Goal: Task Accomplishment & Management: Complete application form

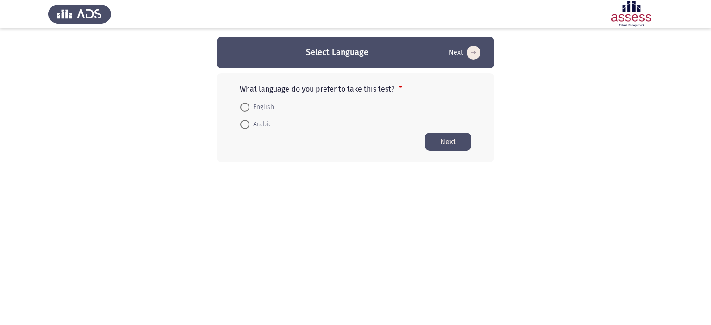
click at [246, 122] on span at bounding box center [244, 124] width 9 height 9
click at [246, 122] on input "Arabic" at bounding box center [244, 124] width 9 height 9
radio input "true"
click at [439, 146] on button "Next" at bounding box center [448, 141] width 46 height 18
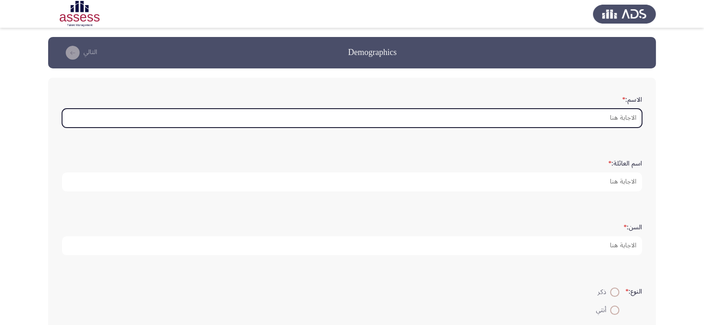
click at [590, 120] on input "الاسم: *" at bounding box center [352, 118] width 580 height 19
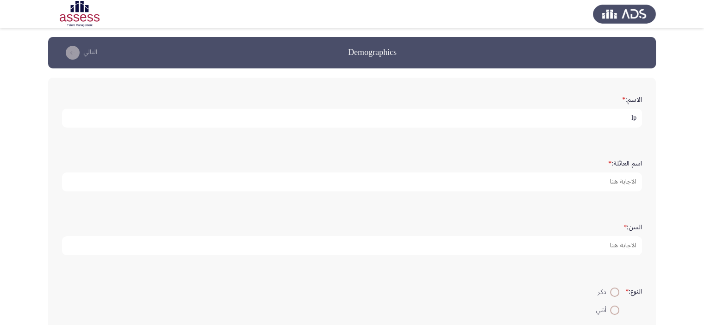
type input "l"
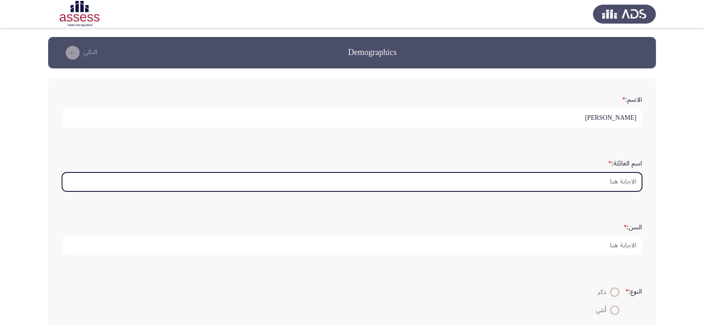
click at [606, 182] on input "اسم العائلة: *" at bounding box center [352, 182] width 580 height 19
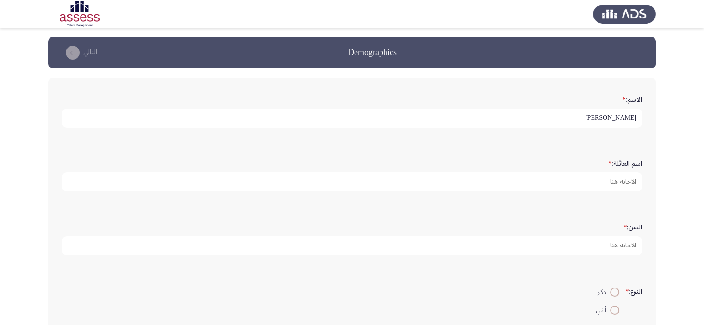
click at [583, 118] on input "[PERSON_NAME]" at bounding box center [352, 118] width 580 height 19
type input "م"
type input "[PERSON_NAME]"
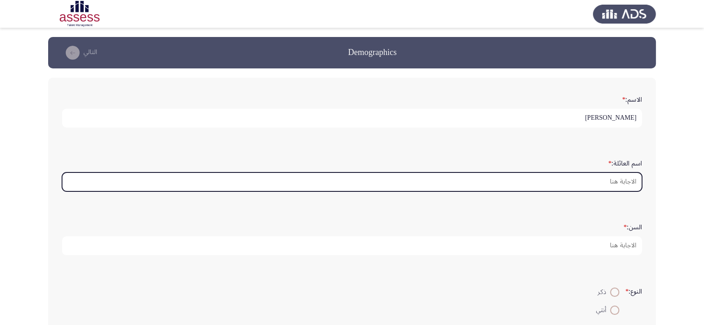
click at [606, 189] on input "اسم العائلة: *" at bounding box center [352, 182] width 580 height 19
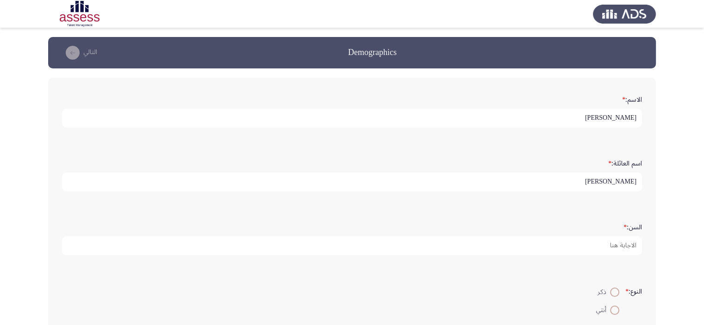
type input "[PERSON_NAME]"
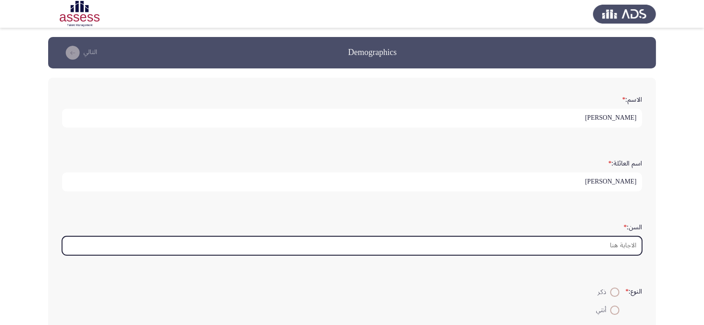
click at [597, 240] on input "السن: *" at bounding box center [352, 245] width 580 height 19
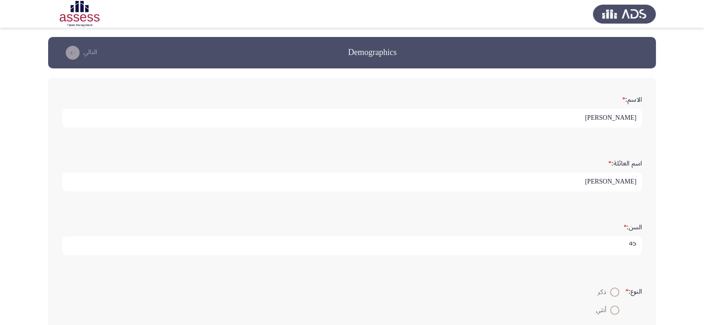
scroll to position [3, 0]
type input "45"
click at [616, 289] on span at bounding box center [614, 292] width 9 height 9
click at [616, 289] on input "ذكر" at bounding box center [614, 292] width 9 height 9
radio input "true"
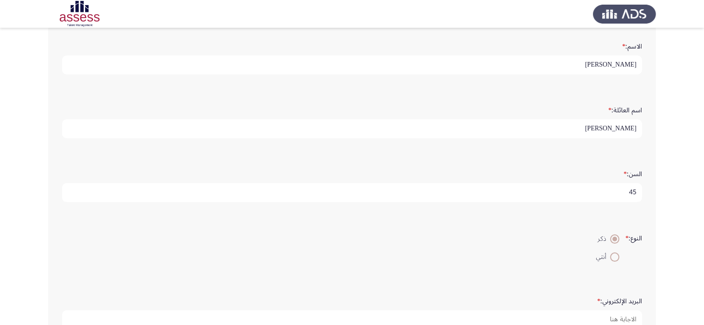
scroll to position [178, 0]
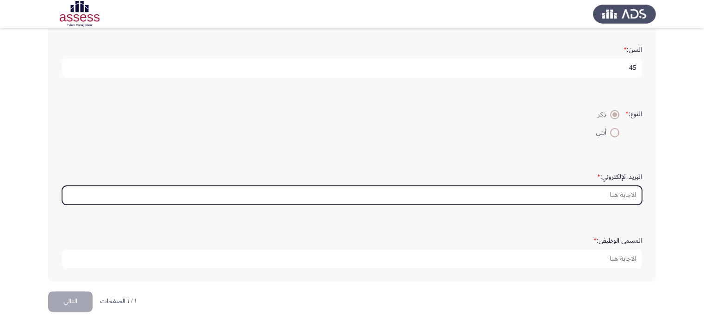
click at [615, 192] on input "البريد الإلكتروني: *" at bounding box center [352, 195] width 580 height 19
type input "أ"
type input "ة"
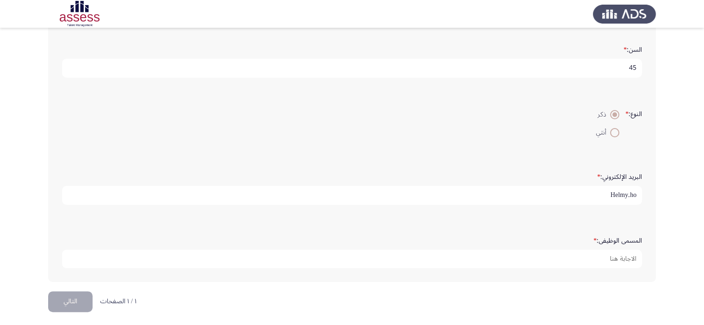
click at [509, 182] on form "البريد الإلكتروني: * Helmy.ho" at bounding box center [352, 187] width 580 height 36
click at [528, 189] on input "Helmy.ho" at bounding box center [352, 195] width 580 height 19
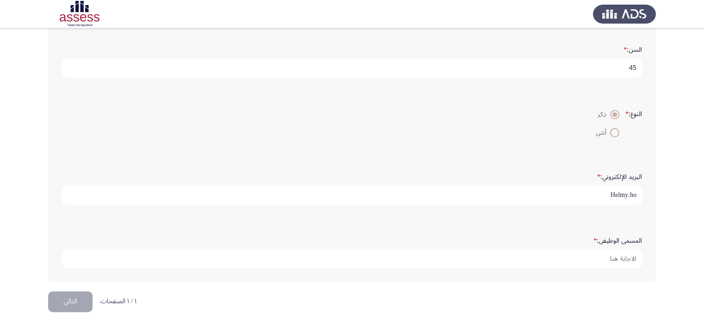
click at [577, 193] on input "Helmy.ho" at bounding box center [352, 195] width 580 height 19
click at [585, 193] on input "Helmy.ho" at bounding box center [352, 195] width 580 height 19
click at [589, 189] on input "Helmy.ho" at bounding box center [352, 195] width 580 height 19
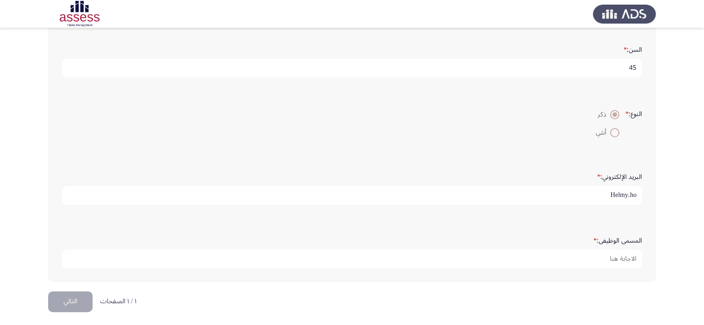
click at [631, 194] on input "Helmy.ho" at bounding box center [352, 195] width 580 height 19
click at [631, 193] on input "Helmy.ho" at bounding box center [352, 195] width 580 height 19
drag, startPoint x: 631, startPoint y: 193, endPoint x: 638, endPoint y: 193, distance: 7.4
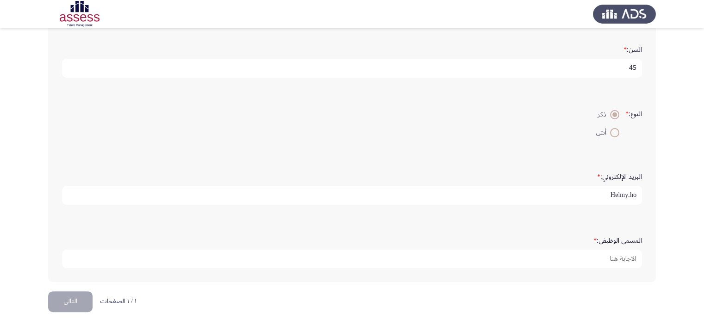
click at [638, 193] on input "Helmy.ho" at bounding box center [352, 195] width 580 height 19
type input "[EMAIL_ADDRESS][DOMAIN_NAME]"
click at [582, 270] on div "المسمى الوظيفى: *" at bounding box center [351, 250] width 589 height 45
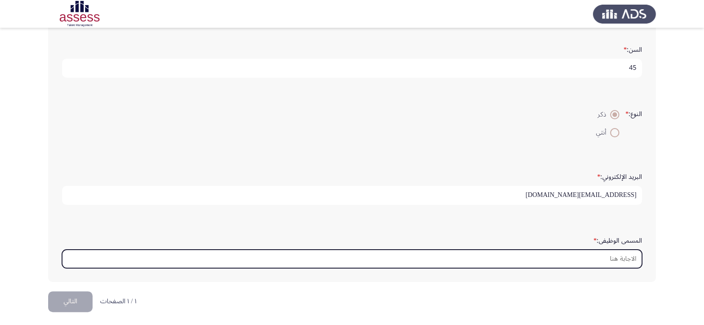
click at [583, 256] on input "المسمى الوظيفى: *" at bounding box center [352, 259] width 580 height 19
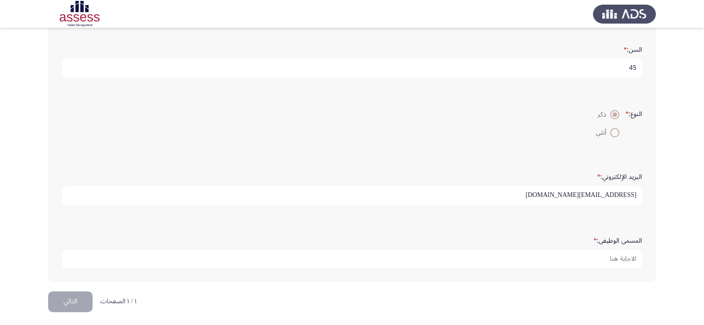
click at [557, 193] on input "[EMAIL_ADDRESS][DOMAIN_NAME]" at bounding box center [352, 195] width 580 height 19
click at [475, 193] on input "[EMAIL_ADDRESS][DOMAIN_NAME]" at bounding box center [352, 195] width 580 height 19
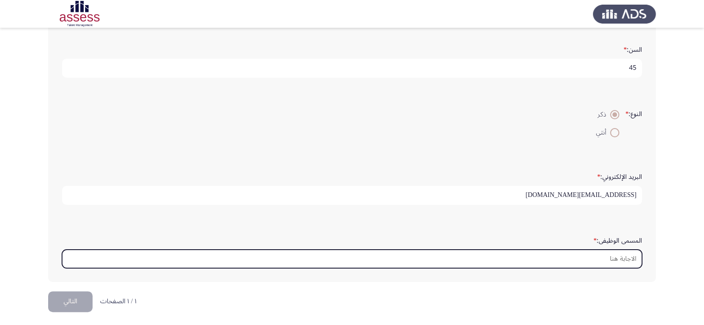
click at [510, 251] on input "المسمى الوظيفى: *" at bounding box center [352, 259] width 580 height 19
type input "l"
type input "َ"
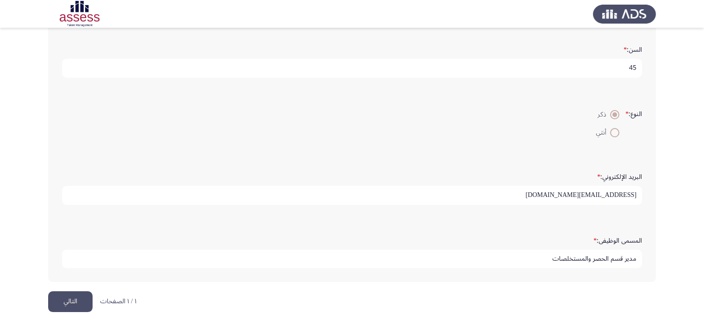
click at [616, 256] on input "مدير قسم الحصر والمستخلصات" at bounding box center [352, 259] width 580 height 19
click at [581, 256] on input "مدير إدارة الحصر والمستخلصات" at bounding box center [352, 259] width 580 height 19
type input "مدير إدارة الحصر والمستخلصات"
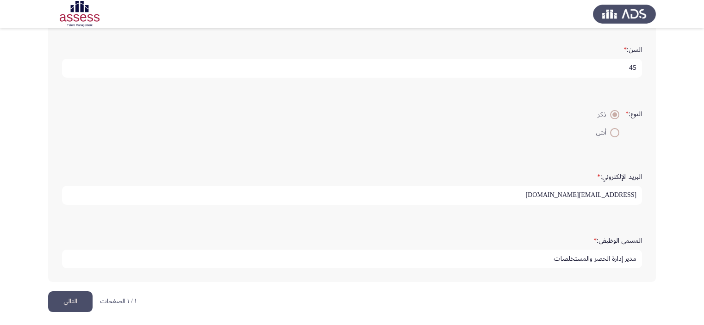
click at [441, 191] on input "[EMAIL_ADDRESS][DOMAIN_NAME]" at bounding box center [352, 195] width 580 height 19
click at [419, 228] on div "المسمى الوظيفى: * مدير إدارة الحصر والمستخلصات" at bounding box center [351, 250] width 589 height 45
click at [59, 297] on button "التالي" at bounding box center [70, 302] width 44 height 21
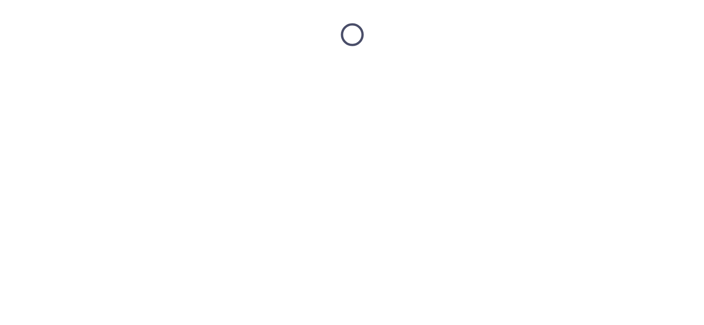
scroll to position [0, 0]
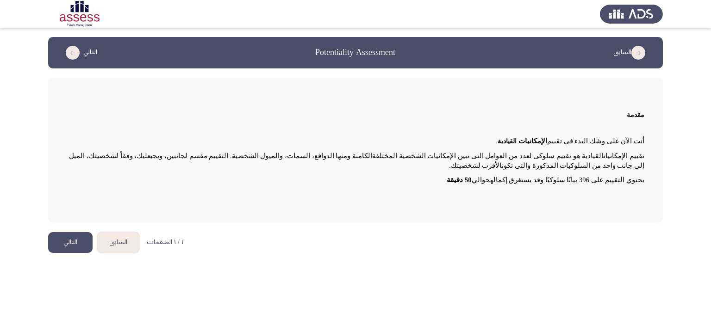
click at [69, 244] on button "التالي" at bounding box center [70, 242] width 44 height 21
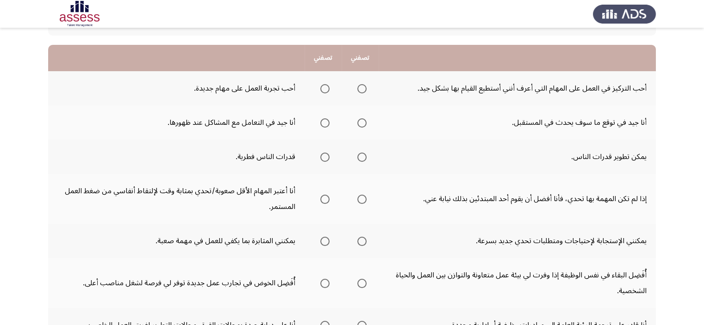
scroll to position [93, 0]
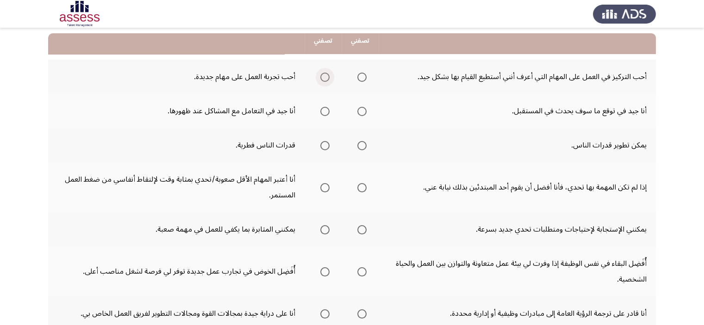
click at [322, 76] on span "Select an option" at bounding box center [324, 77] width 9 height 9
click at [322, 76] on input "Select an option" at bounding box center [324, 77] width 9 height 9
click at [363, 112] on span "Select an option" at bounding box center [361, 111] width 9 height 9
click at [363, 112] on input "Select an option" at bounding box center [361, 111] width 9 height 9
click at [360, 144] on span "Select an option" at bounding box center [361, 145] width 9 height 9
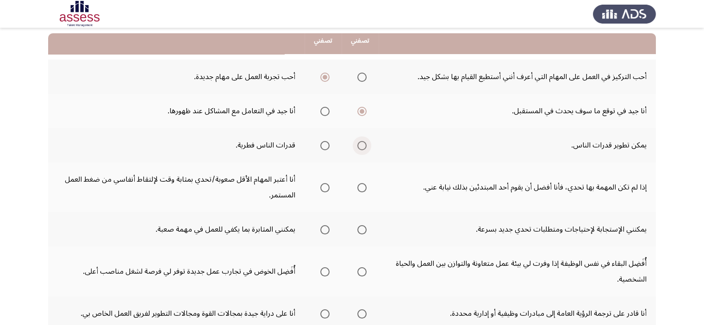
click at [360, 144] on input "Select an option" at bounding box center [361, 145] width 9 height 9
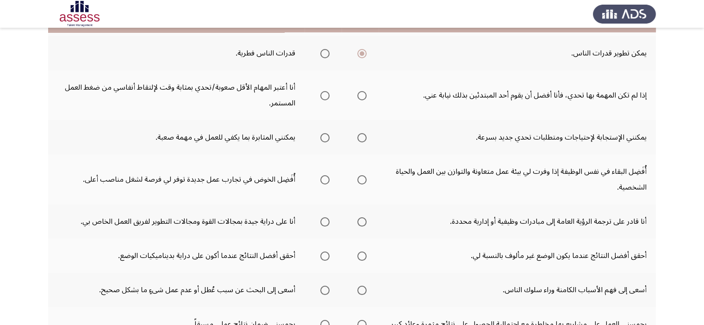
scroll to position [185, 0]
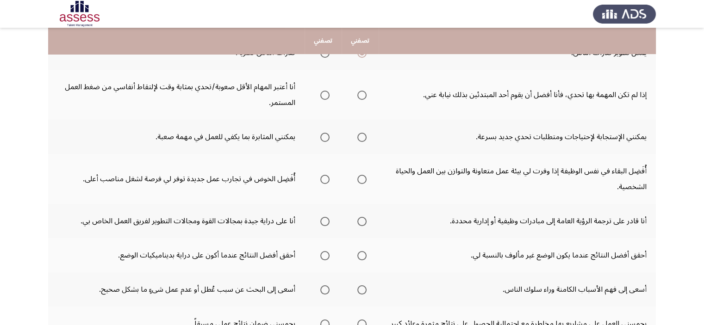
click at [361, 94] on span "Select an option" at bounding box center [361, 95] width 9 height 9
click at [361, 94] on input "Select an option" at bounding box center [361, 95] width 9 height 9
click at [362, 136] on span "Select an option" at bounding box center [361, 137] width 9 height 9
click at [362, 136] on input "Select an option" at bounding box center [361, 137] width 9 height 9
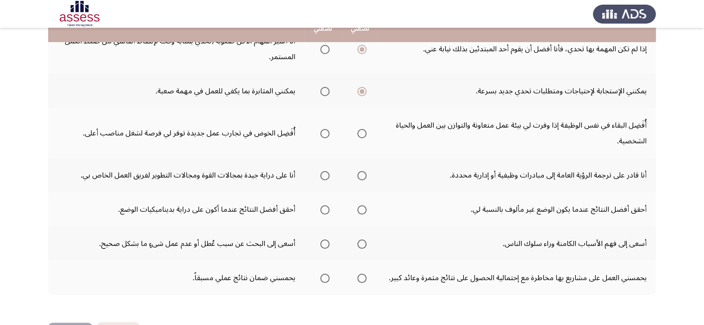
scroll to position [231, 0]
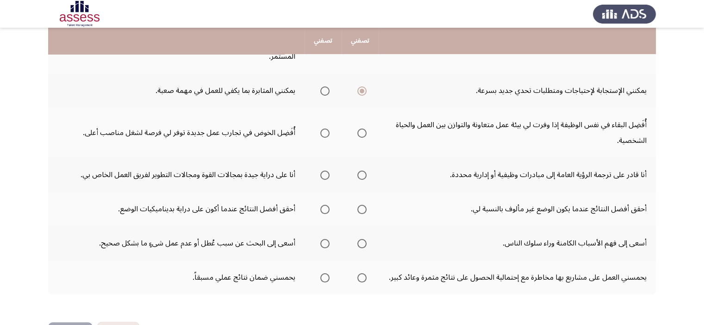
click at [360, 133] on span "Select an option" at bounding box center [361, 133] width 9 height 9
click at [360, 133] on input "Select an option" at bounding box center [361, 133] width 9 height 9
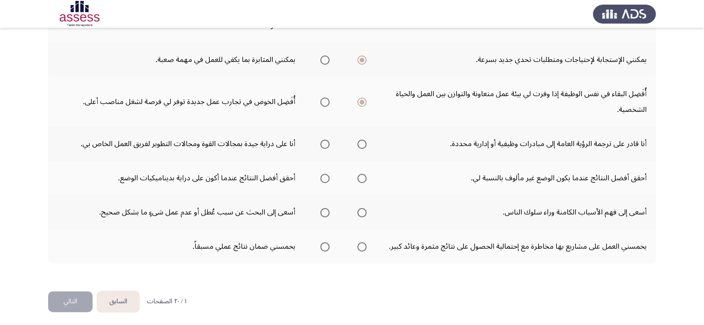
scroll to position [263, 0]
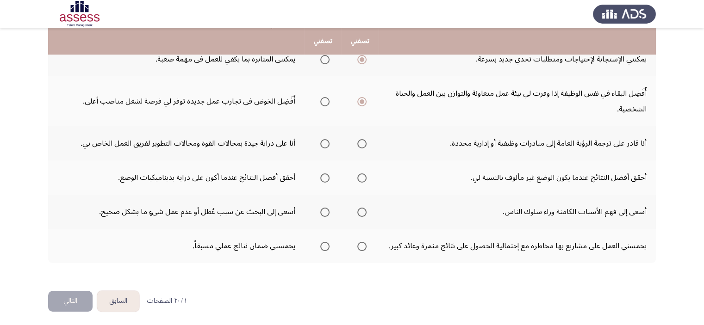
click at [359, 139] on span "Select an option" at bounding box center [361, 143] width 9 height 9
click at [359, 139] on input "Select an option" at bounding box center [361, 143] width 9 height 9
click at [323, 142] on span "Select an option" at bounding box center [324, 143] width 9 height 9
click at [323, 142] on input "Select an option" at bounding box center [324, 143] width 9 height 9
click at [358, 142] on span "Select an option" at bounding box center [361, 143] width 9 height 9
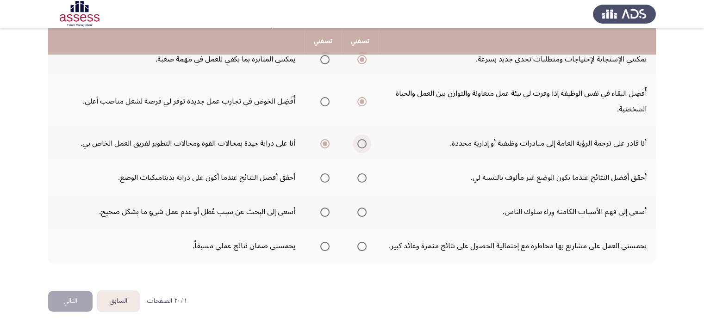
click at [358, 142] on input "Select an option" at bounding box center [361, 143] width 9 height 9
click at [323, 175] on span "Select an option" at bounding box center [324, 178] width 9 height 9
click at [323, 175] on input "Select an option" at bounding box center [324, 178] width 9 height 9
click at [320, 209] on span "Select an option" at bounding box center [324, 212] width 9 height 9
click at [320, 209] on input "Select an option" at bounding box center [324, 212] width 9 height 9
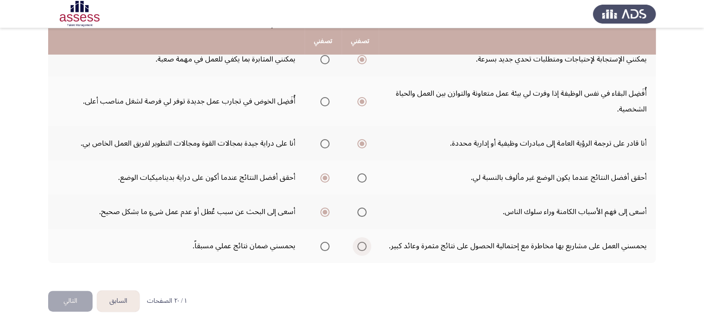
click at [362, 242] on span "Select an option" at bounding box center [361, 246] width 9 height 9
click at [362, 242] on input "Select an option" at bounding box center [361, 246] width 9 height 9
click at [72, 291] on app-previous-next-buttons "السابق التالي" at bounding box center [93, 301] width 91 height 21
click at [64, 294] on button "التالي" at bounding box center [70, 301] width 44 height 21
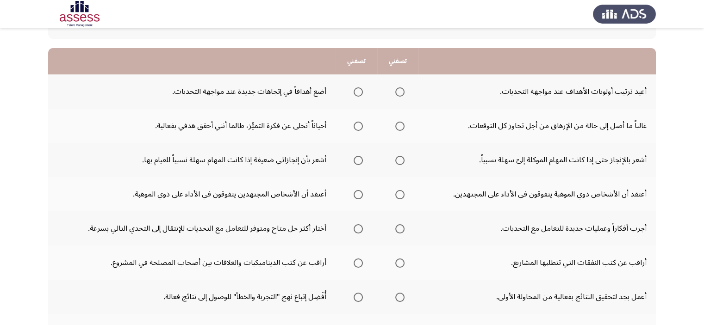
scroll to position [93, 0]
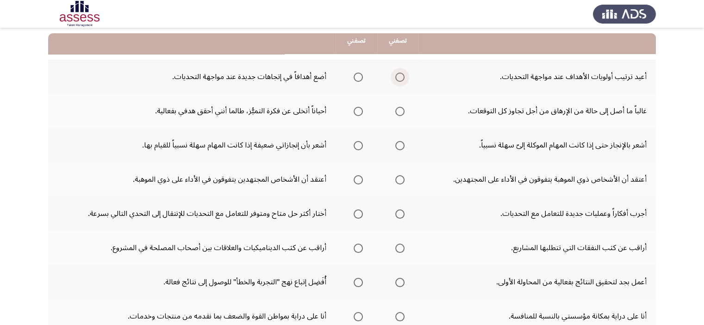
click at [400, 79] on span "Select an option" at bounding box center [399, 77] width 9 height 9
click at [400, 79] on input "Select an option" at bounding box center [399, 77] width 9 height 9
click at [357, 109] on span "Select an option" at bounding box center [358, 111] width 9 height 9
click at [357, 109] on input "Select an option" at bounding box center [358, 111] width 9 height 9
click at [392, 145] on label "Select an option" at bounding box center [398, 145] width 13 height 9
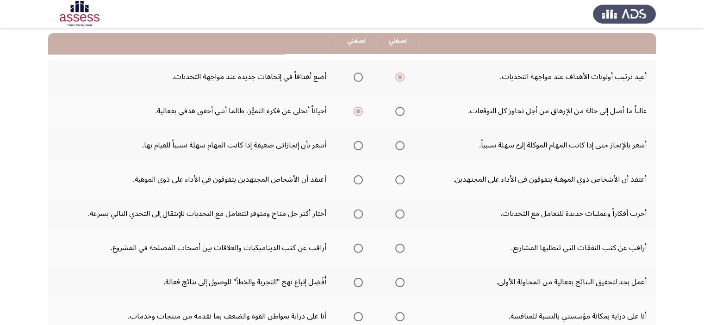
click at [395, 145] on input "Select an option" at bounding box center [399, 145] width 9 height 9
click at [358, 179] on span "Select an option" at bounding box center [358, 179] width 9 height 9
click at [358, 179] on input "Select an option" at bounding box center [358, 179] width 9 height 9
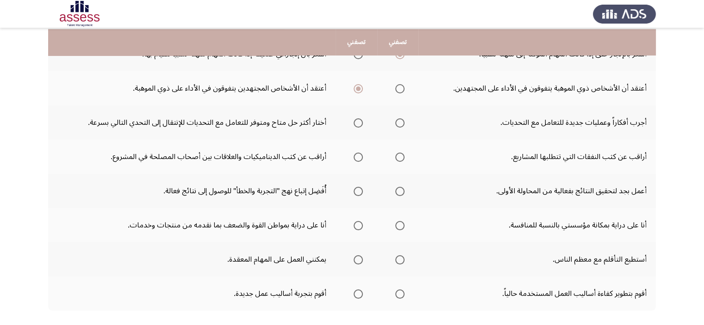
scroll to position [185, 0]
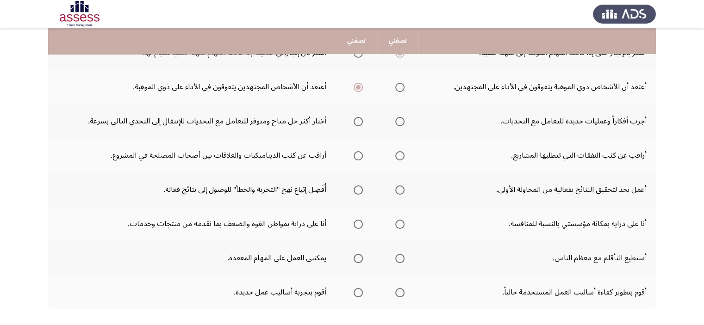
click at [357, 122] on span "Select an option" at bounding box center [358, 121] width 9 height 9
click at [357, 122] on input "Select an option" at bounding box center [358, 121] width 9 height 9
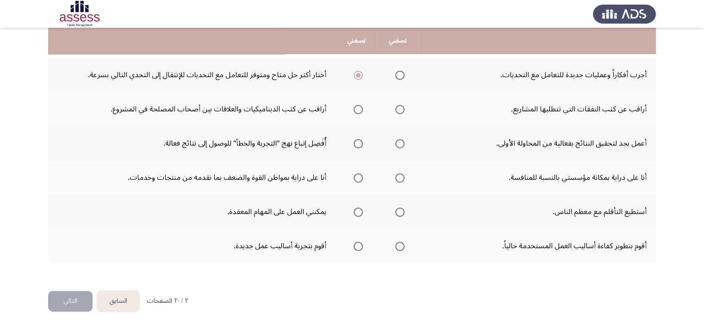
click at [357, 107] on span "Select an option" at bounding box center [358, 109] width 9 height 9
click at [357, 107] on input "Select an option" at bounding box center [358, 109] width 9 height 9
click at [396, 143] on span "Select an option" at bounding box center [399, 143] width 9 height 9
click at [396, 143] on input "Select an option" at bounding box center [399, 143] width 9 height 9
click at [355, 178] on span "Select an option" at bounding box center [358, 178] width 9 height 9
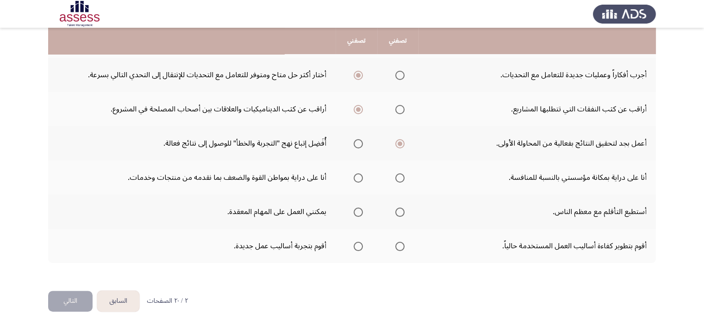
click at [355, 178] on input "Select an option" at bounding box center [358, 178] width 9 height 9
click at [398, 246] on span "Select an option" at bounding box center [399, 246] width 9 height 9
click at [398, 246] on input "Select an option" at bounding box center [399, 246] width 9 height 9
click at [398, 208] on span "Select an option" at bounding box center [399, 212] width 9 height 9
click at [398, 208] on input "Select an option" at bounding box center [399, 212] width 9 height 9
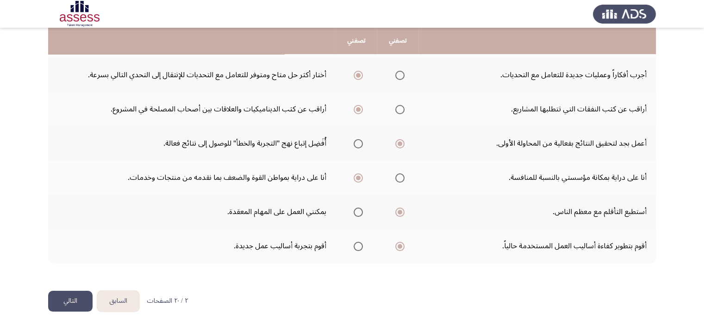
click at [67, 307] on button "التالي" at bounding box center [70, 301] width 44 height 21
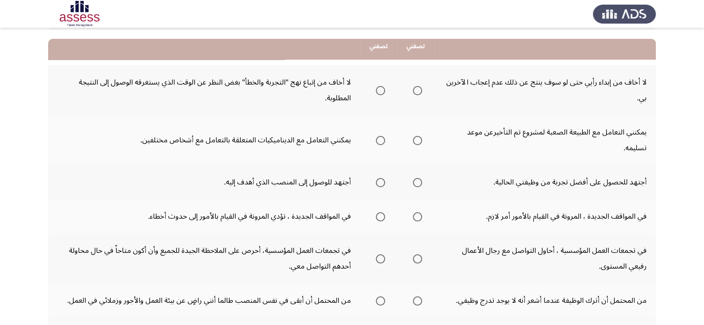
scroll to position [93, 0]
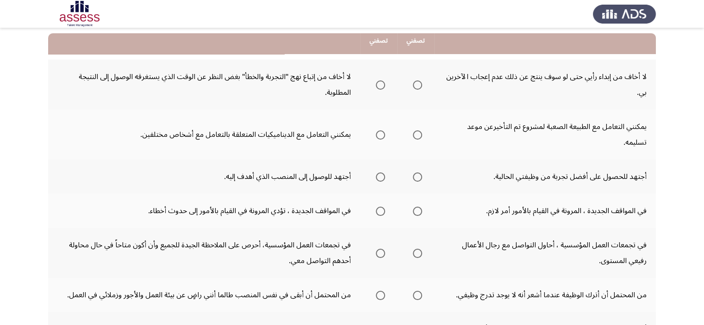
click at [417, 87] on span "Select an option" at bounding box center [417, 85] width 9 height 9
click at [417, 87] on input "Select an option" at bounding box center [417, 85] width 9 height 9
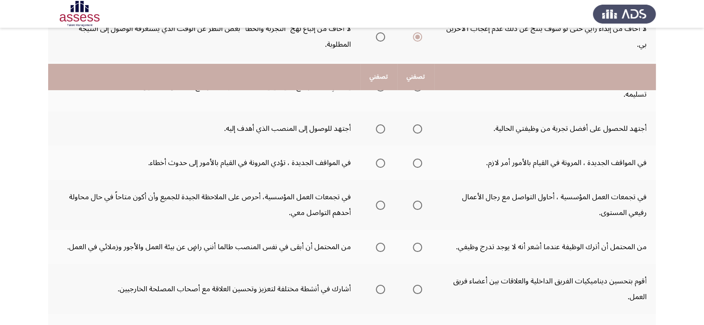
scroll to position [139, 0]
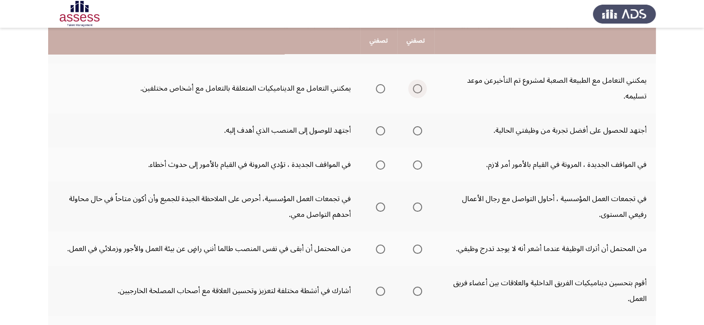
click at [416, 86] on span "Select an option" at bounding box center [417, 88] width 9 height 9
click at [416, 86] on input "Select an option" at bounding box center [417, 88] width 9 height 9
click at [379, 129] on span "Select an option" at bounding box center [380, 130] width 9 height 9
click at [379, 129] on input "Select an option" at bounding box center [380, 130] width 9 height 9
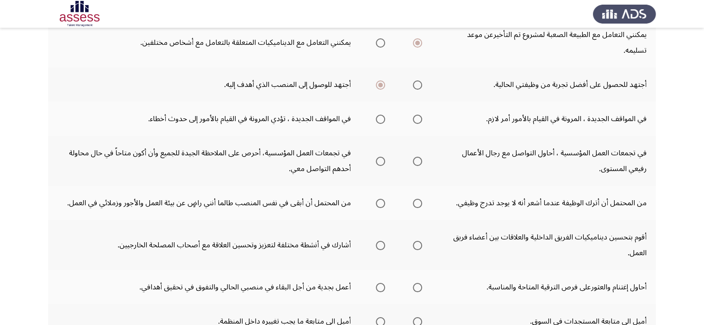
scroll to position [185, 0]
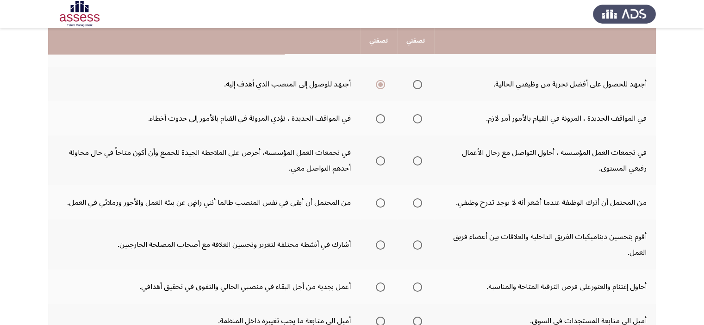
click at [416, 117] on span "Select an option" at bounding box center [417, 118] width 9 height 9
click at [416, 117] on input "Select an option" at bounding box center [417, 118] width 9 height 9
click at [378, 161] on span "Select an option" at bounding box center [380, 160] width 9 height 9
click at [378, 161] on input "Select an option" at bounding box center [380, 160] width 9 height 9
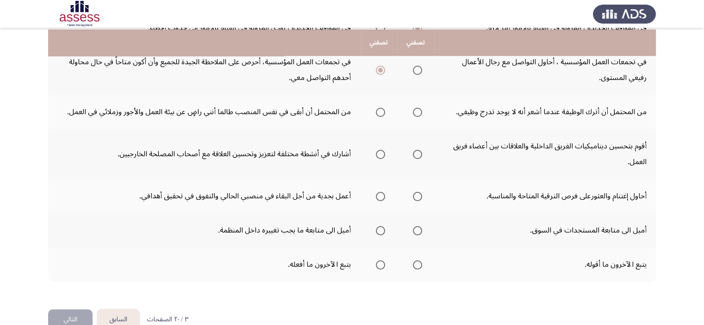
scroll to position [278, 0]
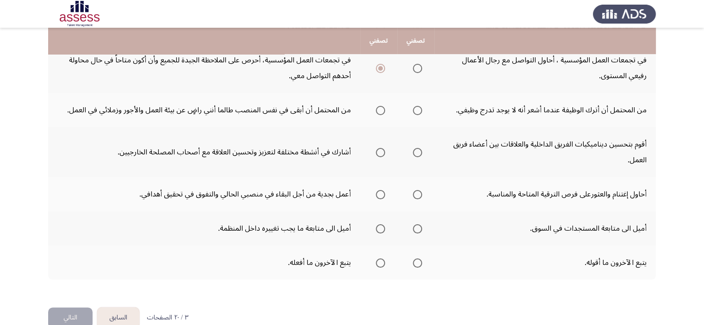
click at [379, 108] on span "Select an option" at bounding box center [380, 110] width 9 height 9
click at [379, 108] on input "Select an option" at bounding box center [380, 110] width 9 height 9
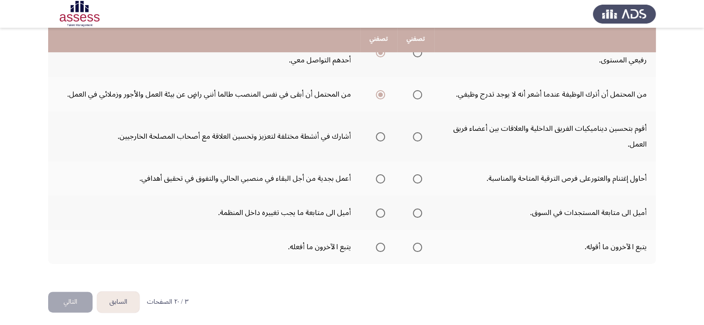
scroll to position [294, 0]
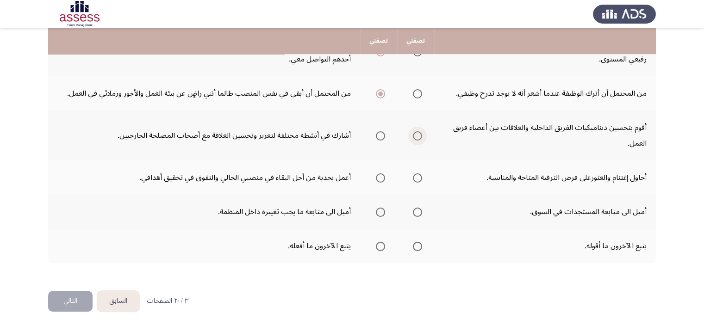
click at [420, 136] on span "Select an option" at bounding box center [417, 135] width 9 height 9
click at [420, 136] on input "Select an option" at bounding box center [417, 135] width 9 height 9
click at [426, 172] on th at bounding box center [415, 178] width 37 height 34
click at [386, 175] on th at bounding box center [378, 178] width 37 height 34
click at [381, 175] on span "Select an option" at bounding box center [380, 178] width 9 height 9
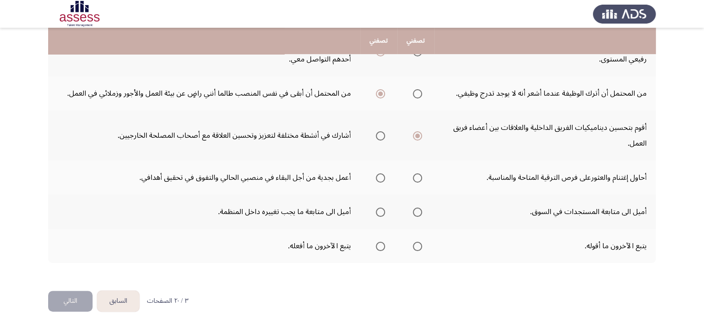
click at [381, 175] on input "Select an option" at bounding box center [380, 178] width 9 height 9
click at [379, 244] on span "Select an option" at bounding box center [380, 246] width 9 height 9
click at [379, 244] on input "Select an option" at bounding box center [380, 246] width 9 height 9
click at [379, 214] on span "Select an option" at bounding box center [380, 212] width 9 height 9
click at [379, 214] on input "Select an option" at bounding box center [380, 212] width 9 height 9
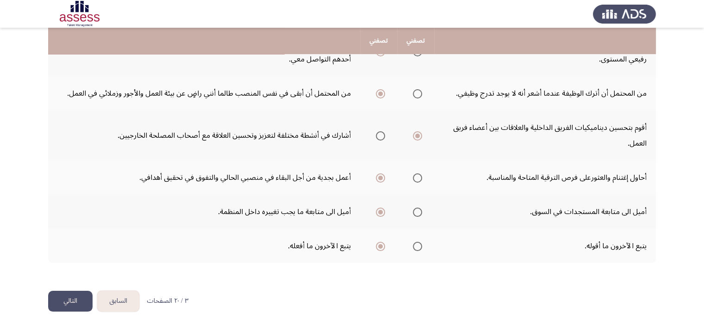
click at [60, 300] on button "التالي" at bounding box center [70, 301] width 44 height 21
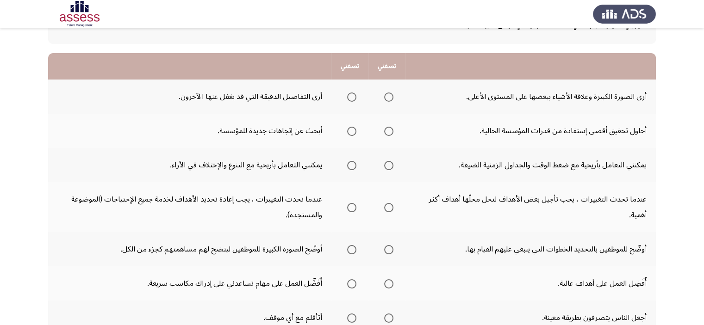
scroll to position [93, 0]
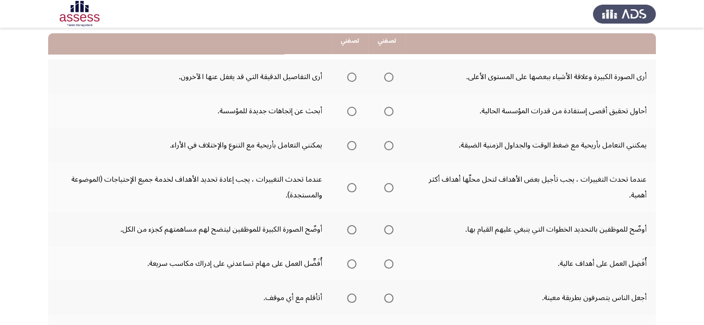
click at [350, 74] on span "Select an option" at bounding box center [351, 77] width 9 height 9
click at [350, 74] on input "Select an option" at bounding box center [351, 77] width 9 height 9
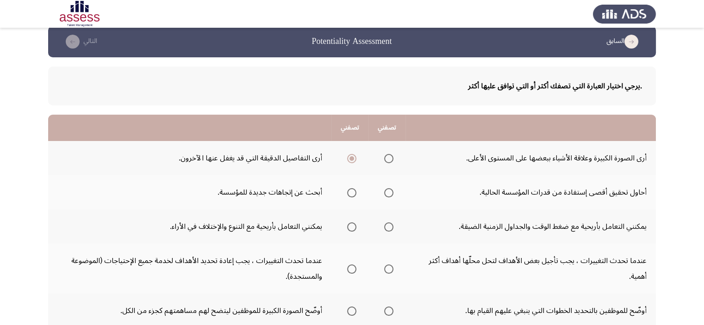
scroll to position [1, 0]
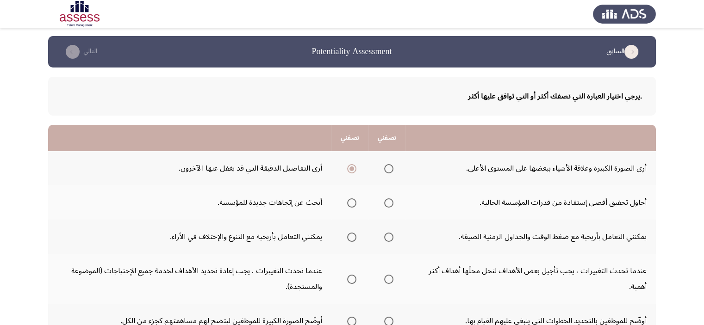
click at [351, 201] on span "Select an option" at bounding box center [351, 203] width 9 height 9
click at [351, 201] on input "Select an option" at bounding box center [351, 203] width 9 height 9
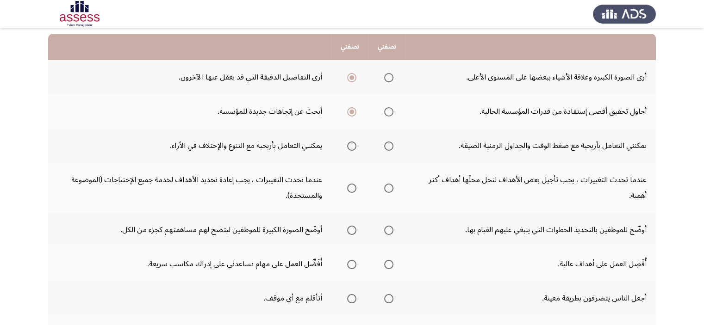
scroll to position [93, 0]
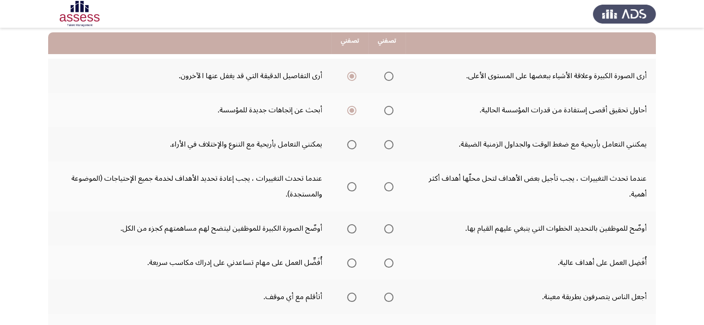
click at [386, 75] on span "Select an option" at bounding box center [388, 76] width 9 height 9
click at [386, 75] on input "Select an option" at bounding box center [388, 76] width 9 height 9
click at [385, 143] on span "Select an option" at bounding box center [388, 144] width 9 height 9
click at [385, 143] on input "Select an option" at bounding box center [388, 144] width 9 height 9
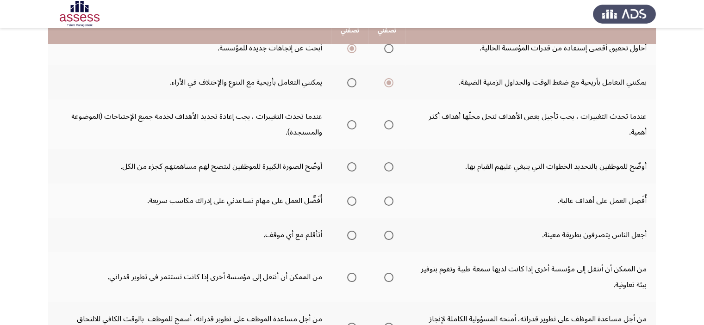
scroll to position [140, 0]
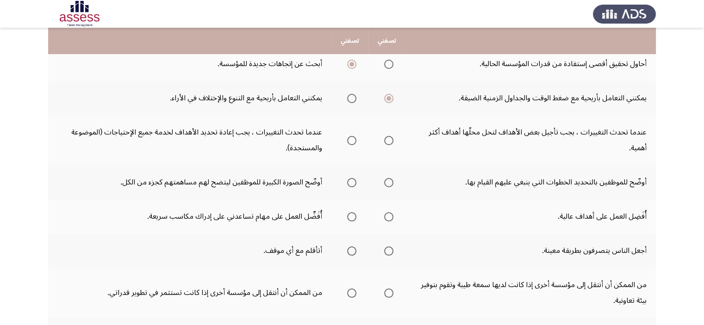
click at [352, 141] on span "Select an option" at bounding box center [351, 140] width 9 height 9
click at [352, 141] on input "Select an option" at bounding box center [351, 140] width 9 height 9
click at [392, 139] on span "Select an option" at bounding box center [388, 140] width 9 height 9
click at [392, 139] on input "Select an option" at bounding box center [388, 140] width 9 height 9
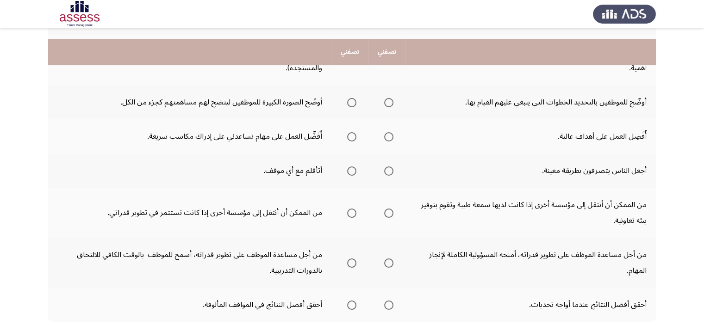
scroll to position [232, 0]
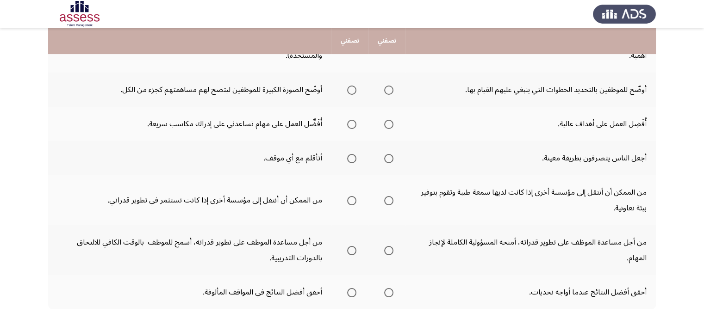
click at [348, 88] on span "Select an option" at bounding box center [351, 90] width 9 height 9
click at [348, 88] on input "Select an option" at bounding box center [351, 90] width 9 height 9
click at [389, 124] on span "Select an option" at bounding box center [388, 124] width 9 height 9
click at [389, 124] on input "Select an option" at bounding box center [388, 124] width 9 height 9
click at [386, 158] on span "Select an option" at bounding box center [388, 158] width 9 height 9
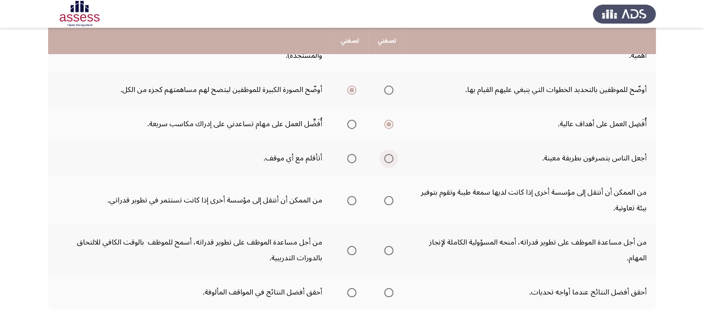
click at [386, 158] on input "Select an option" at bounding box center [388, 158] width 9 height 9
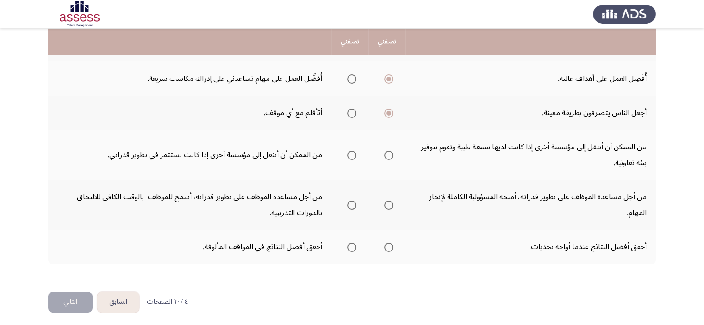
scroll to position [279, 0]
click at [119, 300] on button "السابق" at bounding box center [118, 301] width 42 height 21
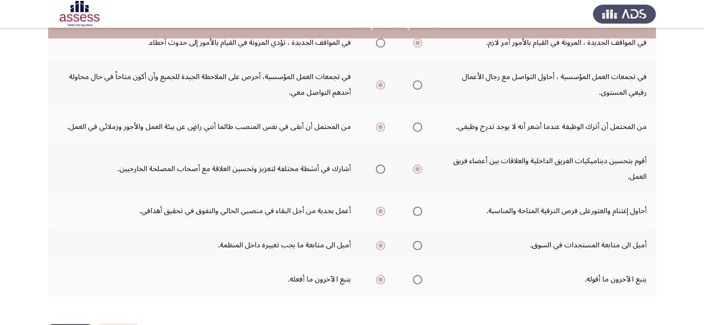
scroll to position [294, 0]
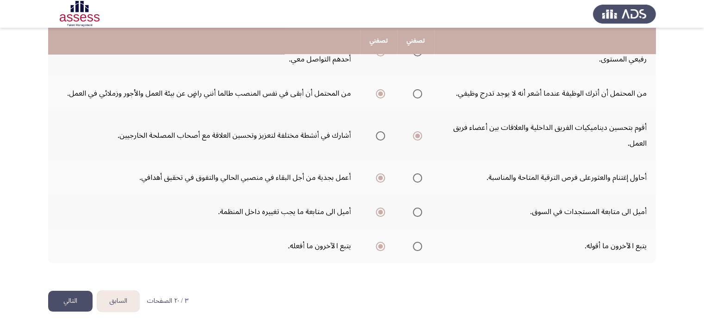
click at [71, 297] on button "التالي" at bounding box center [70, 301] width 44 height 21
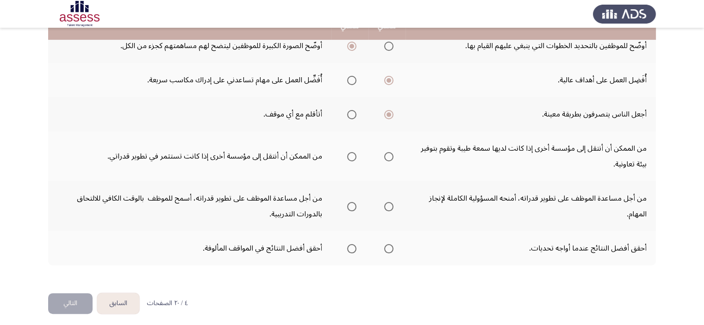
scroll to position [278, 0]
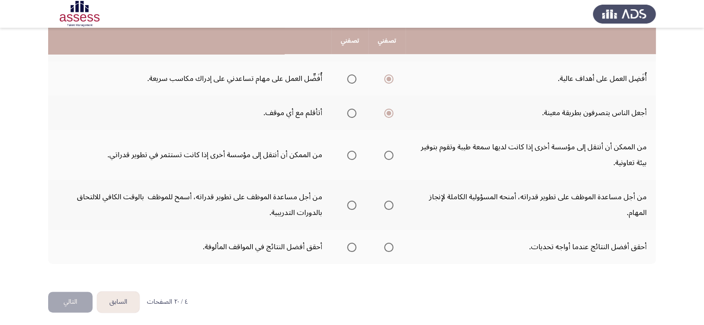
click at [351, 111] on span "Select an option" at bounding box center [351, 113] width 9 height 9
click at [351, 111] on input "Select an option" at bounding box center [351, 113] width 9 height 9
click at [393, 109] on th at bounding box center [386, 113] width 37 height 34
click at [391, 109] on span "Select an option" at bounding box center [388, 113] width 9 height 9
click at [391, 109] on input "Select an option" at bounding box center [388, 113] width 9 height 9
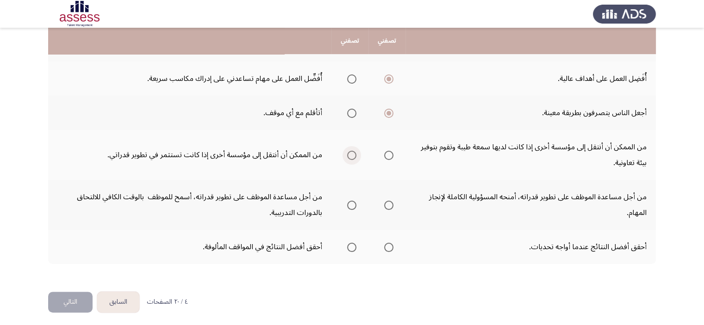
click at [348, 155] on span "Select an option" at bounding box center [351, 155] width 9 height 9
click at [348, 155] on input "Select an option" at bounding box center [351, 155] width 9 height 9
click at [350, 202] on span "Select an option" at bounding box center [351, 204] width 9 height 9
click at [350, 202] on input "Select an option" at bounding box center [351, 204] width 9 height 9
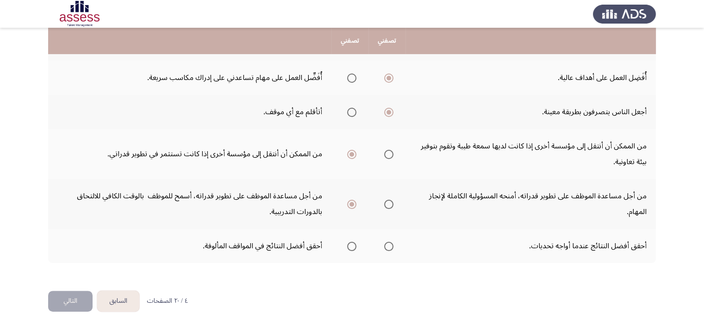
click at [389, 244] on span "Select an option" at bounding box center [388, 246] width 9 height 9
click at [389, 244] on input "Select an option" at bounding box center [388, 246] width 9 height 9
click at [75, 298] on button "التالي" at bounding box center [70, 301] width 44 height 21
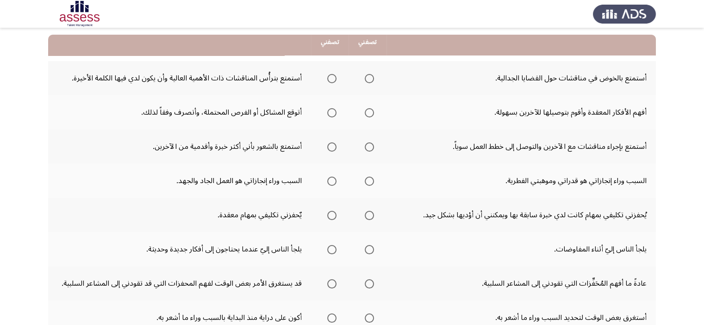
scroll to position [93, 0]
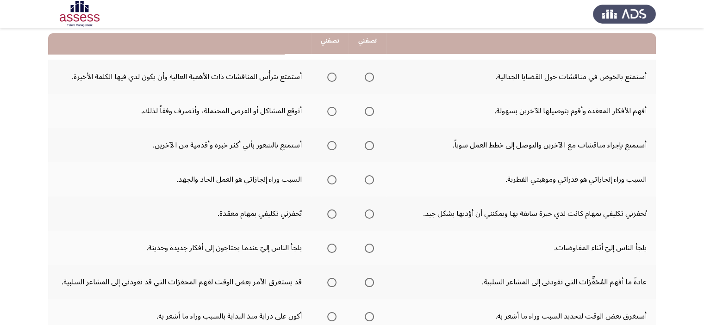
click at [368, 74] on span "Select an option" at bounding box center [369, 77] width 9 height 9
click at [368, 74] on input "Select an option" at bounding box center [369, 77] width 9 height 9
click at [328, 78] on span "Select an option" at bounding box center [331, 77] width 9 height 9
click at [328, 78] on input "Select an option" at bounding box center [331, 77] width 9 height 9
click at [369, 112] on span "Select an option" at bounding box center [369, 111] width 9 height 9
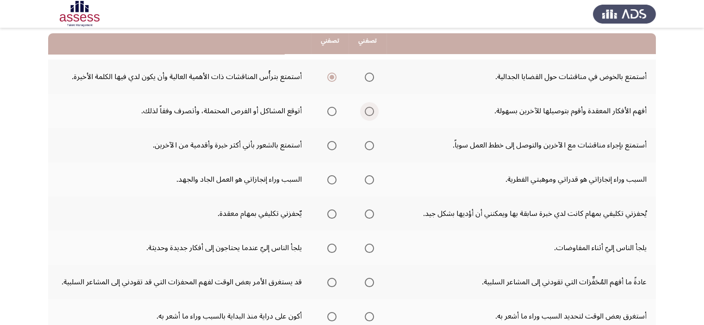
click at [369, 112] on input "Select an option" at bounding box center [369, 111] width 9 height 9
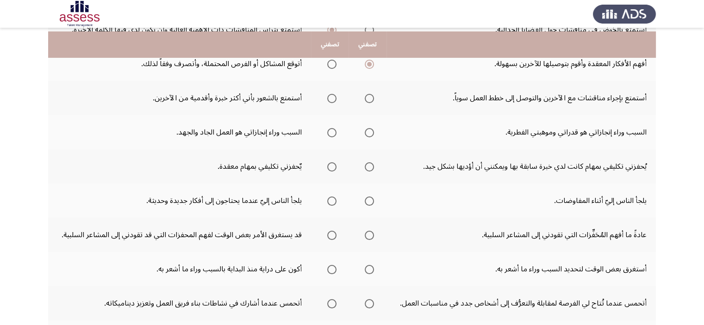
scroll to position [139, 0]
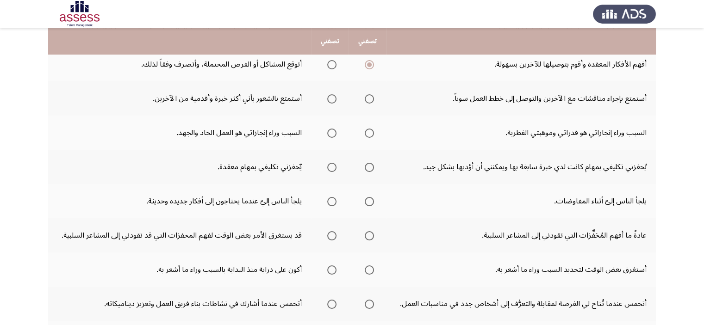
click at [367, 96] on span "Select an option" at bounding box center [369, 98] width 9 height 9
click at [367, 96] on input "Select an option" at bounding box center [369, 98] width 9 height 9
click at [329, 132] on span "Select an option" at bounding box center [331, 133] width 9 height 9
click at [329, 132] on input "Select an option" at bounding box center [331, 133] width 9 height 9
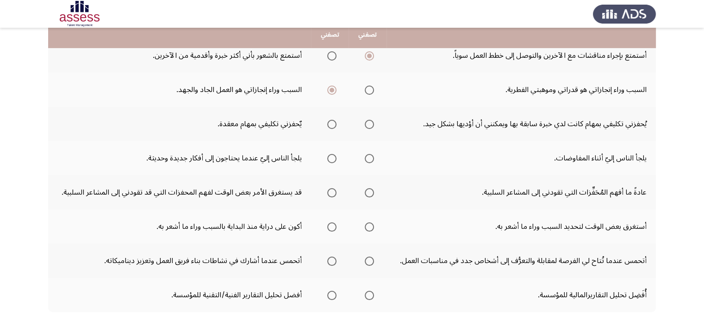
scroll to position [186, 0]
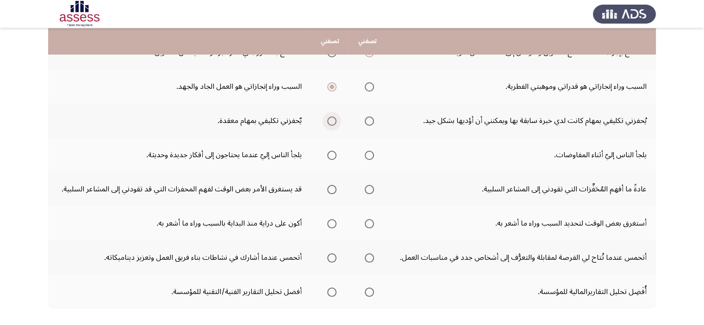
click at [329, 122] on span "Select an option" at bounding box center [331, 121] width 9 height 9
click at [329, 122] on input "Select an option" at bounding box center [331, 121] width 9 height 9
click at [367, 153] on span "Select an option" at bounding box center [369, 155] width 9 height 9
click at [367, 153] on input "Select an option" at bounding box center [369, 155] width 9 height 9
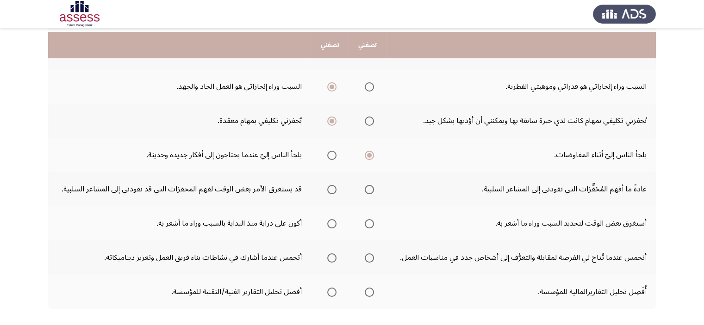
scroll to position [232, 0]
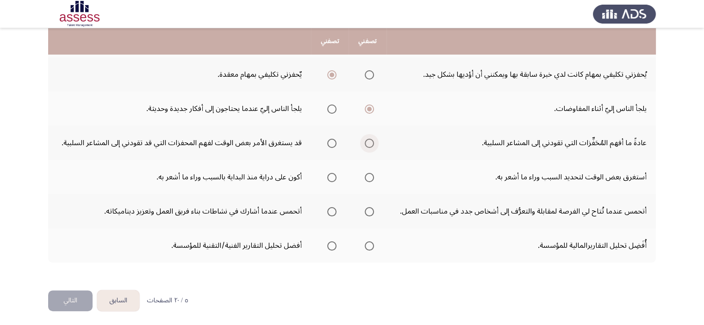
click at [372, 139] on span "Select an option" at bounding box center [369, 143] width 9 height 9
click at [372, 139] on input "Select an option" at bounding box center [369, 143] width 9 height 9
click at [328, 176] on span "Select an option" at bounding box center [331, 177] width 9 height 9
click at [328, 176] on input "Select an option" at bounding box center [331, 177] width 9 height 9
click at [336, 207] on span "Select an option" at bounding box center [331, 211] width 9 height 9
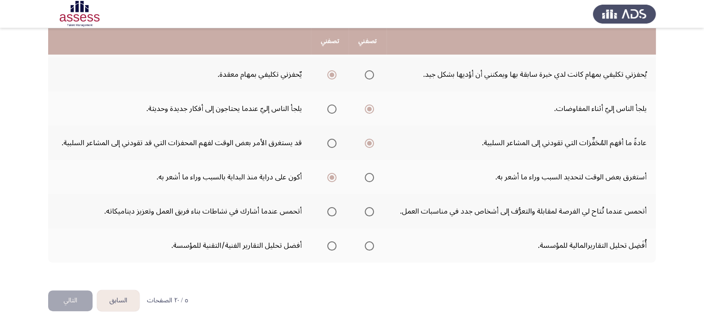
click at [336, 207] on input "Select an option" at bounding box center [331, 211] width 9 height 9
click at [331, 242] on span "Select an option" at bounding box center [331, 246] width 9 height 9
click at [331, 242] on input "Select an option" at bounding box center [331, 246] width 9 height 9
click at [68, 302] on button "التالي" at bounding box center [70, 301] width 44 height 21
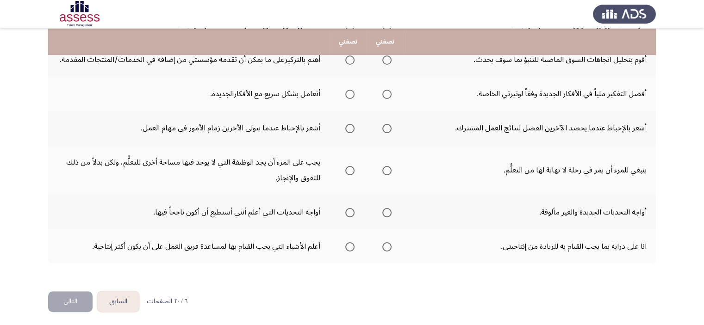
scroll to position [263, 0]
click at [113, 302] on button "السابق" at bounding box center [118, 301] width 42 height 21
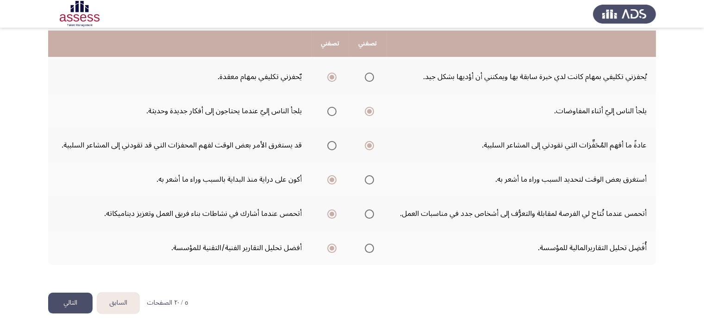
scroll to position [232, 0]
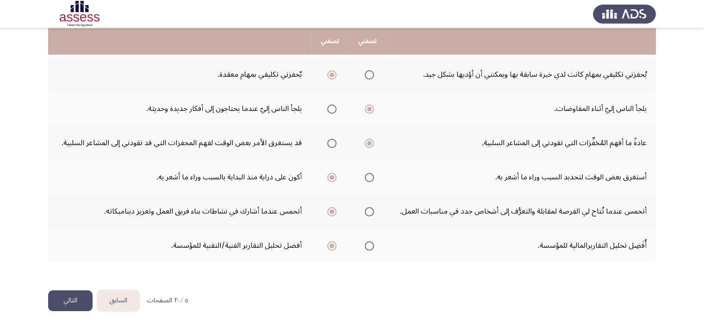
click at [59, 304] on button "التالي" at bounding box center [70, 301] width 44 height 21
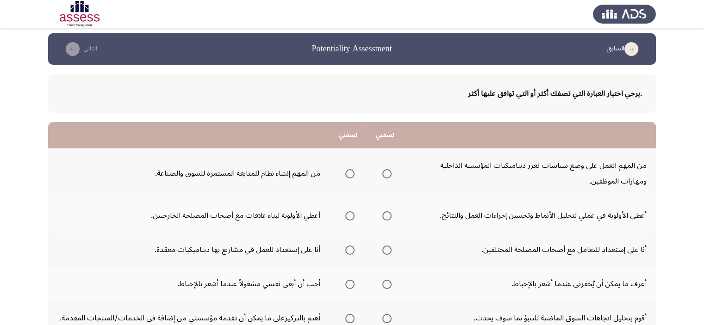
scroll to position [0, 0]
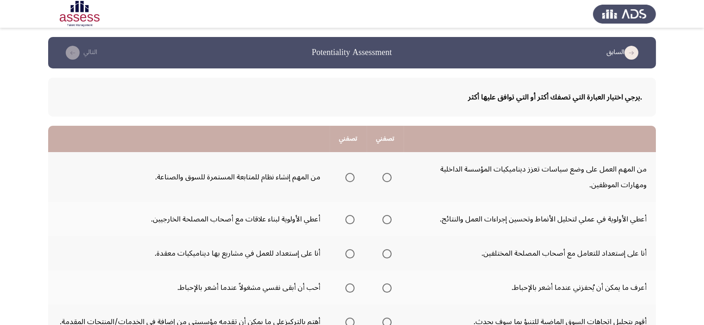
click at [387, 178] on span "Select an option" at bounding box center [386, 177] width 9 height 9
click at [387, 178] on input "Select an option" at bounding box center [386, 177] width 9 height 9
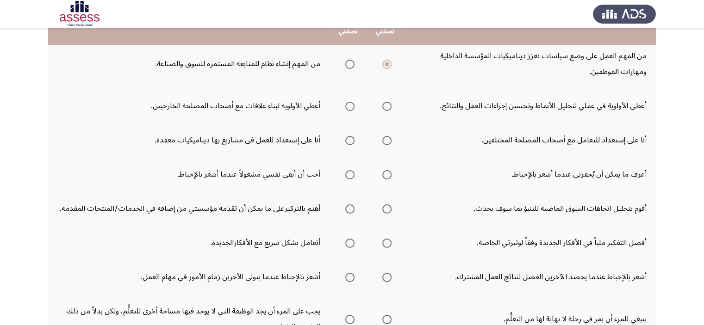
scroll to position [139, 0]
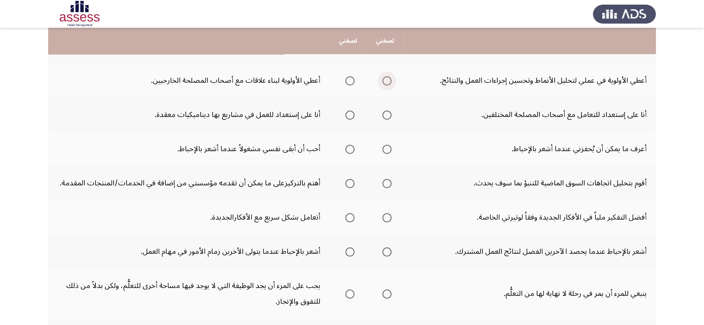
click at [388, 81] on span "Select an option" at bounding box center [386, 80] width 9 height 9
click at [388, 81] on input "Select an option" at bounding box center [386, 80] width 9 height 9
click at [353, 112] on span "Select an option" at bounding box center [349, 115] width 9 height 9
click at [353, 112] on input "Select an option" at bounding box center [349, 115] width 9 height 9
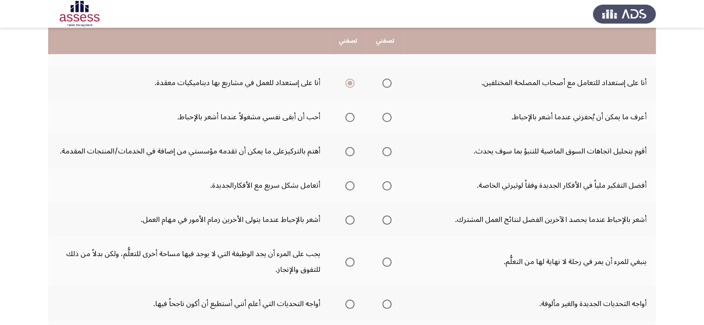
scroll to position [170, 0]
click at [353, 118] on span "Select an option" at bounding box center [349, 117] width 9 height 9
click at [353, 118] on input "Select an option" at bounding box center [349, 117] width 9 height 9
click at [388, 115] on span "Select an option" at bounding box center [386, 117] width 9 height 9
click at [388, 115] on input "Select an option" at bounding box center [386, 117] width 9 height 9
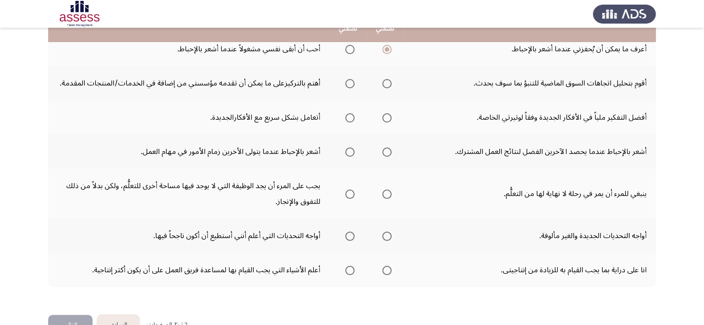
scroll to position [217, 0]
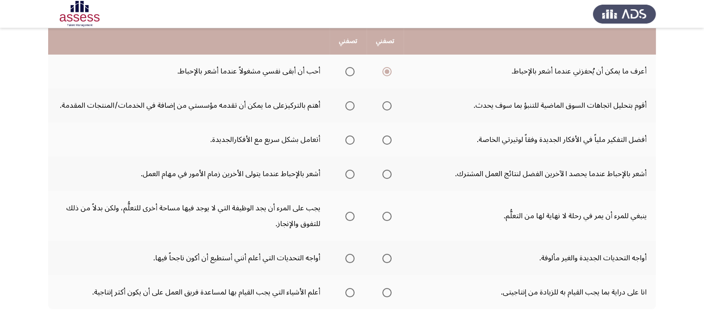
click at [354, 107] on span "Select an option" at bounding box center [349, 105] width 9 height 9
click at [354, 107] on input "Select an option" at bounding box center [349, 105] width 9 height 9
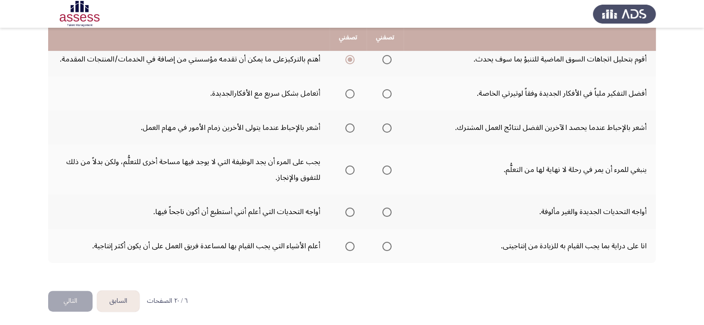
scroll to position [263, 0]
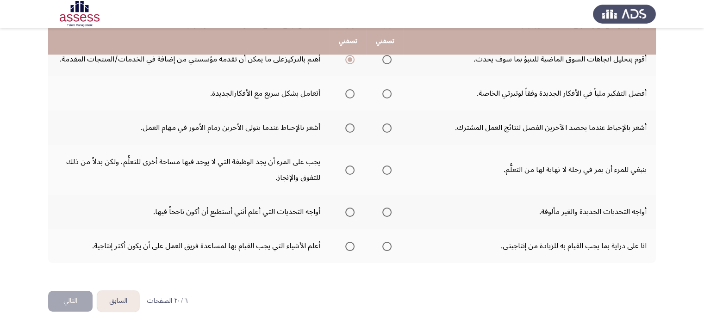
click at [349, 91] on span "Select an option" at bounding box center [349, 93] width 9 height 9
click at [349, 91] on input "Select an option" at bounding box center [349, 93] width 9 height 9
click at [389, 124] on span "Select an option" at bounding box center [386, 128] width 9 height 9
click at [389, 124] on input "Select an option" at bounding box center [386, 128] width 9 height 9
click at [383, 169] on label "Select an option" at bounding box center [385, 170] width 13 height 9
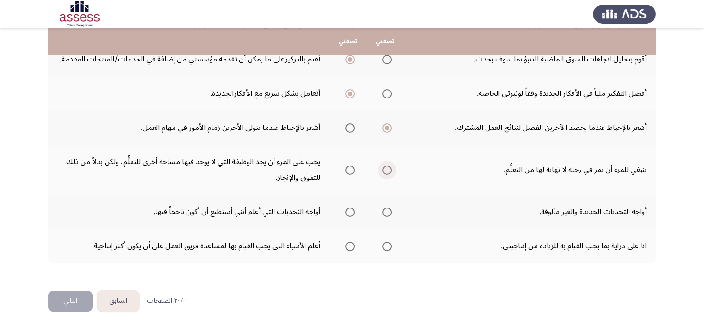
click at [383, 169] on input "Select an option" at bounding box center [386, 170] width 9 height 9
click at [351, 209] on span "Select an option" at bounding box center [349, 212] width 9 height 9
click at [351, 209] on input "Select an option" at bounding box center [349, 212] width 9 height 9
click at [348, 244] on span "Select an option" at bounding box center [349, 246] width 9 height 9
click at [348, 244] on input "Select an option" at bounding box center [349, 246] width 9 height 9
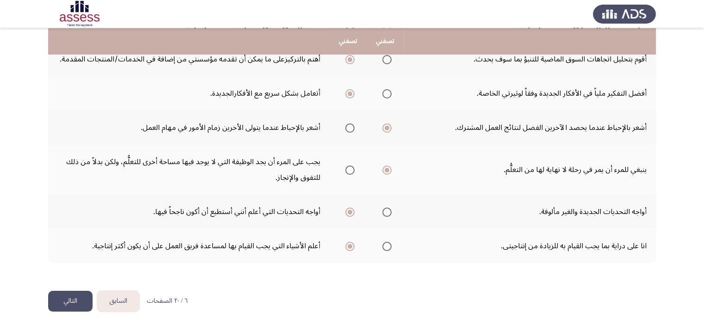
click at [63, 293] on button "التالي" at bounding box center [70, 301] width 44 height 21
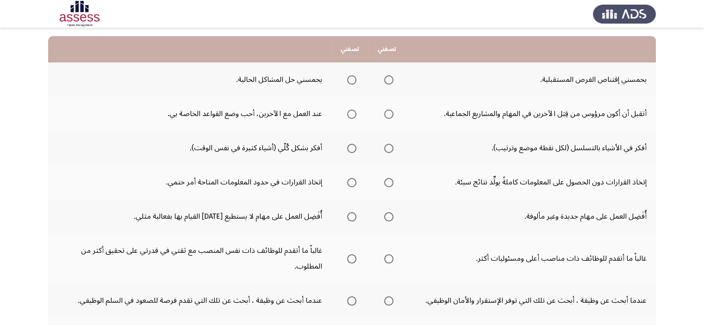
scroll to position [93, 0]
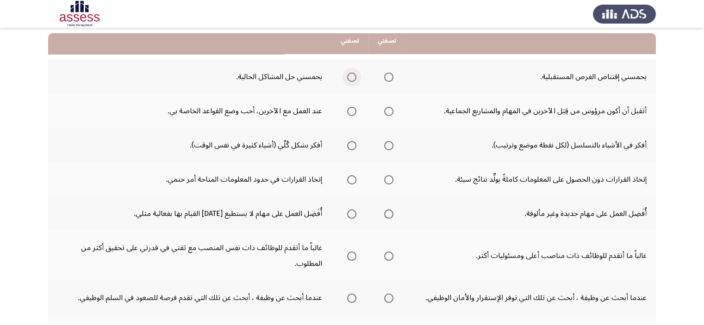
click at [354, 79] on span "Select an option" at bounding box center [351, 77] width 9 height 9
click at [354, 79] on input "Select an option" at bounding box center [351, 77] width 9 height 9
click at [355, 109] on span "Select an option" at bounding box center [351, 111] width 9 height 9
click at [355, 109] on input "Select an option" at bounding box center [351, 111] width 9 height 9
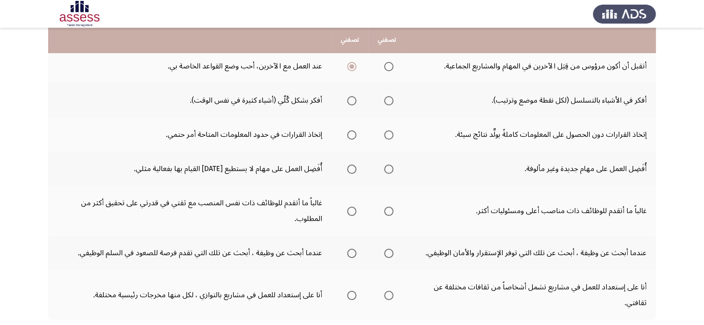
scroll to position [139, 0]
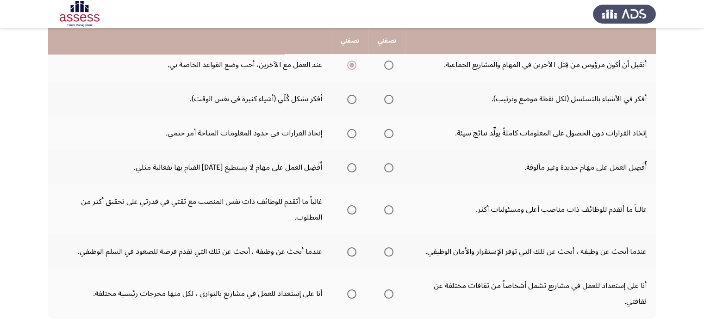
click at [386, 100] on span "Select an option" at bounding box center [388, 99] width 9 height 9
click at [386, 100] on input "Select an option" at bounding box center [388, 99] width 9 height 9
click at [353, 135] on span "Select an option" at bounding box center [351, 133] width 9 height 9
click at [353, 135] on input "Select an option" at bounding box center [351, 133] width 9 height 9
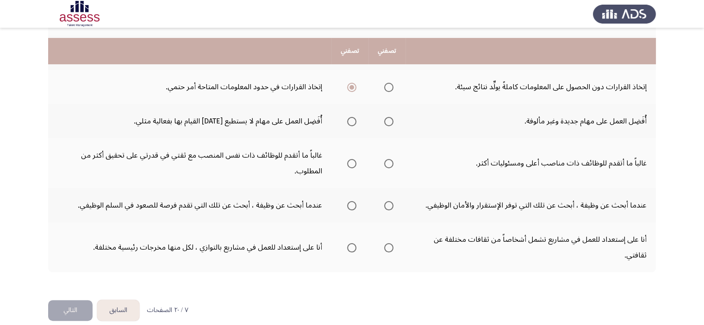
scroll to position [195, 0]
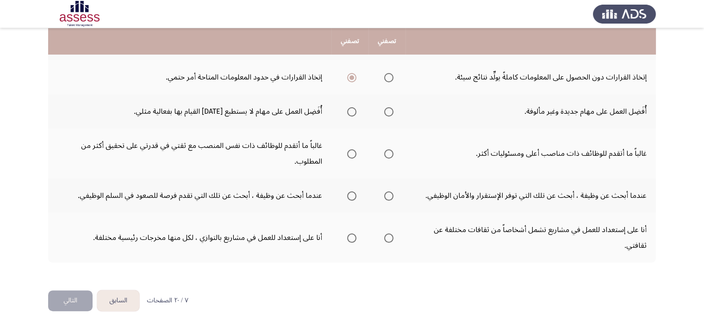
click at [349, 112] on span "Select an option" at bounding box center [351, 111] width 9 height 9
click at [349, 112] on input "Select an option" at bounding box center [351, 111] width 9 height 9
click at [394, 155] on th at bounding box center [386, 154] width 37 height 50
click at [387, 154] on span "Select an option" at bounding box center [388, 153] width 9 height 9
click at [387, 154] on input "Select an option" at bounding box center [388, 153] width 9 height 9
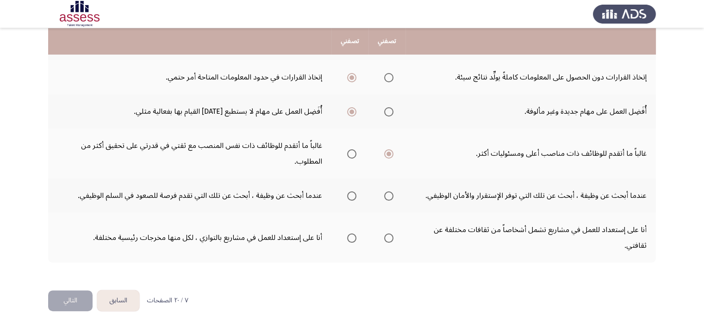
click at [385, 194] on span "Select an option" at bounding box center [388, 196] width 9 height 9
click at [385, 194] on input "Select an option" at bounding box center [388, 196] width 9 height 9
click at [354, 236] on span "Select an option" at bounding box center [351, 238] width 9 height 9
click at [354, 236] on input "Select an option" at bounding box center [351, 238] width 9 height 9
click at [57, 301] on button "التالي" at bounding box center [70, 301] width 44 height 21
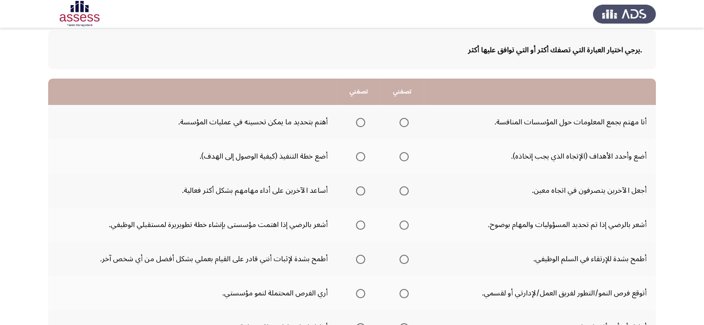
scroll to position [47, 0]
click at [359, 125] on span "Select an option" at bounding box center [360, 122] width 9 height 9
click at [359, 125] on input "Select an option" at bounding box center [360, 122] width 9 height 9
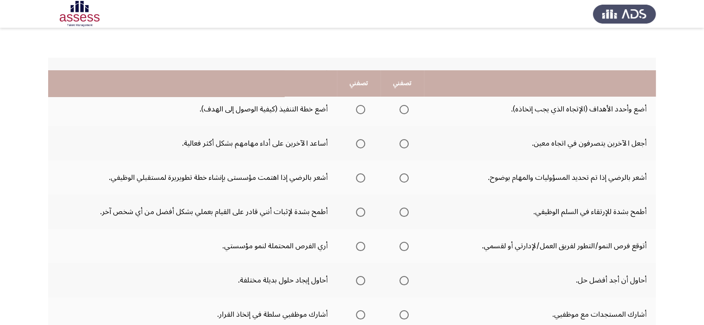
scroll to position [93, 0]
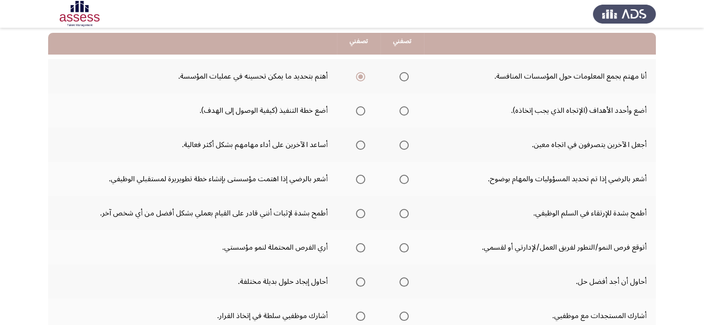
click at [358, 111] on span "Select an option" at bounding box center [360, 110] width 9 height 9
click at [358, 111] on input "Select an option" at bounding box center [360, 110] width 9 height 9
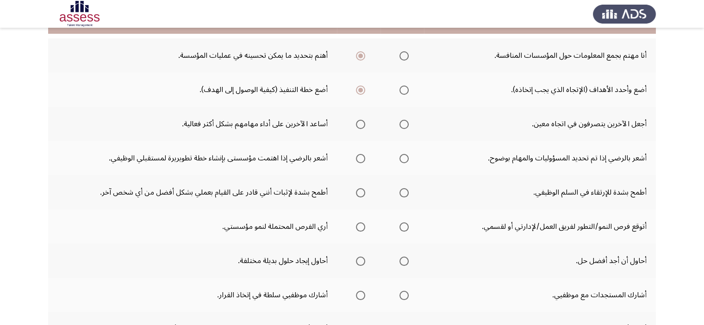
scroll to position [139, 0]
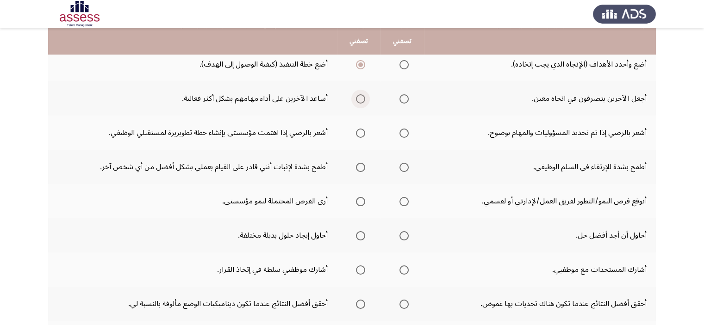
click at [362, 101] on span "Select an option" at bounding box center [360, 98] width 9 height 9
click at [362, 101] on input "Select an option" at bounding box center [360, 98] width 9 height 9
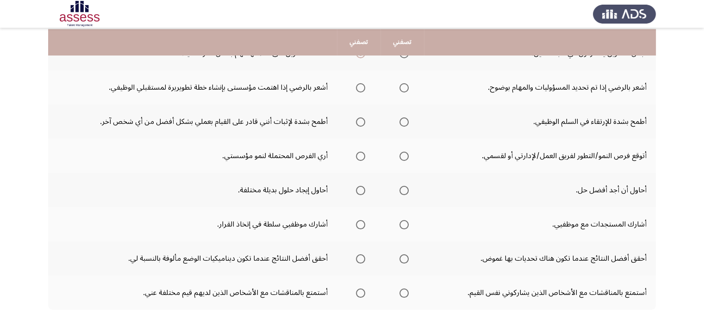
scroll to position [186, 0]
click at [401, 85] on span "Select an option" at bounding box center [403, 86] width 9 height 9
click at [401, 85] on input "Select an option" at bounding box center [403, 86] width 9 height 9
click at [359, 88] on span "Select an option" at bounding box center [360, 86] width 9 height 9
click at [359, 88] on input "Select an option" at bounding box center [360, 86] width 9 height 9
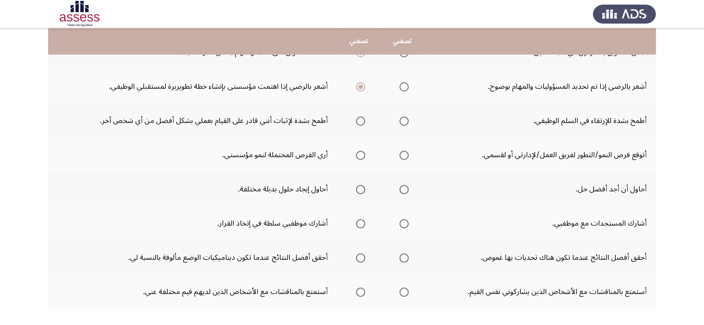
click at [366, 115] on th at bounding box center [359, 121] width 44 height 34
click at [365, 118] on th at bounding box center [359, 121] width 44 height 34
click at [352, 118] on label "Select an option" at bounding box center [358, 121] width 13 height 9
click at [356, 118] on input "Select an option" at bounding box center [360, 121] width 9 height 9
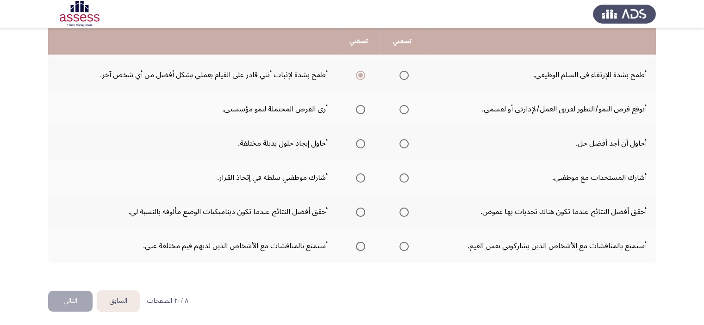
scroll to position [232, 0]
click at [400, 111] on span "Select an option" at bounding box center [403, 109] width 9 height 9
click at [400, 111] on input "Select an option" at bounding box center [403, 109] width 9 height 9
click at [357, 107] on span "Select an option" at bounding box center [360, 109] width 9 height 9
click at [357, 107] on input "Select an option" at bounding box center [360, 109] width 9 height 9
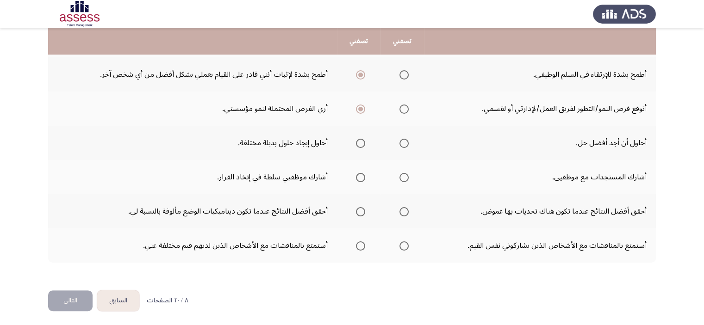
click at [362, 143] on span "Select an option" at bounding box center [360, 143] width 9 height 9
click at [362, 143] on input "Select an option" at bounding box center [360, 143] width 9 height 9
click at [357, 174] on span "Select an option" at bounding box center [360, 177] width 9 height 9
click at [357, 174] on input "Select an option" at bounding box center [360, 177] width 9 height 9
click at [402, 213] on span "Select an option" at bounding box center [403, 211] width 9 height 9
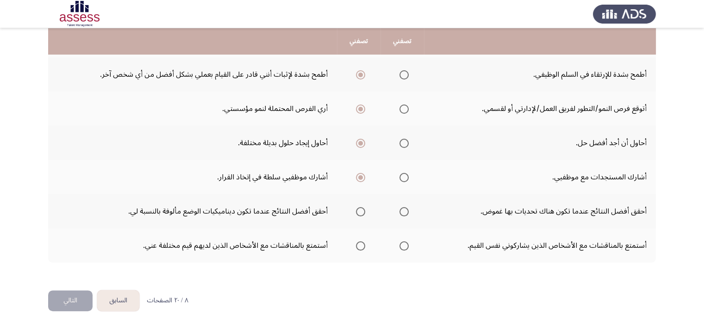
click at [402, 213] on input "Select an option" at bounding box center [403, 211] width 9 height 9
click at [356, 243] on span "Select an option" at bounding box center [360, 246] width 9 height 9
click at [356, 243] on input "Select an option" at bounding box center [360, 246] width 9 height 9
click at [72, 299] on button "التالي" at bounding box center [70, 301] width 44 height 21
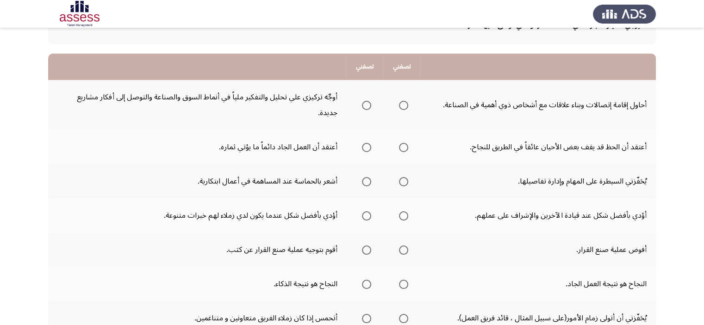
scroll to position [78, 0]
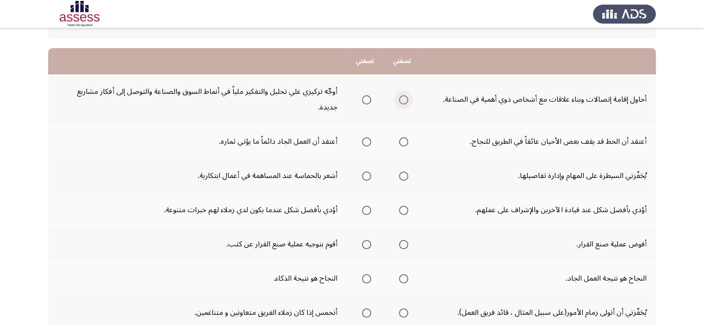
click at [395, 102] on label "Select an option" at bounding box center [401, 99] width 13 height 9
click at [399, 102] on input "Select an option" at bounding box center [403, 99] width 9 height 9
click at [364, 100] on span "Select an option" at bounding box center [366, 99] width 9 height 9
click at [364, 100] on input "Select an option" at bounding box center [366, 99] width 9 height 9
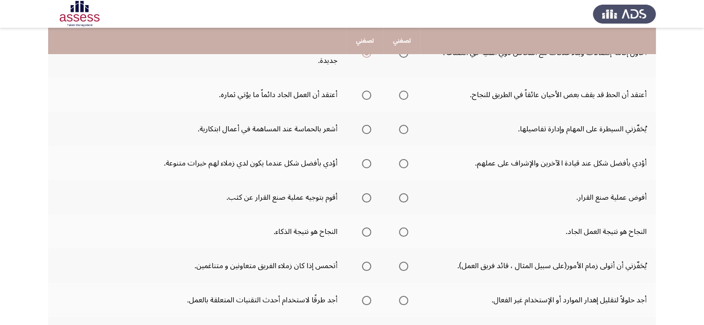
scroll to position [124, 0]
click at [367, 94] on span "Select an option" at bounding box center [366, 95] width 9 height 9
click at [367, 94] on input "Select an option" at bounding box center [366, 95] width 9 height 9
click at [382, 136] on th at bounding box center [364, 129] width 37 height 34
click at [365, 130] on span "Select an option" at bounding box center [366, 129] width 9 height 9
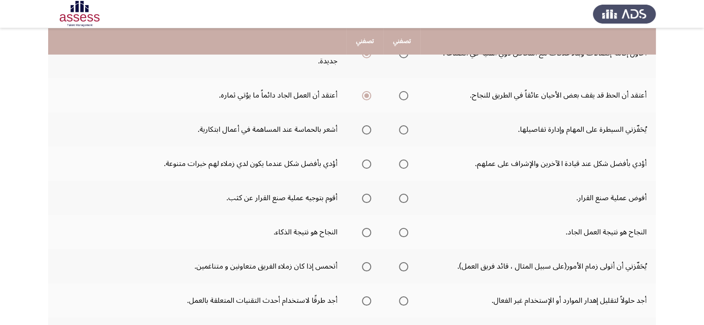
click at [365, 130] on input "Select an option" at bounding box center [366, 129] width 9 height 9
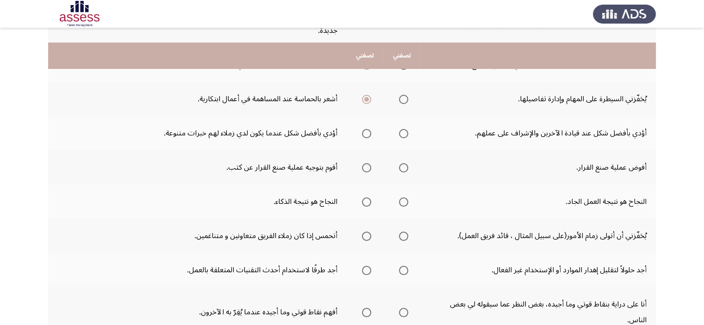
scroll to position [170, 0]
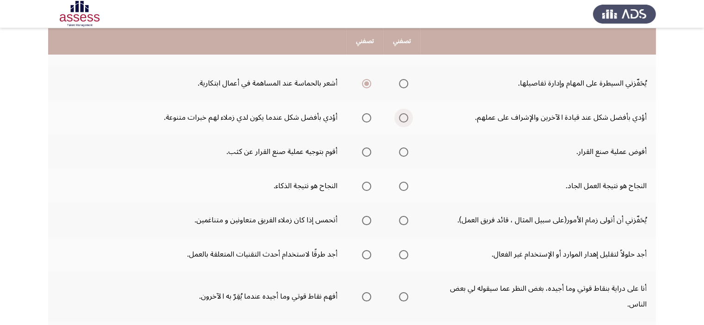
click at [405, 116] on span "Select an option" at bounding box center [403, 117] width 9 height 9
click at [405, 116] on input "Select an option" at bounding box center [403, 117] width 9 height 9
click at [363, 153] on span "Select an option" at bounding box center [366, 152] width 9 height 9
click at [363, 153] on input "Select an option" at bounding box center [366, 152] width 9 height 9
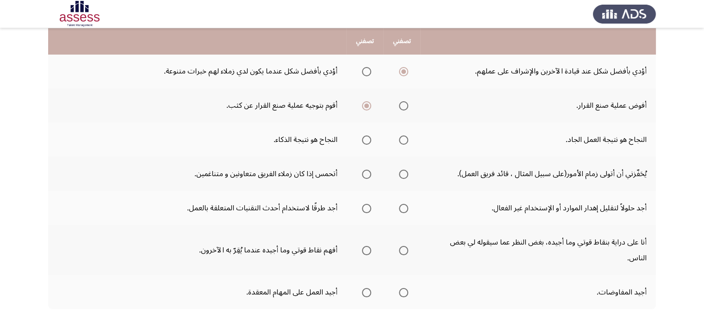
scroll to position [217, 0]
click at [402, 140] on span "Select an option" at bounding box center [403, 140] width 9 height 9
click at [402, 140] on input "Select an option" at bounding box center [403, 140] width 9 height 9
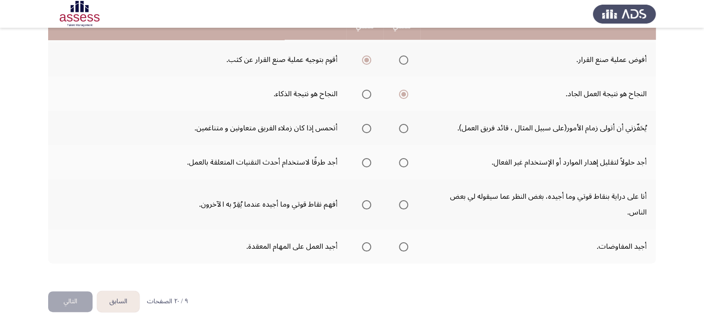
scroll to position [263, 0]
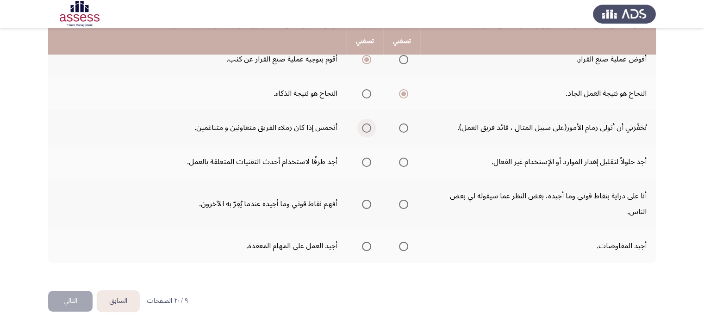
click at [366, 129] on span "Select an option" at bounding box center [366, 128] width 9 height 9
click at [366, 129] on input "Select an option" at bounding box center [366, 128] width 9 height 9
click at [400, 162] on span "Select an option" at bounding box center [403, 162] width 9 height 9
click at [400, 162] on input "Select an option" at bounding box center [403, 162] width 9 height 9
click at [369, 201] on span "Select an option" at bounding box center [366, 204] width 9 height 9
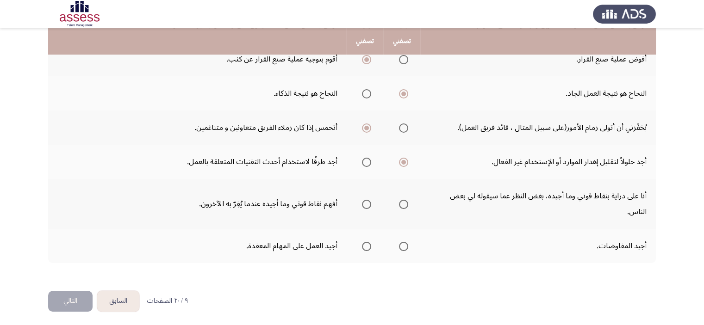
click at [369, 201] on input "Select an option" at bounding box center [366, 204] width 9 height 9
click at [408, 199] on th at bounding box center [401, 204] width 37 height 50
click at [405, 201] on span "Select an option" at bounding box center [403, 204] width 9 height 9
click at [405, 201] on input "Select an option" at bounding box center [403, 204] width 9 height 9
click at [403, 246] on span "Select an option" at bounding box center [403, 246] width 9 height 9
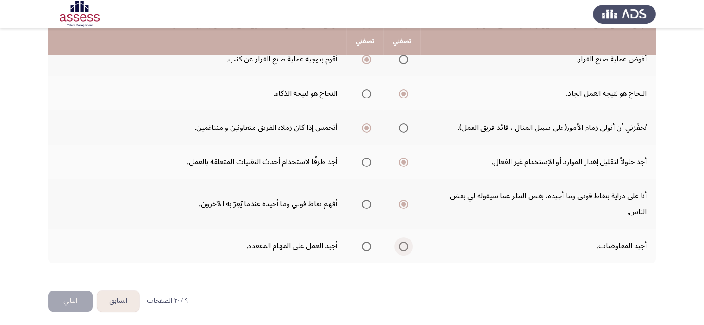
click at [403, 246] on input "Select an option" at bounding box center [403, 246] width 9 height 9
click at [80, 297] on button "التالي" at bounding box center [70, 301] width 44 height 21
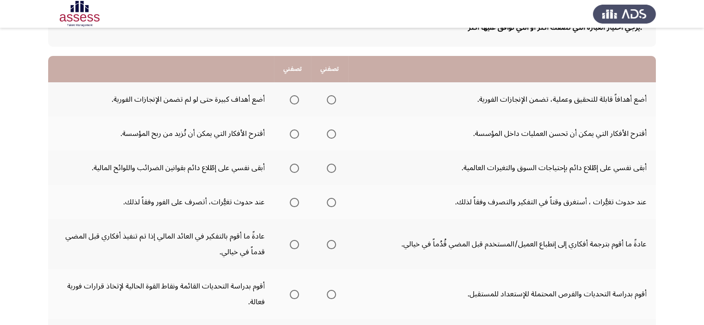
scroll to position [47, 0]
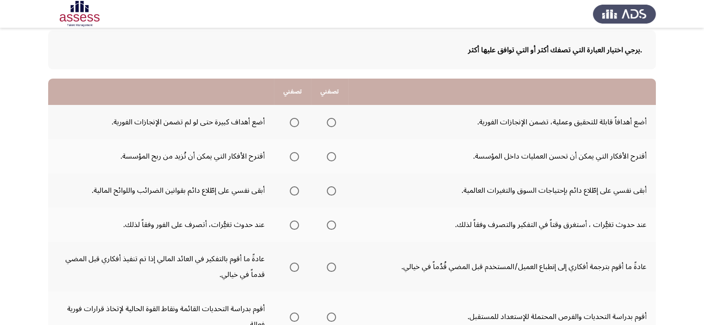
click at [332, 122] on span "Select an option" at bounding box center [331, 122] width 9 height 9
click at [332, 122] on input "Select an option" at bounding box center [331, 122] width 9 height 9
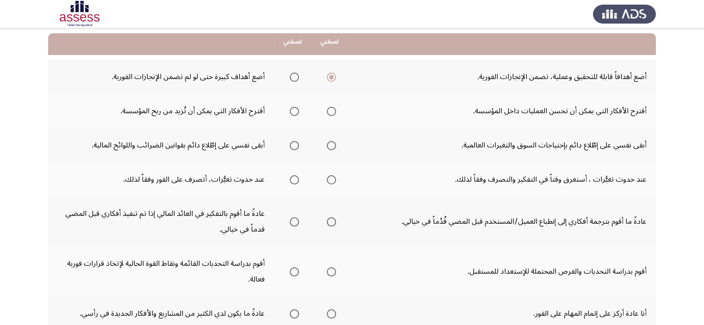
scroll to position [93, 0]
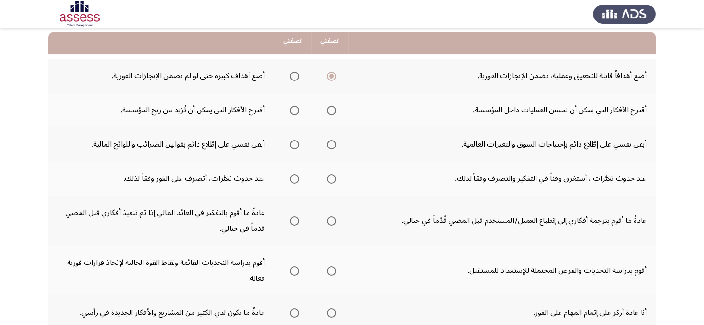
click at [332, 112] on span "Select an option" at bounding box center [331, 110] width 9 height 9
click at [332, 112] on input "Select an option" at bounding box center [331, 110] width 9 height 9
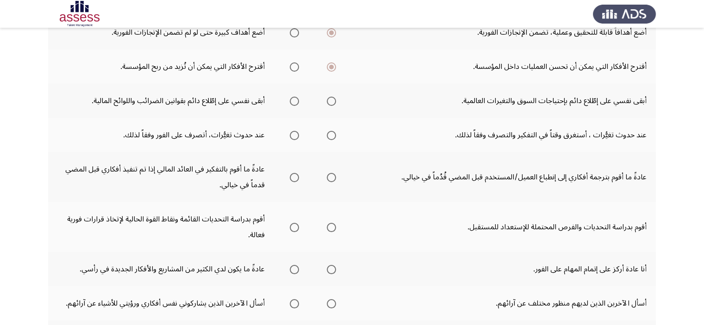
scroll to position [140, 0]
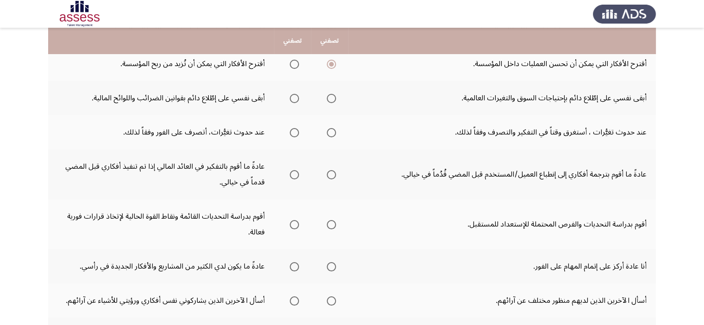
click at [329, 98] on span "Select an option" at bounding box center [331, 98] width 9 height 9
click at [329, 98] on input "Select an option" at bounding box center [331, 98] width 9 height 9
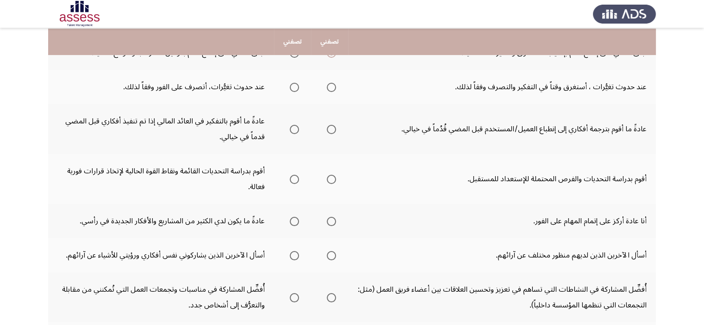
scroll to position [186, 0]
click at [295, 87] on span "Select an option" at bounding box center [294, 86] width 9 height 9
click at [295, 87] on input "Select an option" at bounding box center [294, 86] width 9 height 9
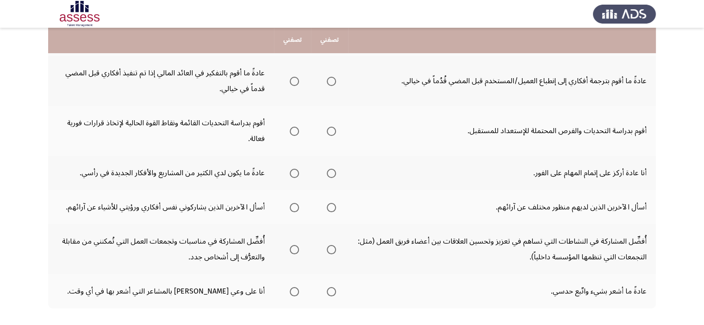
scroll to position [232, 0]
click at [325, 81] on label "Select an option" at bounding box center [329, 82] width 13 height 9
click at [327, 81] on input "Select an option" at bounding box center [331, 82] width 9 height 9
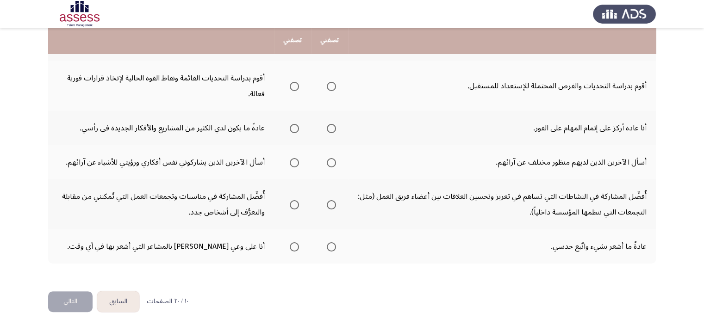
scroll to position [279, 0]
click at [295, 83] on span "Select an option" at bounding box center [294, 85] width 9 height 9
click at [295, 83] on input "Select an option" at bounding box center [294, 85] width 9 height 9
click at [329, 129] on span "Select an option" at bounding box center [331, 128] width 9 height 9
click at [329, 129] on input "Select an option" at bounding box center [331, 128] width 9 height 9
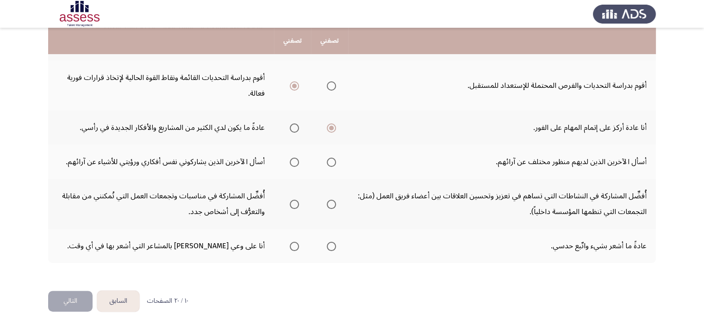
click at [330, 162] on span "Select an option" at bounding box center [331, 162] width 9 height 9
click at [330, 162] on input "Select an option" at bounding box center [331, 162] width 9 height 9
click at [328, 207] on mat-radio-group "Select an option" at bounding box center [329, 204] width 13 height 16
click at [330, 203] on span "Select an option" at bounding box center [331, 204] width 9 height 9
click at [330, 203] on input "Select an option" at bounding box center [331, 204] width 9 height 9
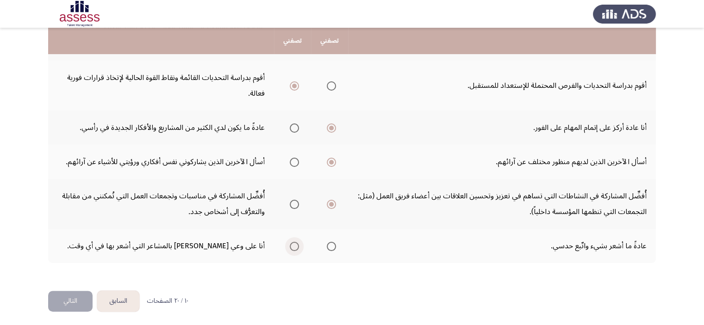
click at [294, 242] on span "Select an option" at bounding box center [294, 246] width 9 height 9
click at [294, 242] on input "Select an option" at bounding box center [294, 246] width 9 height 9
click at [70, 301] on button "التالي" at bounding box center [70, 301] width 44 height 21
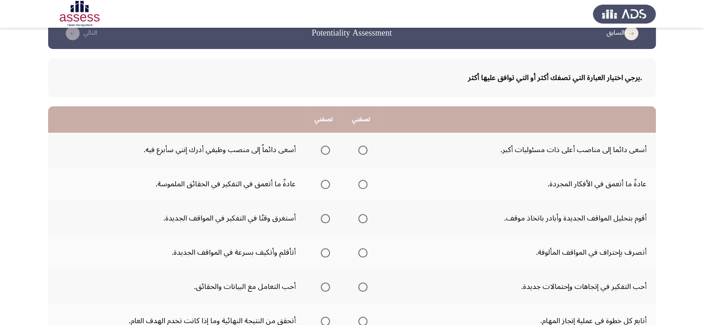
scroll to position [93, 0]
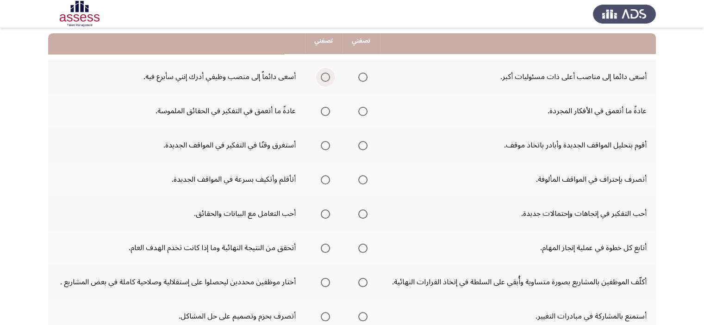
click at [330, 76] on span "Select an option" at bounding box center [325, 77] width 9 height 9
click at [330, 76] on input "Select an option" at bounding box center [325, 77] width 9 height 9
click at [329, 113] on span "Select an option" at bounding box center [325, 111] width 9 height 9
click at [329, 113] on input "Select an option" at bounding box center [325, 111] width 9 height 9
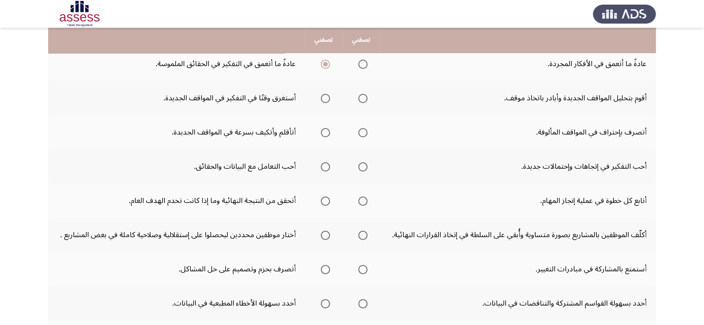
scroll to position [139, 0]
click at [369, 100] on th at bounding box center [360, 99] width 37 height 34
click at [363, 100] on span "Select an option" at bounding box center [362, 99] width 9 height 9
click at [363, 100] on input "Select an option" at bounding box center [362, 99] width 9 height 9
click at [328, 136] on span "Select an option" at bounding box center [325, 133] width 9 height 9
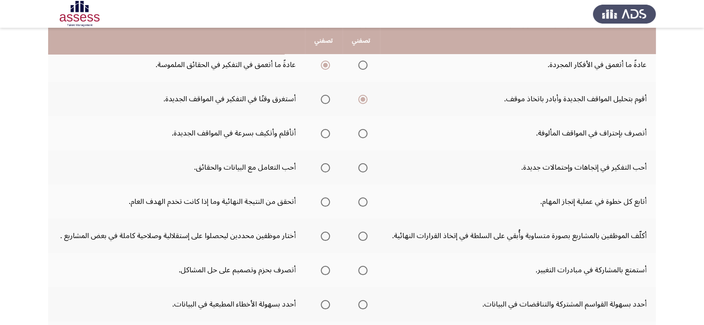
click at [328, 136] on input "Select an option" at bounding box center [325, 133] width 9 height 9
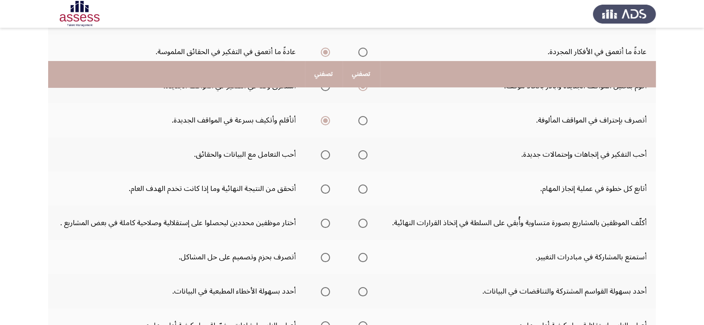
scroll to position [185, 0]
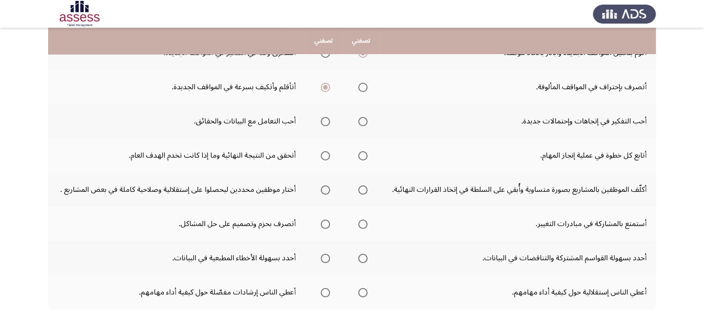
click at [366, 88] on span "Select an option" at bounding box center [362, 87] width 9 height 9
click at [366, 88] on input "Select an option" at bounding box center [362, 87] width 9 height 9
click at [364, 122] on span "Select an option" at bounding box center [362, 121] width 9 height 9
click at [364, 122] on input "Select an option" at bounding box center [362, 121] width 9 height 9
click at [325, 87] on span "Select an option" at bounding box center [325, 87] width 0 height 0
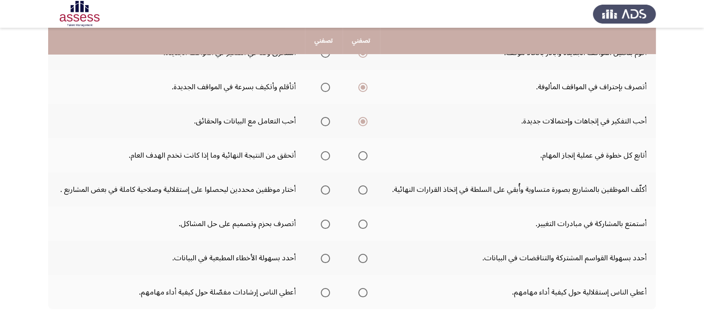
click at [327, 86] on input "Select an option" at bounding box center [325, 87] width 9 height 9
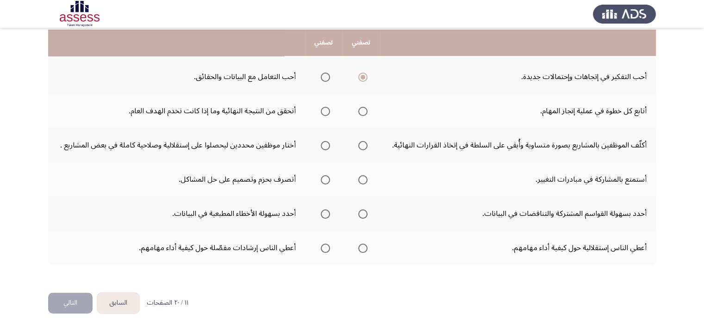
scroll to position [231, 0]
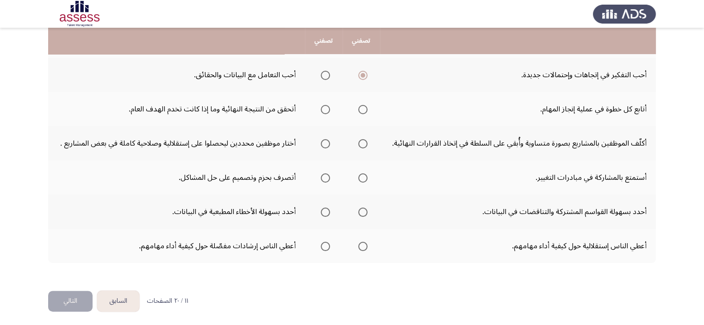
click at [364, 111] on span "Select an option" at bounding box center [362, 109] width 9 height 9
click at [364, 111] on input "Select an option" at bounding box center [362, 109] width 9 height 9
click at [626, 150] on td "أكلّف الموظفين بالمشاريع بصورة متساوية وأُبقي على السلطة في إتخاذ القرارات النه…" at bounding box center [518, 143] width 276 height 34
click at [364, 139] on span "Select an option" at bounding box center [362, 143] width 9 height 9
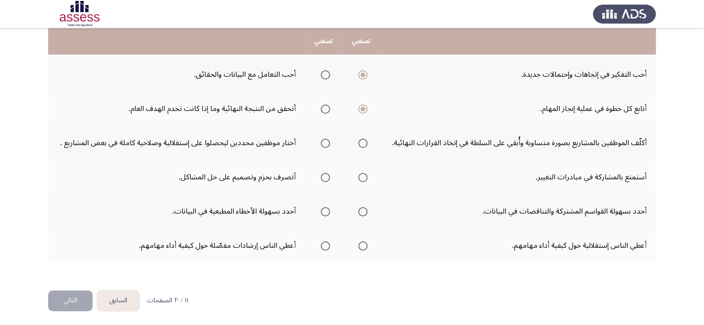
click at [364, 139] on input "Select an option" at bounding box center [362, 143] width 9 height 9
click at [326, 142] on span "Select an option" at bounding box center [325, 143] width 9 height 9
click at [326, 142] on input "Select an option" at bounding box center [325, 143] width 9 height 9
click at [328, 176] on span "Select an option" at bounding box center [325, 177] width 9 height 9
click at [328, 176] on input "Select an option" at bounding box center [325, 177] width 9 height 9
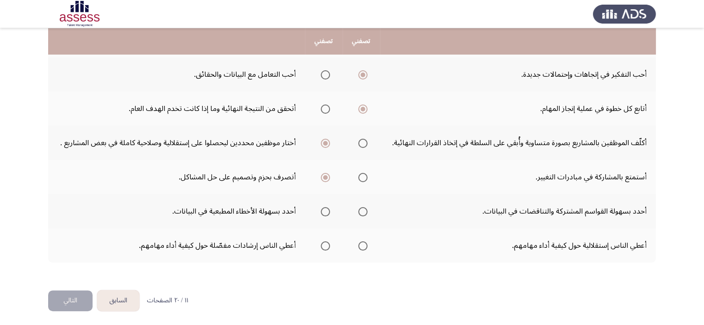
click at [363, 211] on span "Select an option" at bounding box center [362, 211] width 9 height 9
click at [363, 211] on input "Select an option" at bounding box center [362, 211] width 9 height 9
click at [455, 275] on div ".يرجي اختيار العبارة التي تصفك أكثر أو التي توافق عليها أكثر تصفني تصفني أسعى د…" at bounding box center [352, 59] width 608 height 445
click at [324, 242] on span "Select an option" at bounding box center [325, 246] width 9 height 9
click at [324, 242] on input "Select an option" at bounding box center [325, 246] width 9 height 9
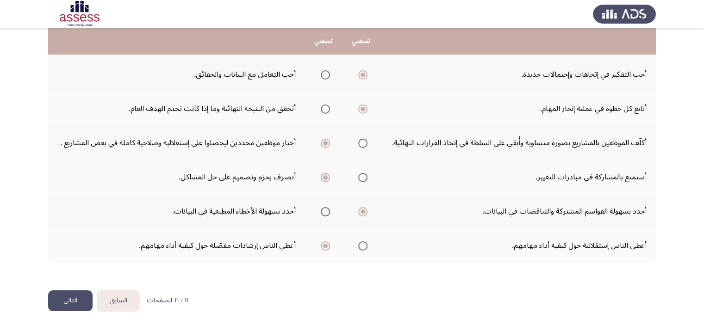
click at [70, 294] on button "التالي" at bounding box center [70, 301] width 44 height 21
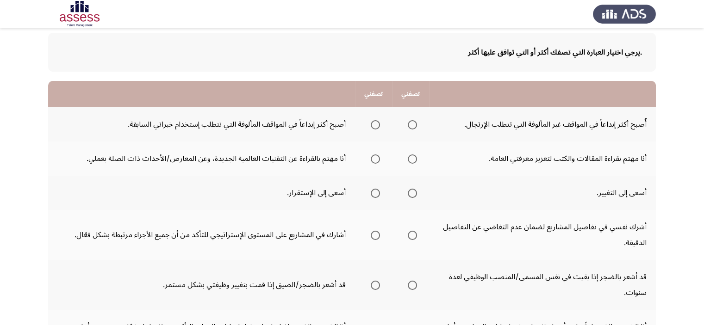
scroll to position [46, 0]
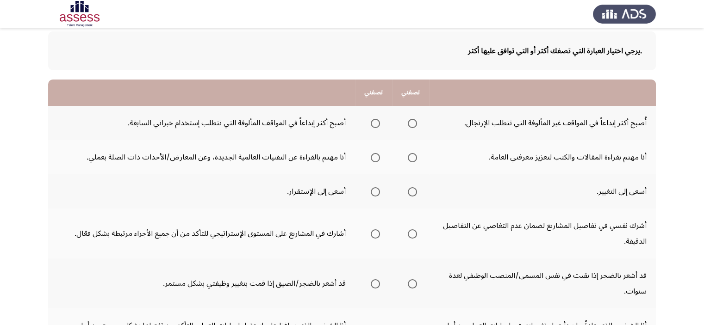
click at [373, 127] on span "Select an option" at bounding box center [375, 123] width 9 height 9
click at [373, 127] on input "Select an option" at bounding box center [375, 123] width 9 height 9
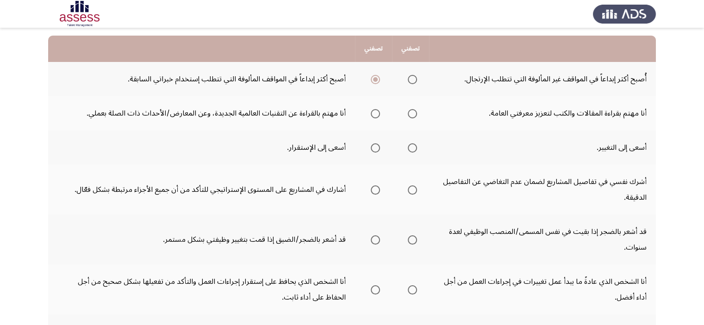
scroll to position [93, 0]
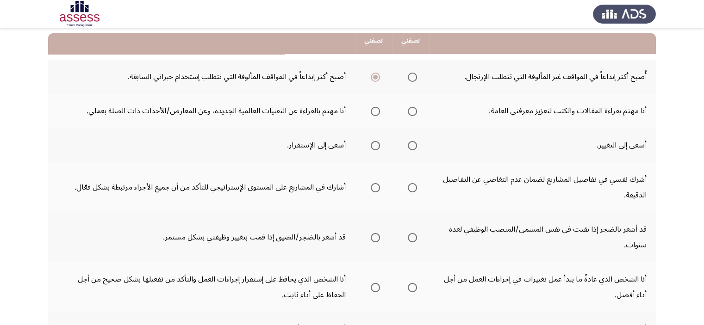
click at [373, 110] on span "Select an option" at bounding box center [375, 111] width 9 height 9
click at [373, 110] on input "Select an option" at bounding box center [375, 111] width 9 height 9
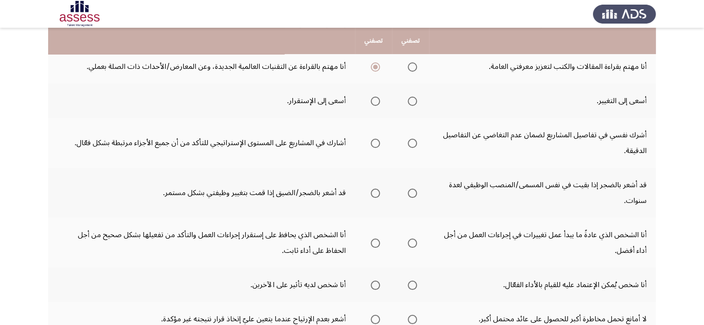
scroll to position [139, 0]
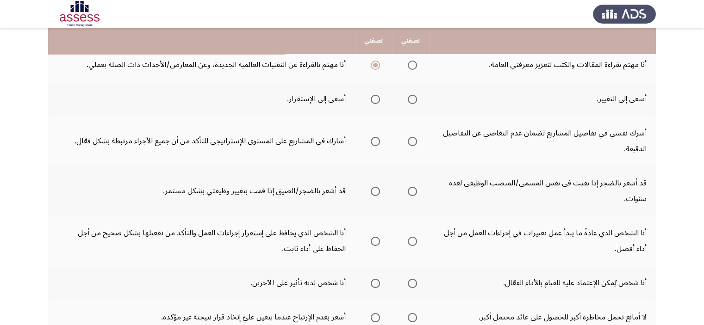
click at [376, 101] on span "Select an option" at bounding box center [375, 99] width 9 height 9
click at [376, 101] on input "Select an option" at bounding box center [375, 99] width 9 height 9
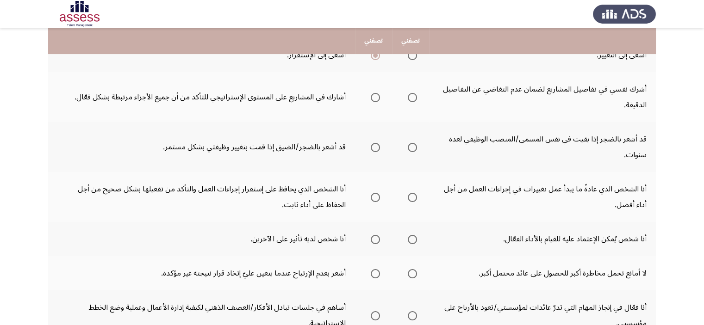
scroll to position [185, 0]
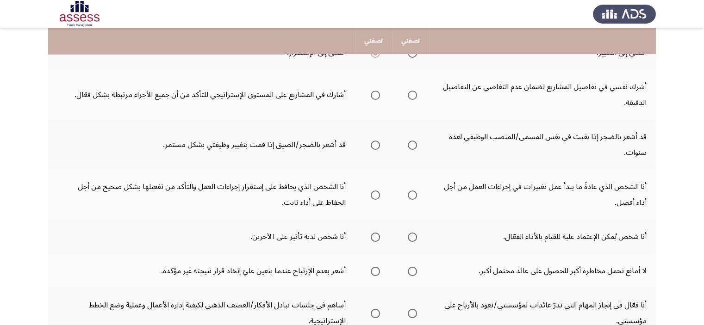
click at [375, 93] on span "Select an option" at bounding box center [375, 95] width 9 height 9
click at [375, 93] on input "Select an option" at bounding box center [375, 95] width 9 height 9
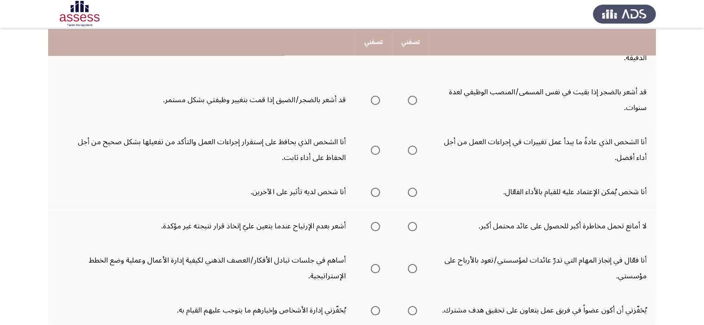
scroll to position [231, 0]
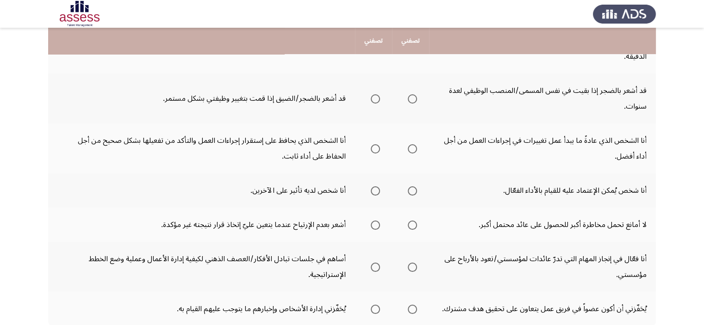
click at [411, 97] on span "Select an option" at bounding box center [412, 98] width 9 height 9
click at [411, 97] on input "Select an option" at bounding box center [412, 98] width 9 height 9
click at [375, 96] on span "Select an option" at bounding box center [375, 98] width 9 height 9
click at [375, 96] on input "Select an option" at bounding box center [375, 98] width 9 height 9
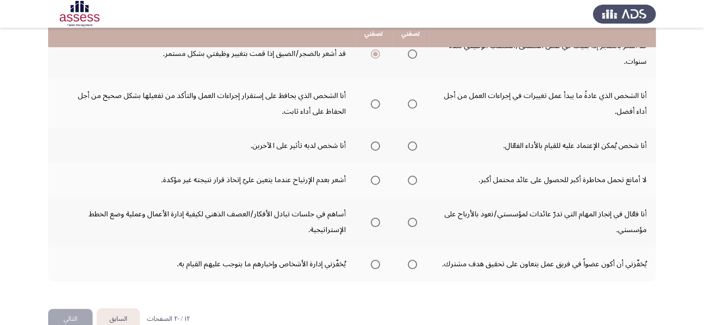
scroll to position [278, 0]
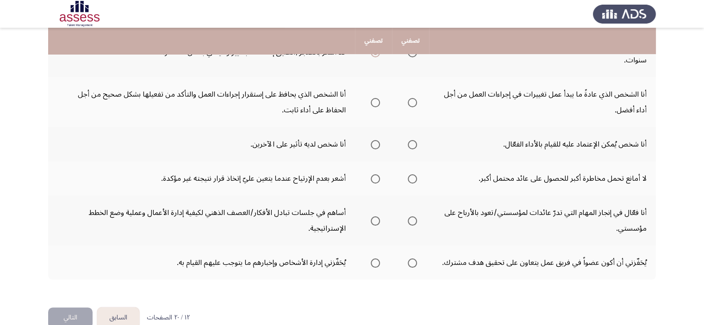
click at [413, 100] on span "Select an option" at bounding box center [412, 102] width 9 height 9
click at [413, 100] on input "Select an option" at bounding box center [412, 102] width 9 height 9
click at [372, 142] on span "Select an option" at bounding box center [375, 144] width 9 height 9
click at [372, 142] on input "Select an option" at bounding box center [375, 144] width 9 height 9
click at [402, 148] on th at bounding box center [410, 144] width 37 height 34
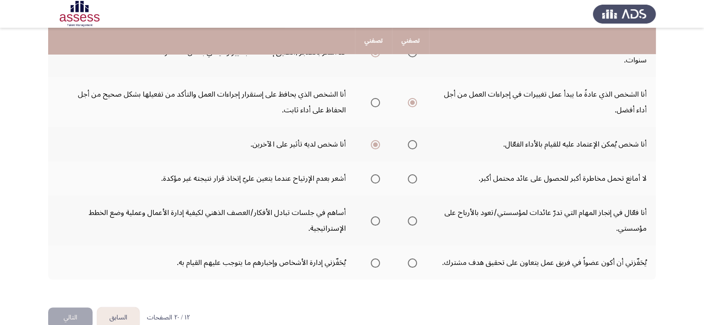
click at [411, 146] on span "Select an option" at bounding box center [412, 144] width 9 height 9
click at [411, 146] on input "Select an option" at bounding box center [412, 144] width 9 height 9
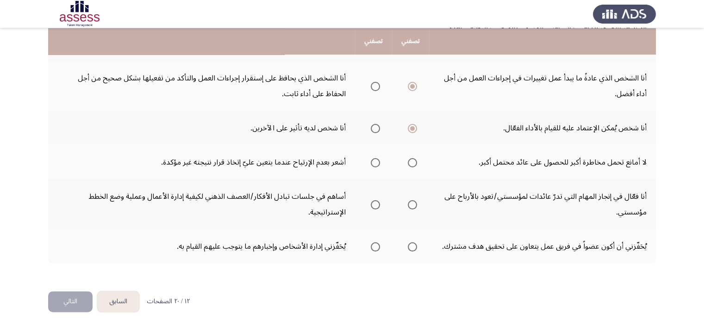
scroll to position [294, 0]
click at [417, 160] on span "Select an option" at bounding box center [412, 162] width 9 height 9
click at [417, 160] on input "Select an option" at bounding box center [412, 162] width 9 height 9
click at [416, 206] on span "Select an option" at bounding box center [412, 204] width 9 height 9
click at [416, 206] on input "Select an option" at bounding box center [412, 204] width 9 height 9
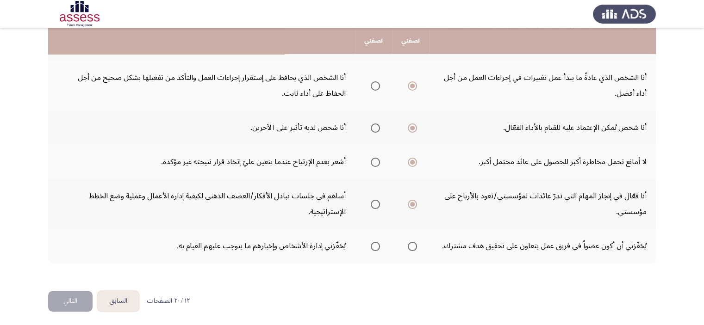
click at [381, 243] on th at bounding box center [373, 246] width 37 height 34
click at [376, 244] on span "Select an option" at bounding box center [375, 246] width 9 height 9
click at [376, 244] on input "Select an option" at bounding box center [375, 246] width 9 height 9
click at [415, 242] on span "Select an option" at bounding box center [412, 246] width 9 height 9
click at [415, 242] on input "Select an option" at bounding box center [412, 246] width 9 height 9
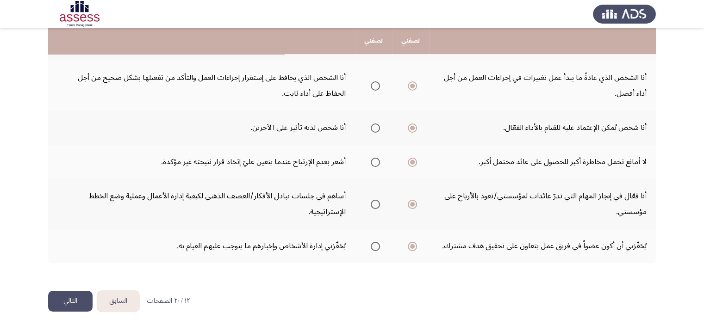
click at [74, 302] on button "التالي" at bounding box center [70, 301] width 44 height 21
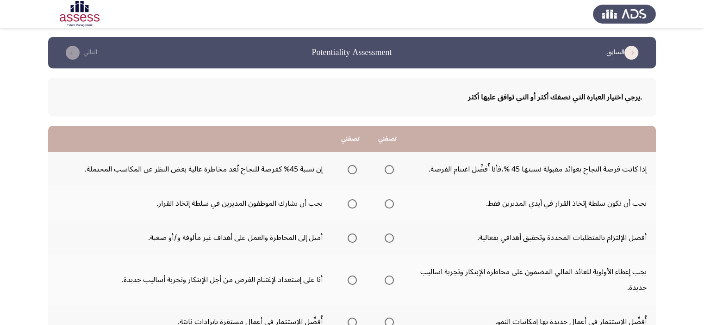
drag, startPoint x: 502, startPoint y: 123, endPoint x: 515, endPoint y: 129, distance: 14.5
click at [502, 123] on div ".يرجي اختيار العبارة التي تصفك أكثر أو التي توافق عليها أكثر تصفني تصفني إذا كا…" at bounding box center [352, 314] width 608 height 492
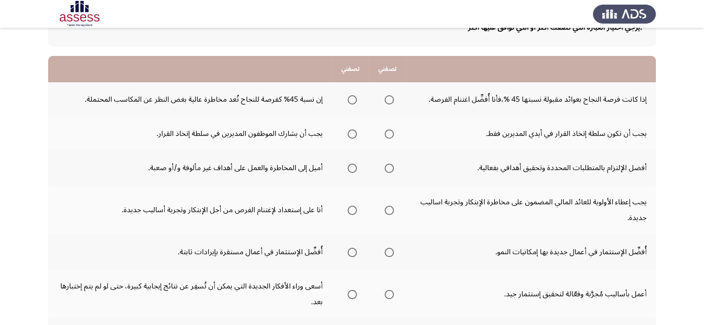
scroll to position [47, 0]
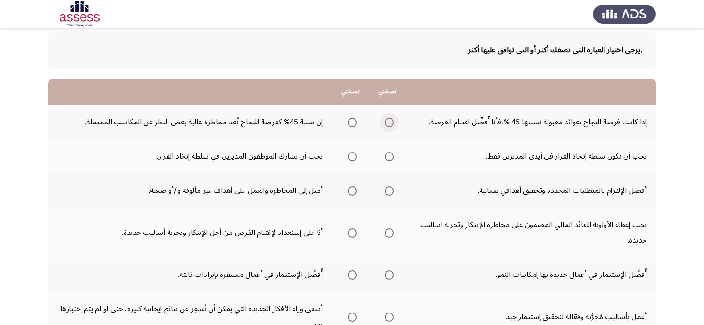
click at [385, 123] on span "Select an option" at bounding box center [389, 122] width 9 height 9
click at [385, 123] on input "Select an option" at bounding box center [389, 122] width 9 height 9
click at [352, 155] on span "Select an option" at bounding box center [352, 156] width 9 height 9
click at [352, 155] on input "Select an option" at bounding box center [352, 156] width 9 height 9
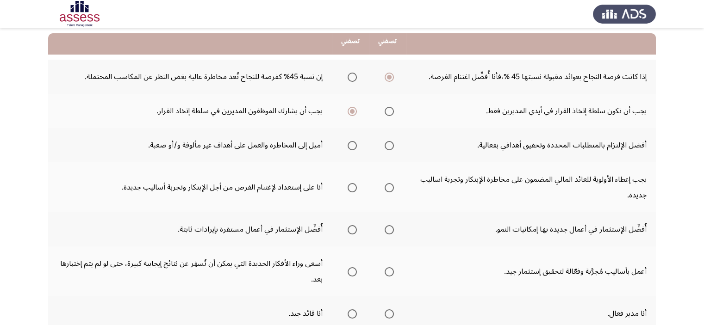
scroll to position [93, 0]
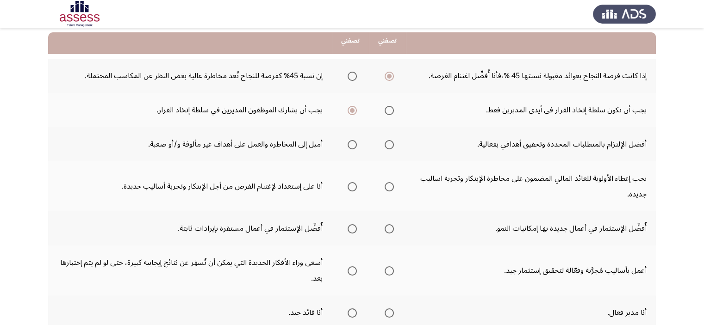
click at [392, 110] on span "Select an option" at bounding box center [389, 110] width 9 height 9
click at [392, 110] on input "Select an option" at bounding box center [389, 110] width 9 height 9
click at [388, 145] on span "Select an option" at bounding box center [389, 144] width 9 height 9
click at [388, 145] on input "Select an option" at bounding box center [389, 144] width 9 height 9
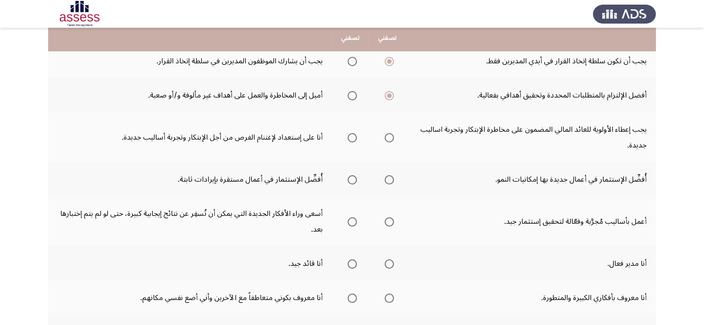
scroll to position [186, 0]
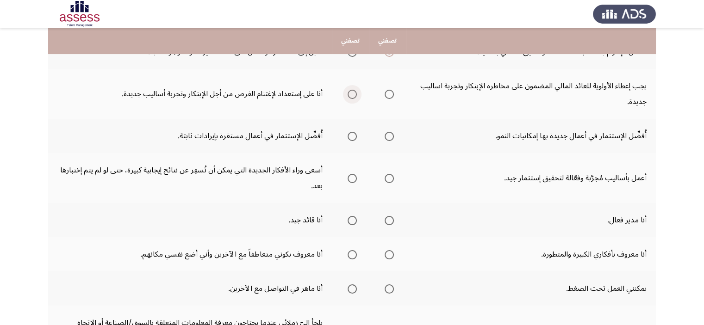
click at [350, 91] on span "Select an option" at bounding box center [352, 94] width 9 height 9
click at [350, 91] on input "Select an option" at bounding box center [352, 94] width 9 height 9
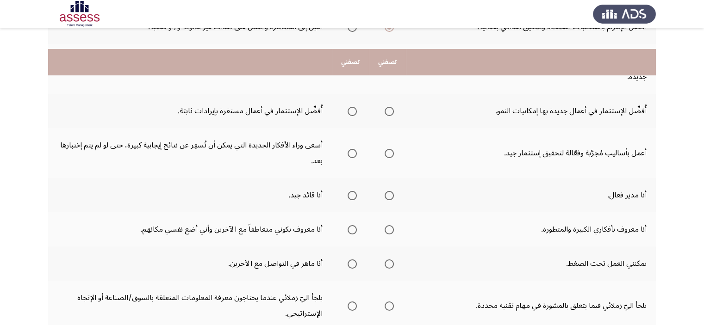
scroll to position [232, 0]
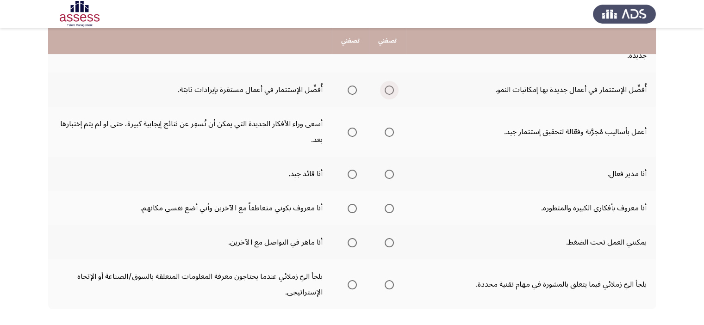
click at [389, 88] on span "Select an option" at bounding box center [389, 90] width 9 height 9
click at [389, 88] on input "Select an option" at bounding box center [389, 90] width 9 height 9
click at [385, 131] on span "Select an option" at bounding box center [389, 132] width 9 height 9
click at [385, 131] on input "Select an option" at bounding box center [389, 132] width 9 height 9
click at [350, 170] on span "Select an option" at bounding box center [352, 174] width 9 height 9
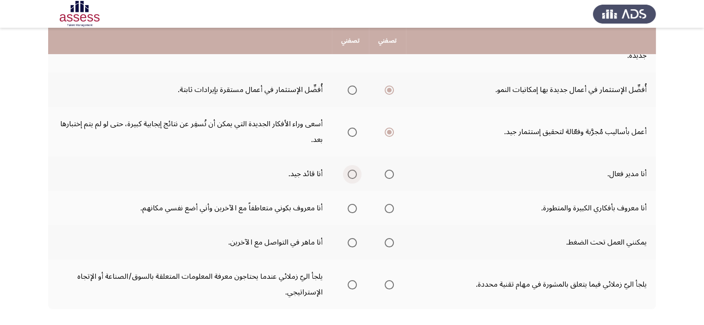
click at [350, 170] on input "Select an option" at bounding box center [352, 174] width 9 height 9
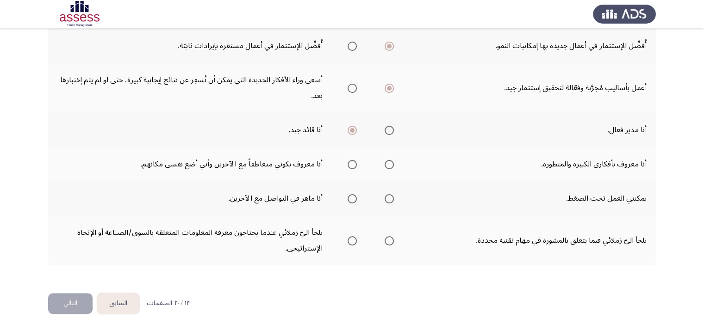
scroll to position [279, 0]
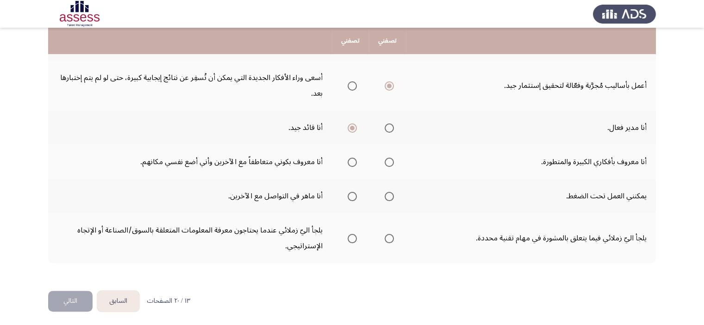
click at [349, 161] on span "Select an option" at bounding box center [352, 162] width 9 height 9
click at [349, 161] on input "Select an option" at bounding box center [352, 162] width 9 height 9
click at [385, 198] on span "Select an option" at bounding box center [389, 196] width 9 height 9
click at [385, 198] on input "Select an option" at bounding box center [389, 196] width 9 height 9
click at [348, 196] on span "Select an option" at bounding box center [352, 196] width 9 height 9
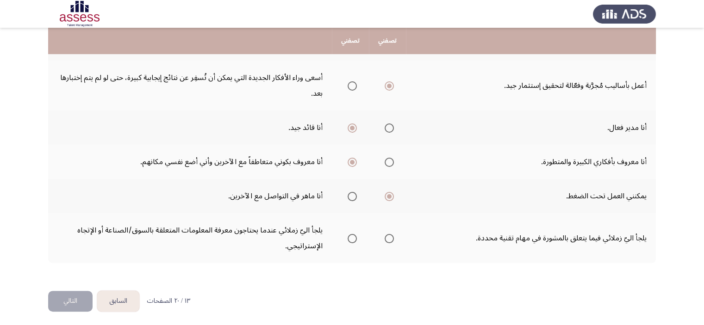
click at [348, 196] on input "Select an option" at bounding box center [352, 196] width 9 height 9
click at [393, 236] on th at bounding box center [387, 238] width 37 height 50
click at [389, 236] on span "Select an option" at bounding box center [389, 238] width 9 height 9
click at [389, 236] on input "Select an option" at bounding box center [389, 238] width 9 height 9
click at [68, 297] on button "التالي" at bounding box center [70, 301] width 44 height 21
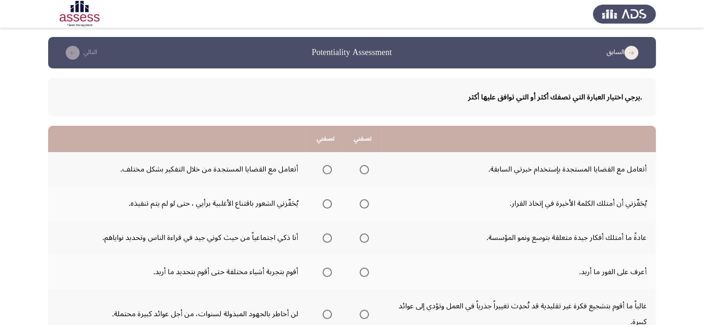
scroll to position [93, 0]
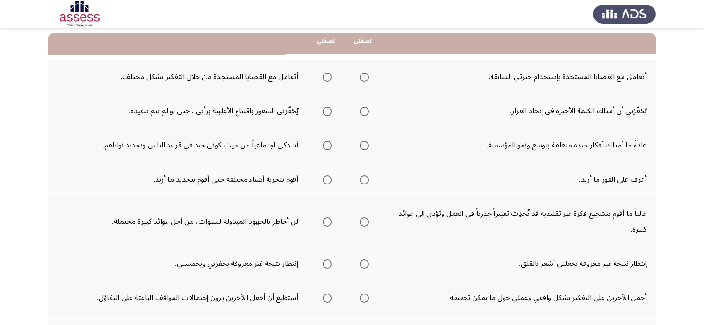
click at [369, 79] on th at bounding box center [362, 77] width 37 height 34
click at [365, 76] on span "Select an option" at bounding box center [364, 77] width 9 height 9
click at [365, 76] on input "Select an option" at bounding box center [364, 77] width 9 height 9
click at [328, 110] on span "Select an option" at bounding box center [327, 111] width 9 height 9
click at [328, 110] on input "Select an option" at bounding box center [327, 111] width 9 height 9
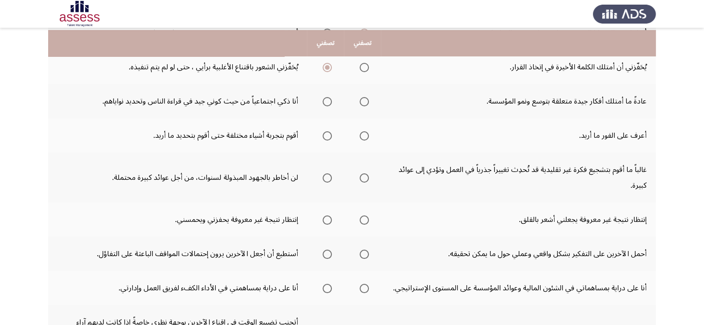
scroll to position [139, 0]
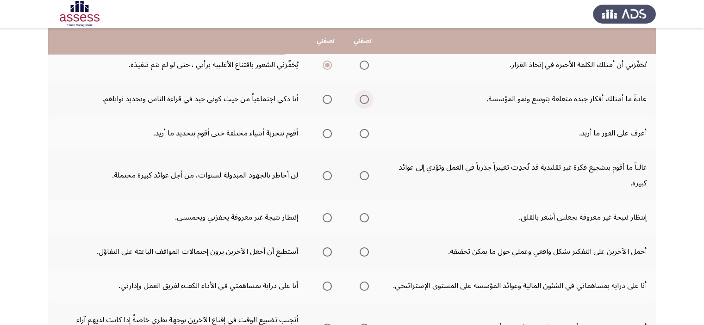
click at [360, 98] on span "Select an option" at bounding box center [364, 99] width 9 height 9
click at [360, 98] on input "Select an option" at bounding box center [364, 99] width 9 height 9
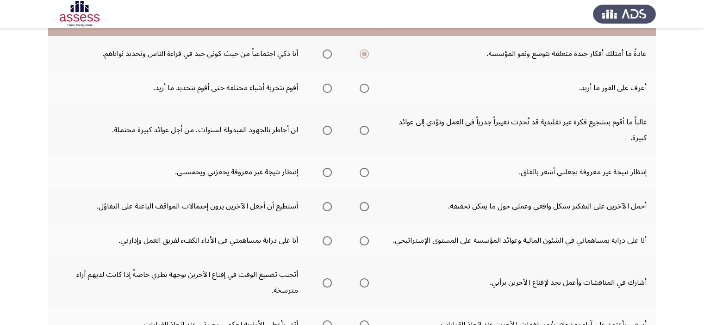
scroll to position [185, 0]
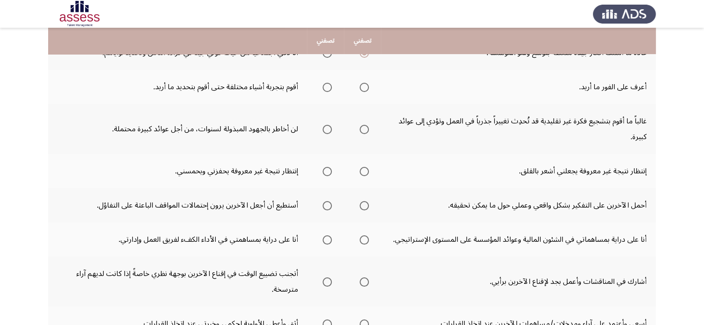
click at [364, 87] on span "Select an option" at bounding box center [364, 87] width 9 height 9
click at [364, 87] on input "Select an option" at bounding box center [364, 87] width 9 height 9
click at [328, 87] on span "Select an option" at bounding box center [327, 87] width 9 height 9
click at [328, 87] on input "Select an option" at bounding box center [327, 87] width 9 height 9
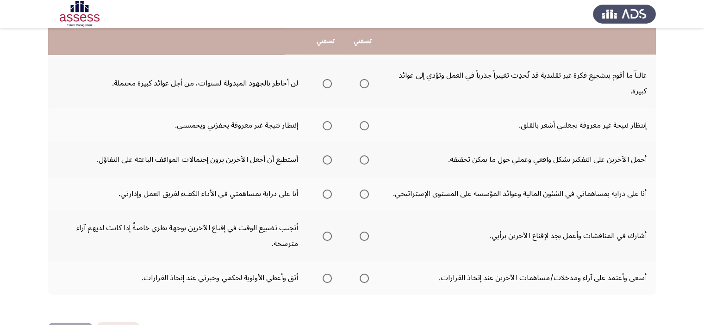
scroll to position [231, 0]
click at [362, 81] on span "Select an option" at bounding box center [364, 83] width 9 height 9
click at [362, 81] on input "Select an option" at bounding box center [364, 83] width 9 height 9
click at [325, 84] on span "Select an option" at bounding box center [327, 83] width 9 height 9
click at [325, 84] on input "Select an option" at bounding box center [327, 83] width 9 height 9
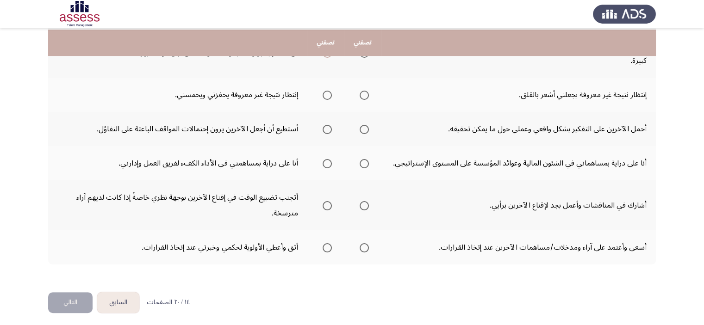
scroll to position [263, 0]
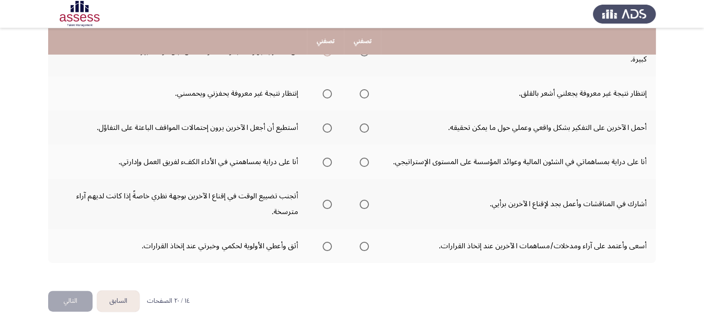
click at [323, 96] on span "Select an option" at bounding box center [327, 93] width 9 height 9
click at [323, 96] on input "Select an option" at bounding box center [327, 93] width 9 height 9
click at [360, 127] on span "Select an option" at bounding box center [364, 128] width 9 height 9
click at [360, 127] on input "Select an option" at bounding box center [364, 128] width 9 height 9
click at [328, 160] on span "Select an option" at bounding box center [327, 162] width 9 height 9
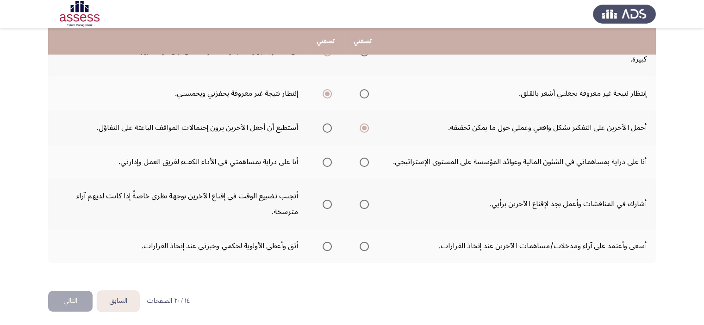
click at [328, 160] on input "Select an option" at bounding box center [327, 162] width 9 height 9
click at [361, 205] on span "Select an option" at bounding box center [364, 204] width 9 height 9
click at [361, 205] on input "Select an option" at bounding box center [364, 204] width 9 height 9
click at [329, 247] on span "Select an option" at bounding box center [327, 246] width 9 height 9
click at [329, 247] on input "Select an option" at bounding box center [327, 246] width 9 height 9
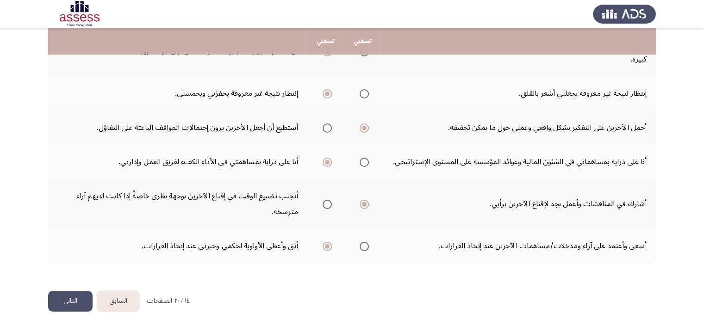
click at [65, 298] on button "التالي" at bounding box center [70, 301] width 44 height 21
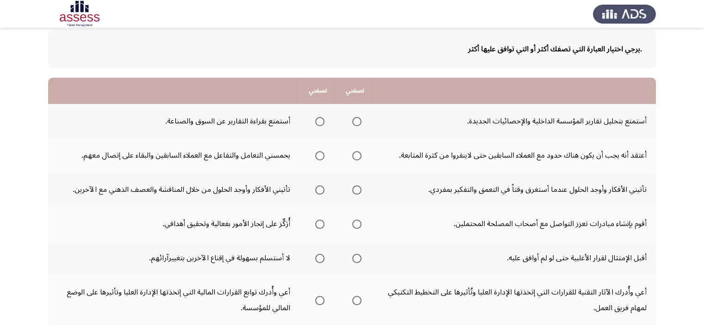
scroll to position [46, 0]
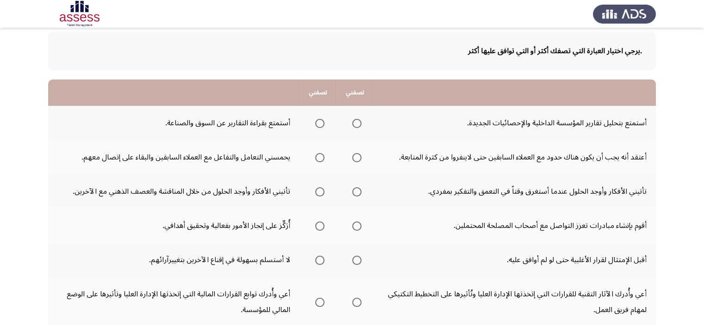
click at [357, 124] on span "Select an option" at bounding box center [356, 123] width 9 height 9
click at [357, 124] on input "Select an option" at bounding box center [356, 123] width 9 height 9
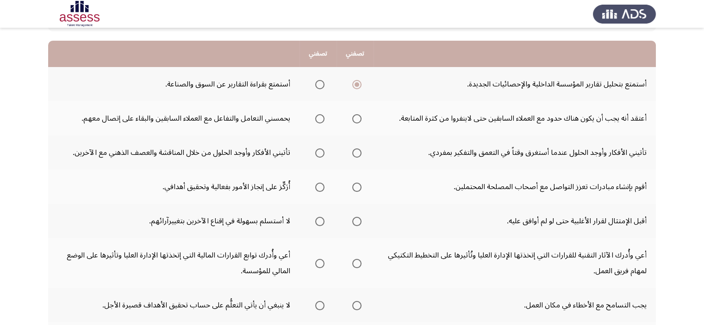
scroll to position [93, 0]
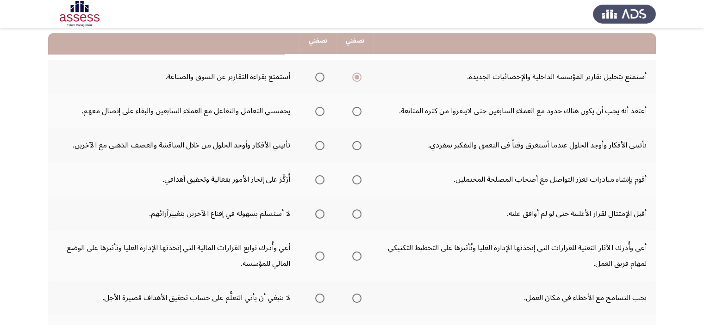
click at [325, 111] on th at bounding box center [317, 111] width 37 height 34
click at [320, 111] on span "Select an option" at bounding box center [319, 111] width 9 height 9
click at [320, 111] on input "Select an option" at bounding box center [319, 111] width 9 height 9
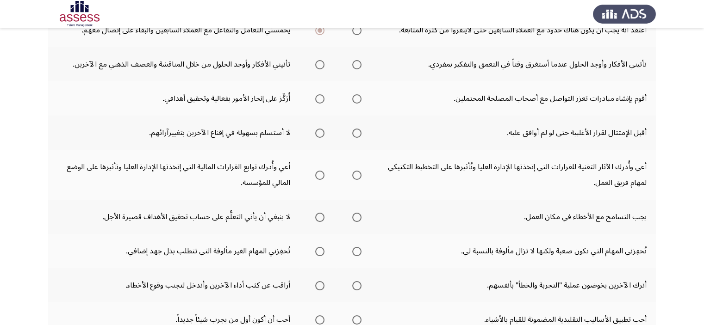
scroll to position [139, 0]
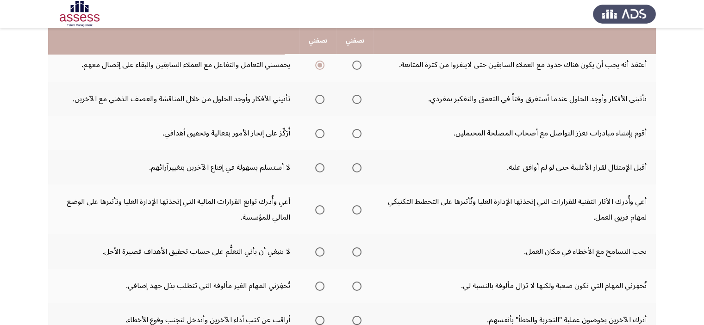
click at [319, 99] on span "Select an option" at bounding box center [319, 99] width 9 height 9
click at [319, 99] on input "Select an option" at bounding box center [319, 99] width 9 height 9
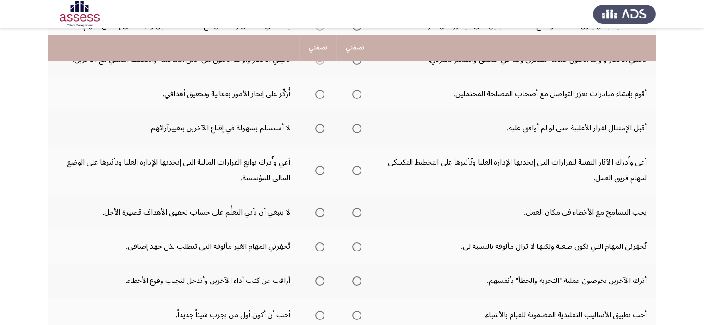
scroll to position [185, 0]
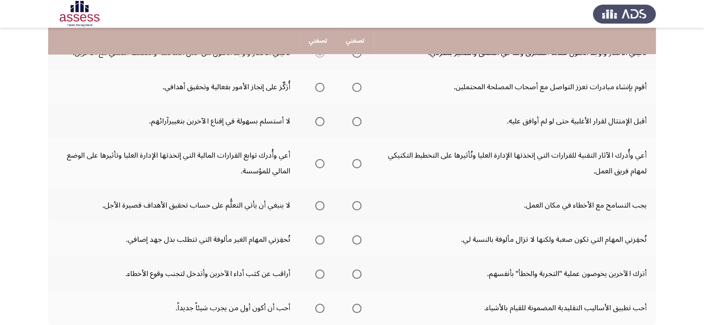
click at [359, 91] on mat-radio-group "Select an option" at bounding box center [354, 87] width 13 height 16
click at [358, 83] on span "Select an option" at bounding box center [356, 87] width 9 height 9
click at [358, 83] on input "Select an option" at bounding box center [356, 87] width 9 height 9
click at [356, 124] on span "Select an option" at bounding box center [356, 121] width 9 height 9
click at [356, 124] on input "Select an option" at bounding box center [356, 121] width 9 height 9
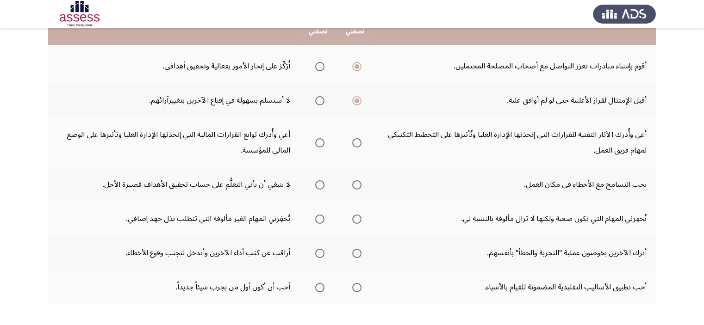
scroll to position [231, 0]
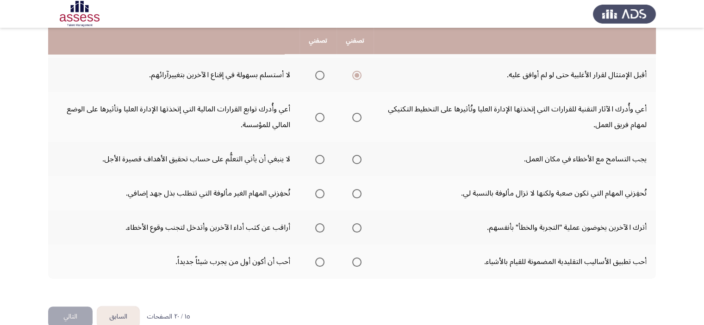
click at [322, 118] on span "Select an option" at bounding box center [319, 117] width 9 height 9
click at [322, 118] on input "Select an option" at bounding box center [319, 117] width 9 height 9
click at [351, 118] on label "Select an option" at bounding box center [354, 117] width 13 height 9
click at [352, 118] on input "Select an option" at bounding box center [356, 117] width 9 height 9
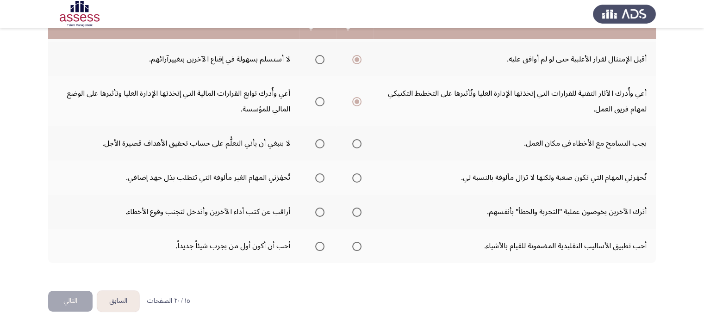
scroll to position [248, 0]
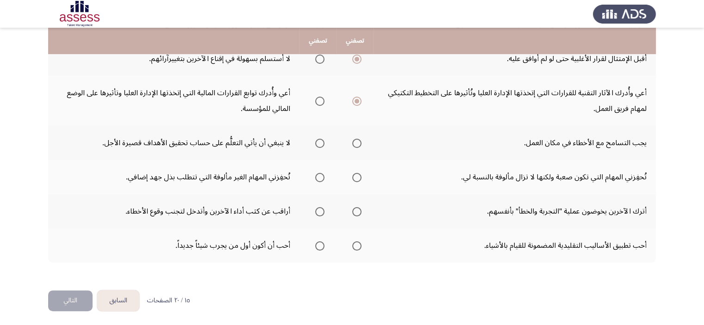
click at [316, 141] on span "Select an option" at bounding box center [319, 143] width 9 height 9
click at [316, 141] on input "Select an option" at bounding box center [319, 143] width 9 height 9
click at [322, 174] on span "Select an option" at bounding box center [319, 177] width 9 height 9
click at [322, 174] on input "Select an option" at bounding box center [319, 177] width 9 height 9
click at [320, 212] on span "Select an option" at bounding box center [319, 211] width 9 height 9
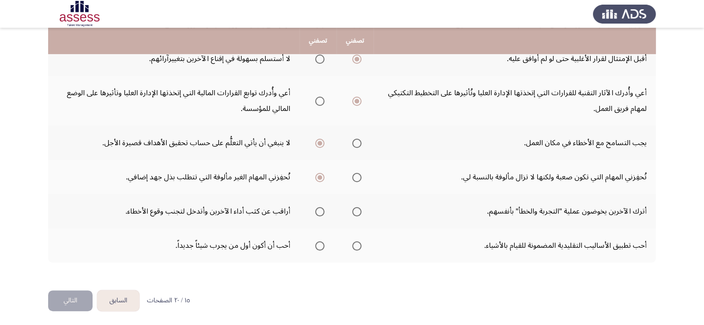
click at [320, 212] on input "Select an option" at bounding box center [319, 211] width 9 height 9
click at [354, 242] on span "Select an option" at bounding box center [356, 246] width 9 height 9
click at [354, 242] on input "Select an option" at bounding box center [356, 246] width 9 height 9
click at [58, 302] on button "التالي" at bounding box center [70, 301] width 44 height 21
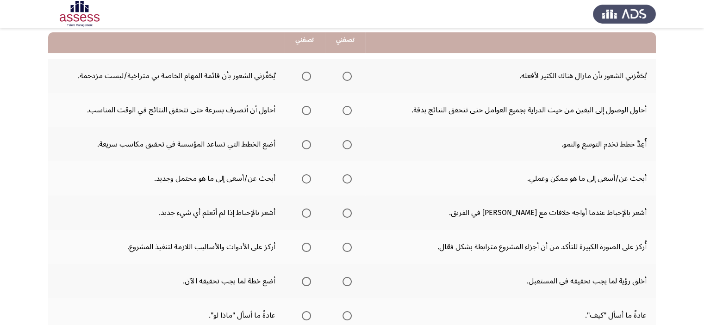
scroll to position [93, 0]
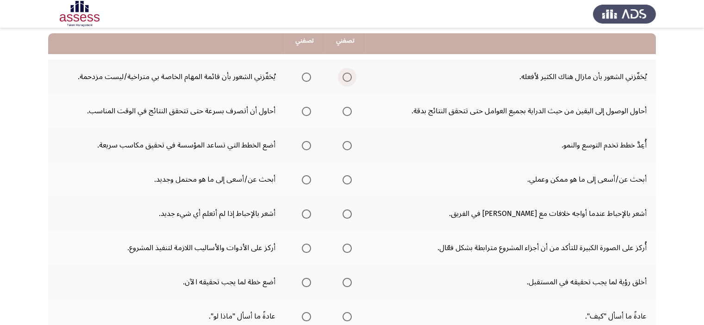
click at [347, 77] on span "Select an option" at bounding box center [346, 77] width 9 height 9
click at [347, 77] on input "Select an option" at bounding box center [346, 77] width 9 height 9
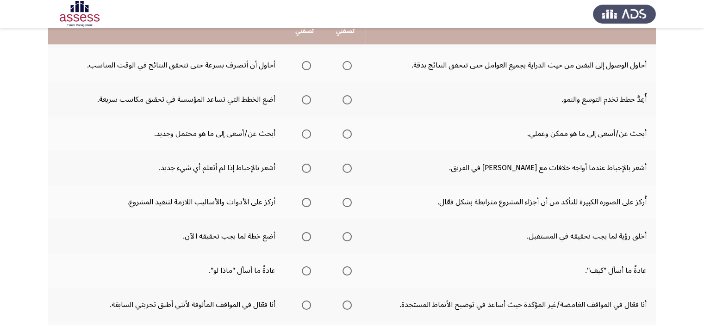
scroll to position [139, 0]
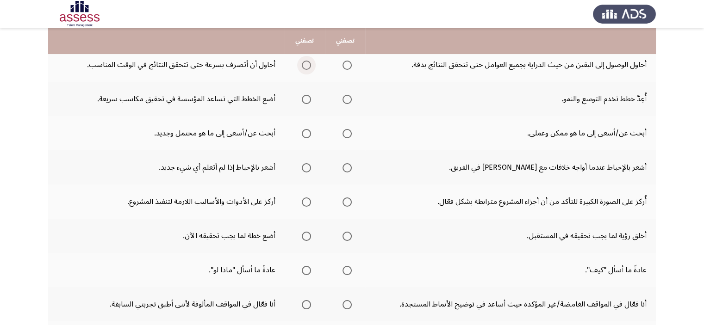
click at [306, 66] on span "Select an option" at bounding box center [306, 65] width 9 height 9
click at [306, 66] on input "Select an option" at bounding box center [306, 65] width 9 height 9
click at [305, 102] on span "Select an option" at bounding box center [306, 99] width 9 height 9
click at [305, 102] on input "Select an option" at bounding box center [306, 99] width 9 height 9
click at [345, 103] on span "Select an option" at bounding box center [346, 99] width 9 height 9
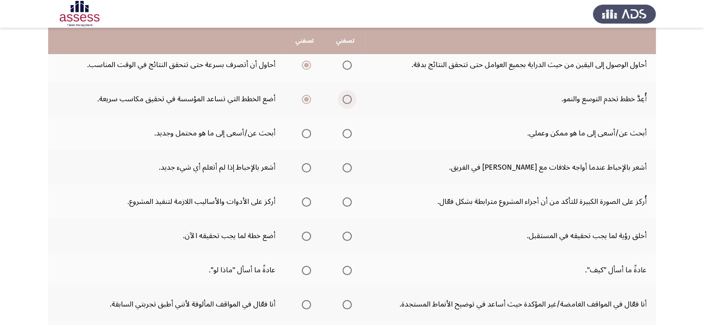
click at [345, 103] on input "Select an option" at bounding box center [346, 99] width 9 height 9
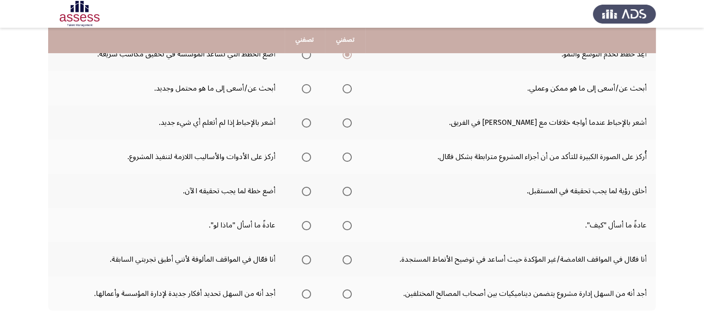
scroll to position [185, 0]
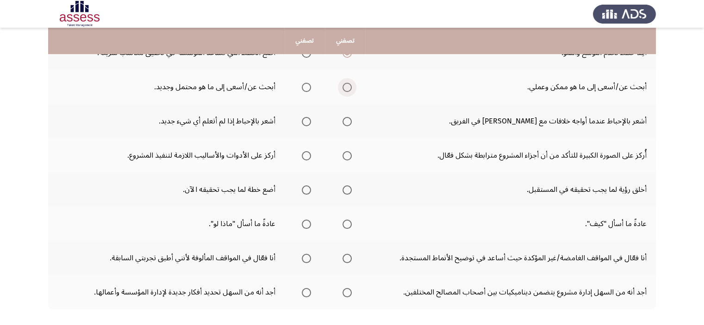
click at [341, 87] on label "Select an option" at bounding box center [345, 87] width 13 height 9
click at [342, 87] on input "Select an option" at bounding box center [346, 87] width 9 height 9
click at [303, 124] on span "Select an option" at bounding box center [306, 121] width 9 height 9
click at [303, 124] on input "Select an option" at bounding box center [306, 121] width 9 height 9
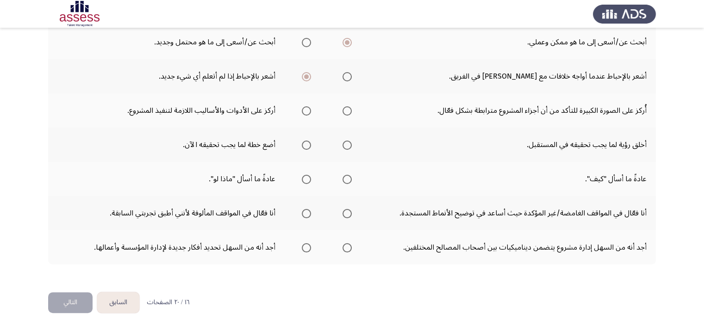
scroll to position [231, 0]
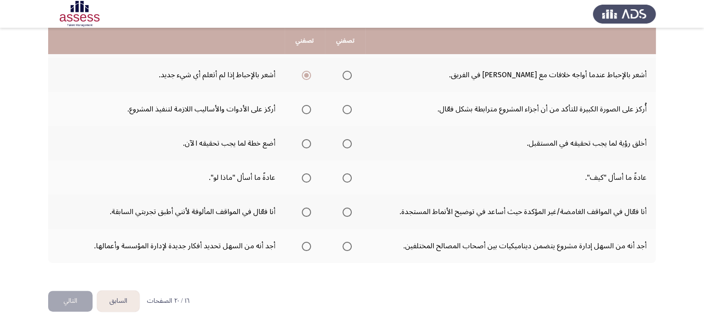
click at [307, 108] on span "Select an option" at bounding box center [306, 109] width 9 height 9
click at [307, 108] on input "Select an option" at bounding box center [306, 109] width 9 height 9
click at [305, 141] on span "Select an option" at bounding box center [306, 143] width 9 height 9
click at [305, 141] on input "Select an option" at bounding box center [306, 143] width 9 height 9
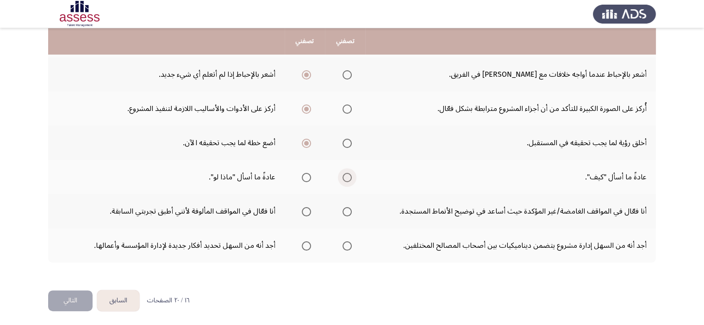
click at [351, 174] on span "Select an option" at bounding box center [346, 177] width 9 height 9
click at [351, 174] on input "Select an option" at bounding box center [346, 177] width 9 height 9
click at [352, 207] on th at bounding box center [345, 211] width 40 height 34
click at [339, 212] on label "Select an option" at bounding box center [345, 211] width 13 height 9
click at [342, 212] on input "Select an option" at bounding box center [346, 211] width 9 height 9
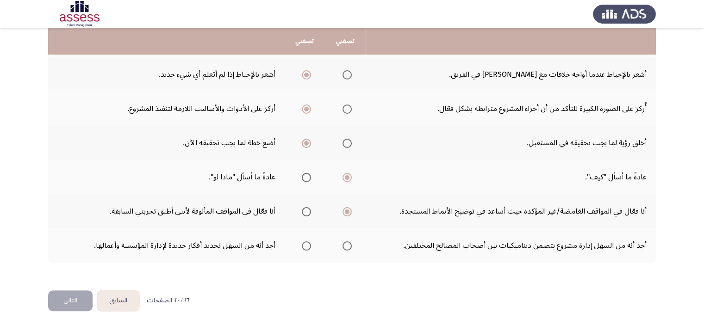
click at [344, 245] on span "Select an option" at bounding box center [346, 246] width 9 height 9
click at [344, 245] on input "Select an option" at bounding box center [346, 246] width 9 height 9
click at [87, 296] on button "التالي" at bounding box center [70, 301] width 44 height 21
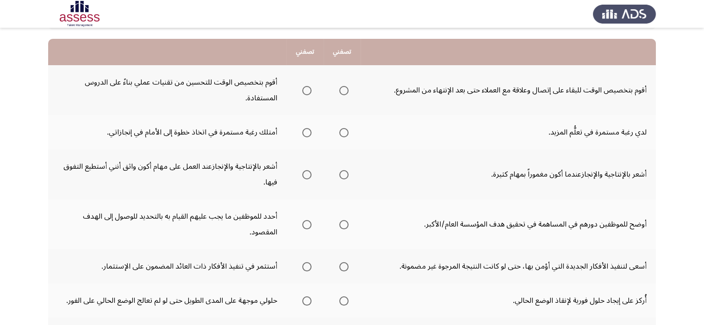
scroll to position [93, 0]
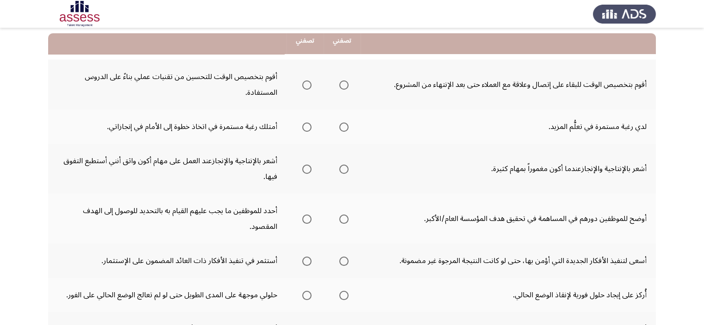
click at [302, 87] on label "Select an option" at bounding box center [304, 85] width 13 height 9
click at [302, 87] on input "Select an option" at bounding box center [306, 85] width 9 height 9
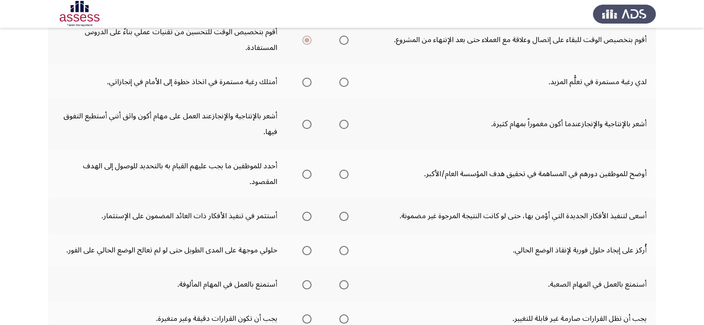
scroll to position [139, 0]
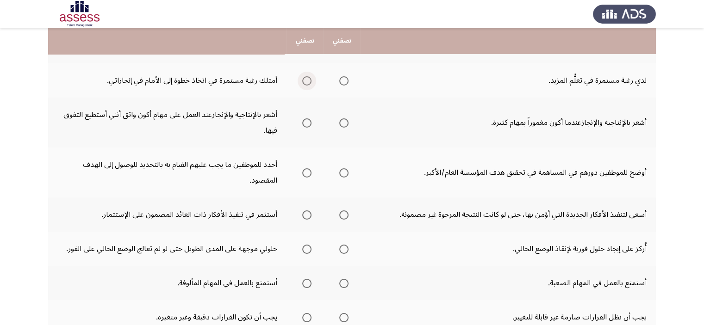
click at [305, 81] on span "Select an option" at bounding box center [306, 80] width 9 height 9
click at [305, 81] on input "Select an option" at bounding box center [306, 80] width 9 height 9
click at [311, 120] on span "Select an option" at bounding box center [306, 122] width 9 height 9
click at [311, 120] on input "Select an option" at bounding box center [306, 122] width 9 height 9
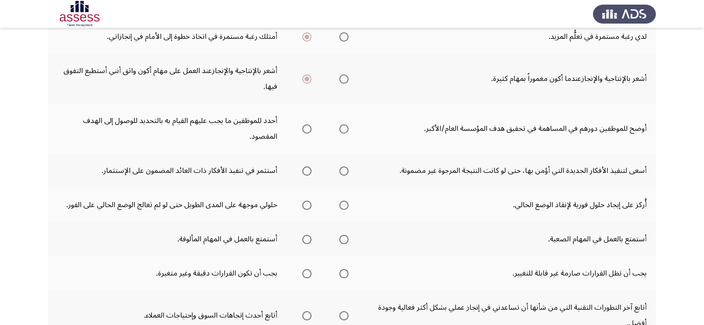
scroll to position [185, 0]
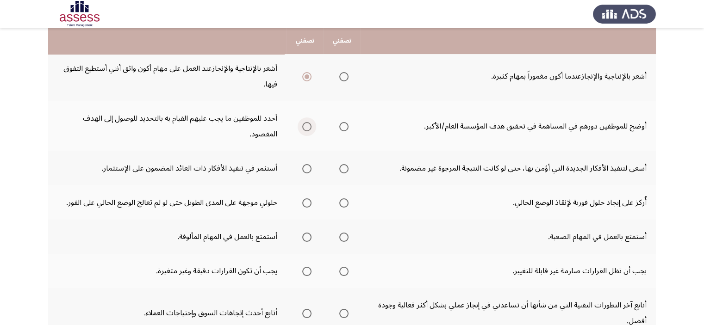
click at [307, 125] on span "Select an option" at bounding box center [306, 126] width 9 height 9
click at [307, 125] on input "Select an option" at bounding box center [306, 126] width 9 height 9
click at [344, 124] on span "Select an option" at bounding box center [343, 126] width 9 height 9
click at [344, 124] on input "Select an option" at bounding box center [343, 126] width 9 height 9
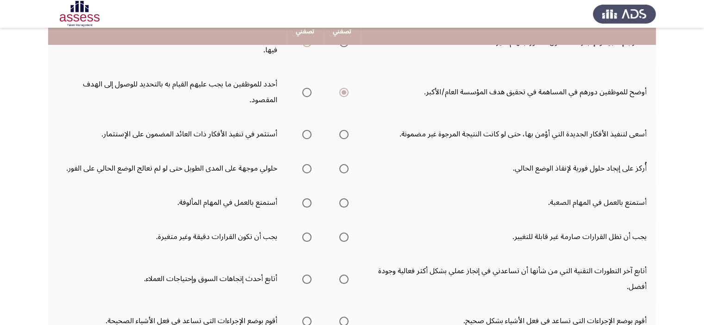
scroll to position [231, 0]
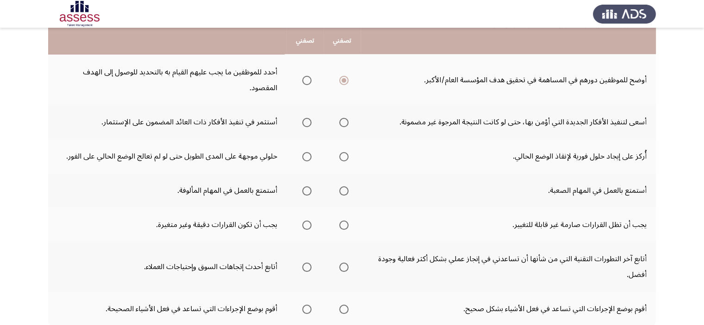
click at [306, 121] on span "Select an option" at bounding box center [306, 122] width 9 height 9
click at [306, 121] on input "Select an option" at bounding box center [306, 122] width 9 height 9
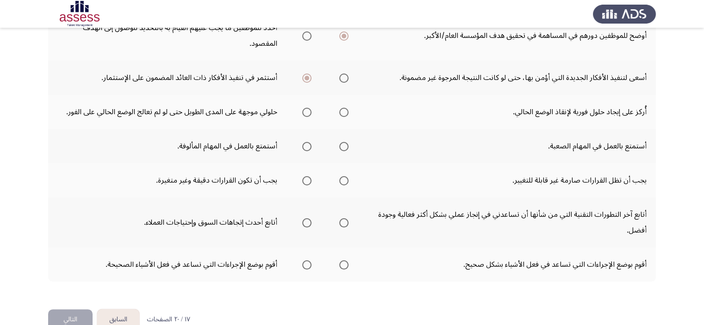
scroll to position [278, 0]
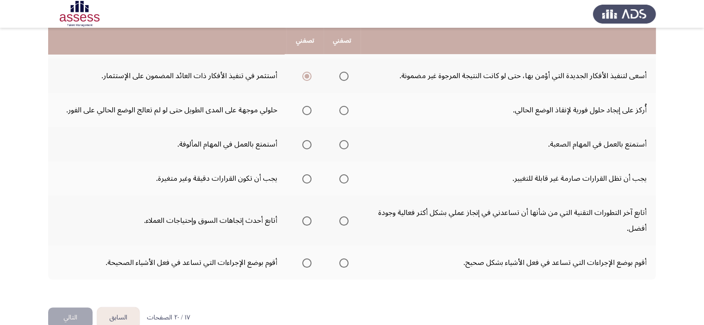
click at [344, 106] on span "Select an option" at bounding box center [343, 110] width 9 height 9
click at [344, 106] on input "Select an option" at bounding box center [343, 110] width 9 height 9
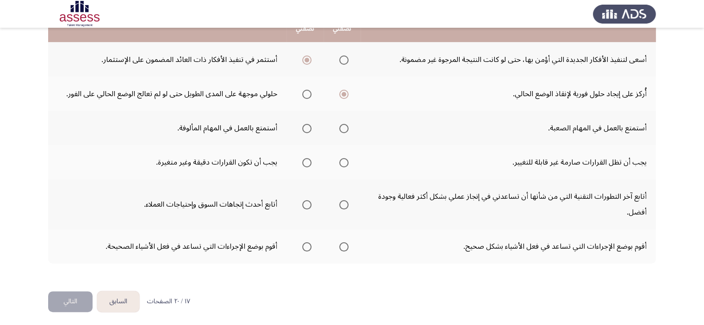
scroll to position [294, 0]
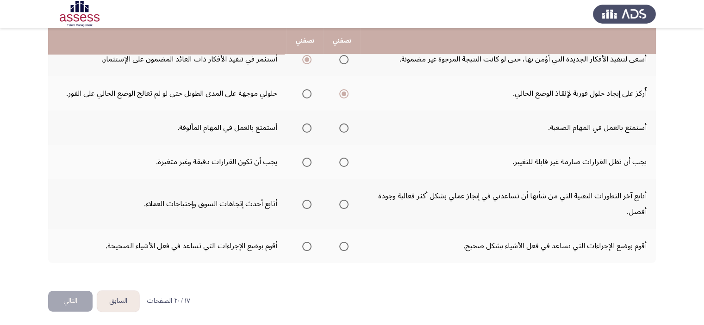
click at [344, 128] on span "Select an option" at bounding box center [343, 128] width 9 height 9
click at [344, 128] on input "Select an option" at bounding box center [343, 128] width 9 height 9
click at [337, 158] on label "Select an option" at bounding box center [342, 162] width 13 height 9
click at [339, 158] on input "Select an option" at bounding box center [343, 162] width 9 height 9
click at [350, 203] on th at bounding box center [341, 204] width 37 height 50
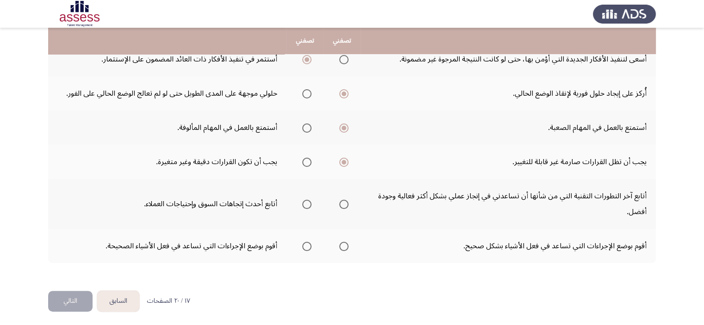
click at [342, 201] on span "Select an option" at bounding box center [343, 204] width 9 height 9
click at [342, 201] on input "Select an option" at bounding box center [343, 204] width 9 height 9
click at [341, 242] on span "Select an option" at bounding box center [343, 246] width 9 height 9
click at [341, 242] on input "Select an option" at bounding box center [343, 246] width 9 height 9
click at [48, 300] on button "التالي" at bounding box center [70, 301] width 44 height 21
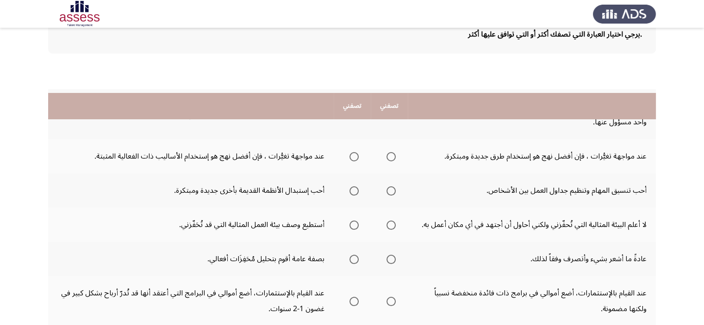
scroll to position [63, 0]
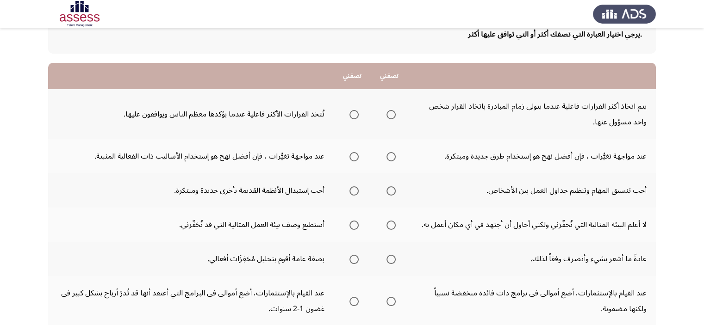
click at [354, 118] on span "Select an option" at bounding box center [353, 114] width 9 height 9
click at [354, 118] on input "Select an option" at bounding box center [353, 114] width 9 height 9
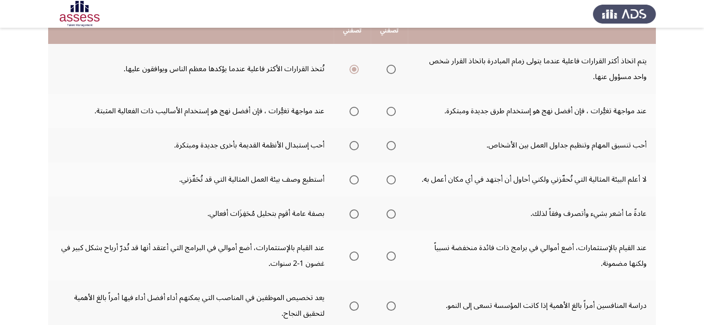
scroll to position [109, 0]
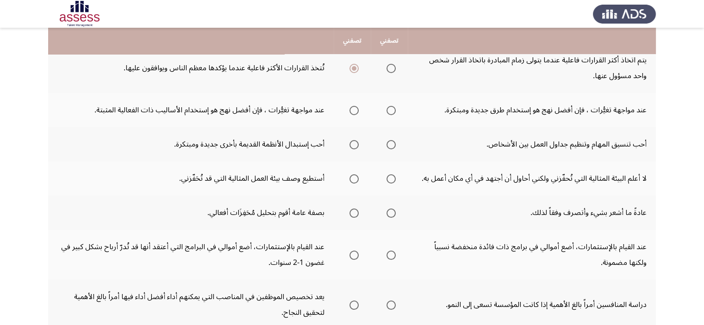
click at [358, 113] on span "Select an option" at bounding box center [353, 110] width 9 height 9
click at [358, 113] on input "Select an option" at bounding box center [353, 110] width 9 height 9
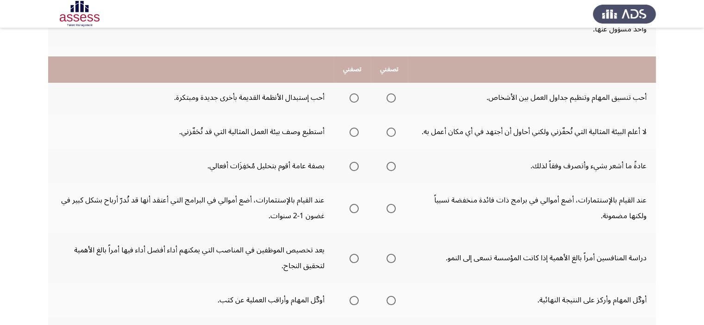
scroll to position [155, 0]
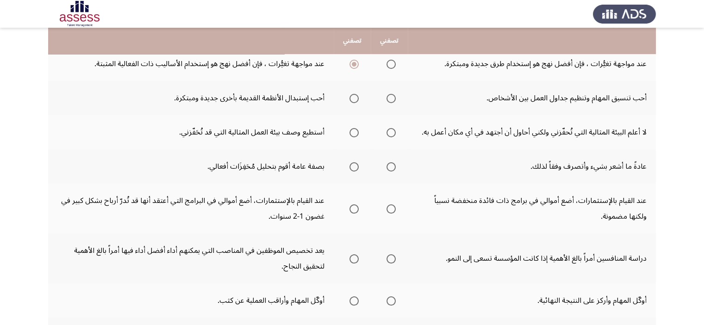
click at [394, 94] on span "Select an option" at bounding box center [390, 98] width 9 height 9
click at [394, 94] on input "Select an option" at bounding box center [390, 98] width 9 height 9
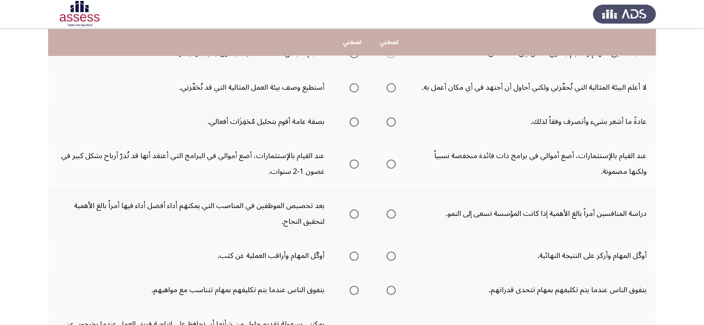
scroll to position [202, 0]
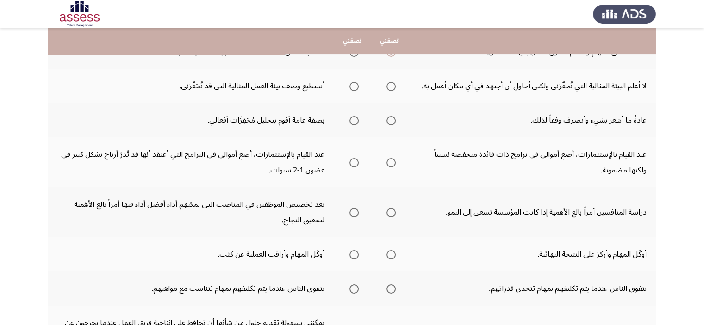
click at [393, 87] on span "Select an option" at bounding box center [390, 86] width 9 height 9
click at [393, 87] on input "Select an option" at bounding box center [390, 86] width 9 height 9
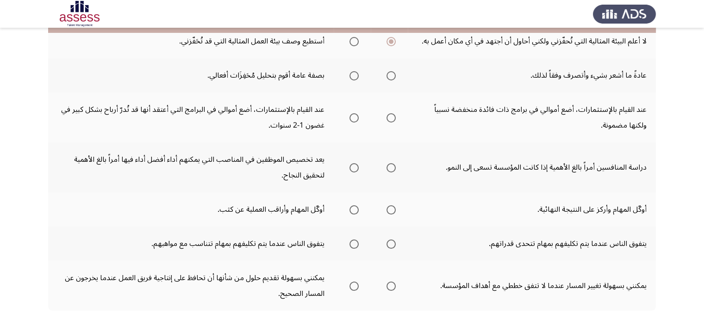
scroll to position [248, 0]
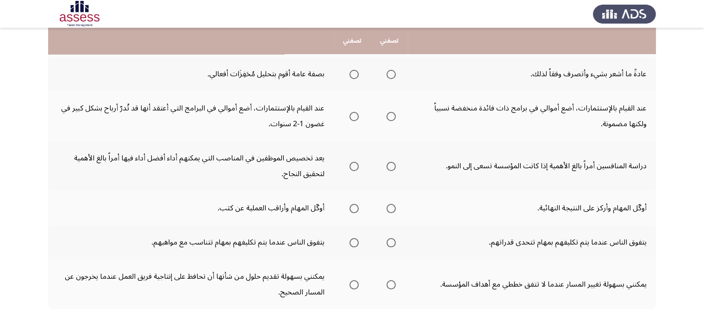
click at [393, 73] on span "Select an option" at bounding box center [390, 74] width 9 height 9
click at [393, 73] on input "Select an option" at bounding box center [390, 74] width 9 height 9
click at [346, 74] on label "Select an option" at bounding box center [352, 74] width 13 height 9
click at [349, 74] on input "Select an option" at bounding box center [353, 74] width 9 height 9
click at [357, 112] on span "Select an option" at bounding box center [353, 116] width 9 height 9
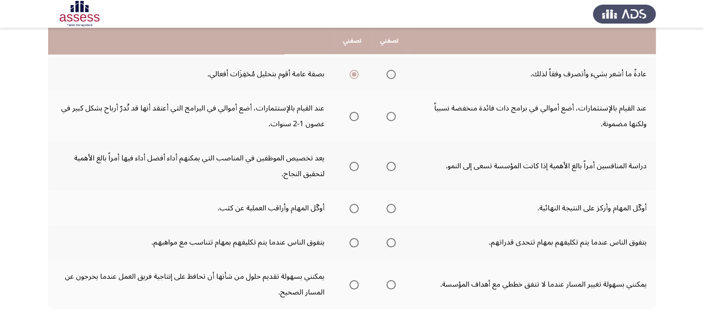
click at [357, 112] on input "Select an option" at bounding box center [353, 116] width 9 height 9
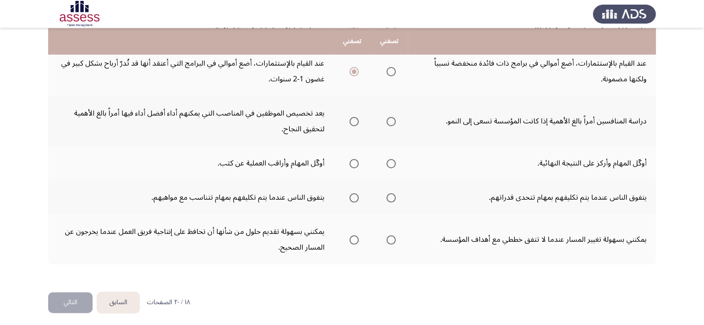
scroll to position [294, 0]
click at [358, 122] on span "Select an option" at bounding box center [353, 120] width 9 height 9
click at [358, 122] on input "Select an option" at bounding box center [353, 120] width 9 height 9
click at [354, 158] on span "Select an option" at bounding box center [353, 162] width 9 height 9
click at [354, 158] on input "Select an option" at bounding box center [353, 162] width 9 height 9
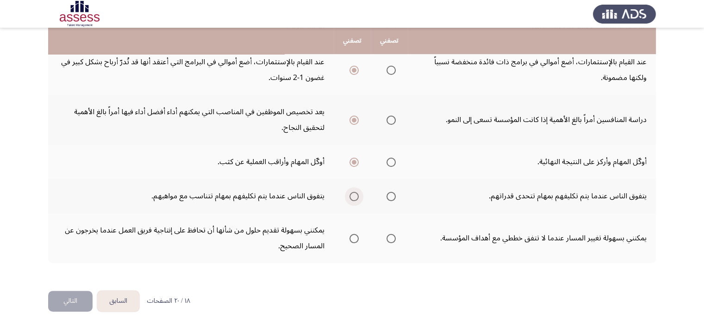
click at [354, 198] on span "Select an option" at bounding box center [353, 196] width 9 height 9
click at [354, 198] on input "Select an option" at bounding box center [353, 196] width 9 height 9
click at [353, 234] on span "Select an option" at bounding box center [353, 238] width 9 height 9
click at [353, 234] on input "Select an option" at bounding box center [353, 238] width 9 height 9
click at [67, 297] on button "التالي" at bounding box center [70, 301] width 44 height 21
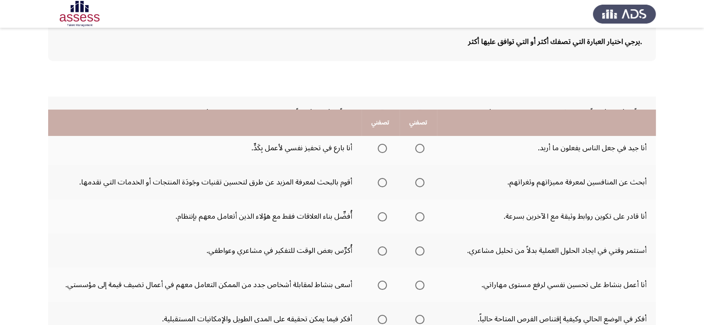
scroll to position [46, 0]
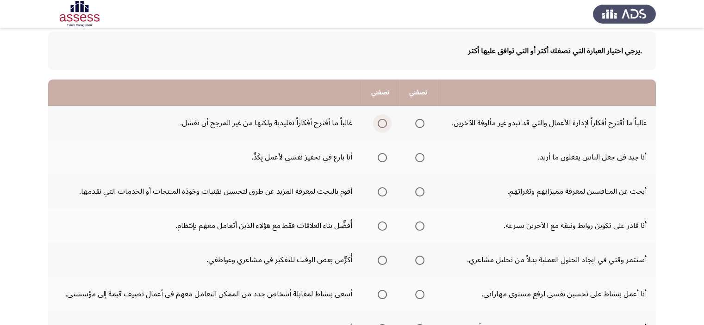
click at [381, 125] on span "Select an option" at bounding box center [382, 123] width 9 height 9
click at [381, 125] on input "Select an option" at bounding box center [382, 123] width 9 height 9
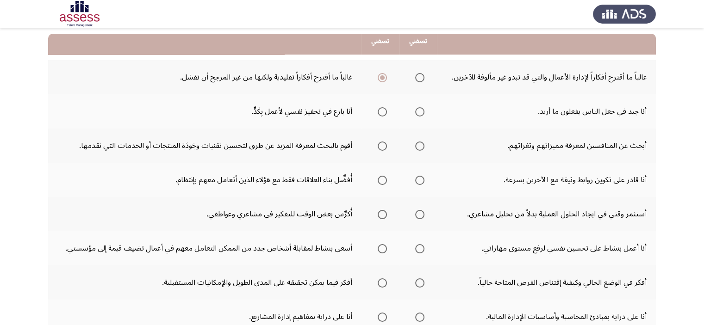
scroll to position [93, 0]
click at [385, 110] on span "Select an option" at bounding box center [382, 111] width 9 height 9
click at [385, 110] on input "Select an option" at bounding box center [382, 111] width 9 height 9
click at [420, 111] on span "Select an option" at bounding box center [419, 111] width 9 height 9
click at [420, 111] on input "Select an option" at bounding box center [419, 111] width 9 height 9
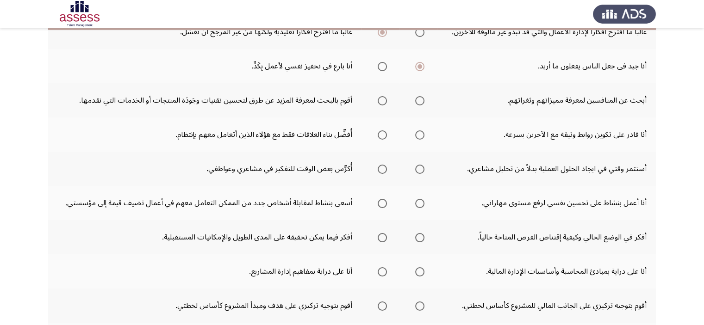
scroll to position [139, 0]
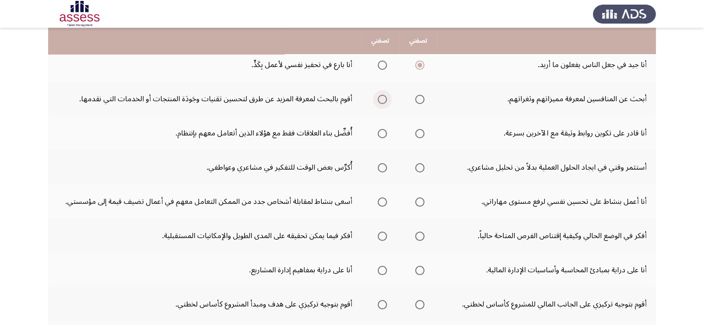
click at [379, 102] on span "Select an option" at bounding box center [382, 99] width 9 height 9
click at [379, 102] on input "Select an option" at bounding box center [382, 99] width 9 height 9
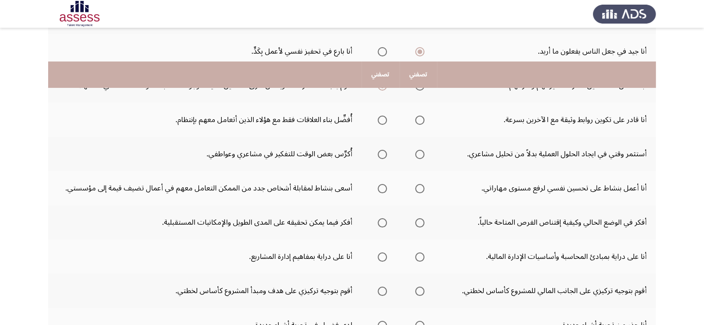
scroll to position [139, 0]
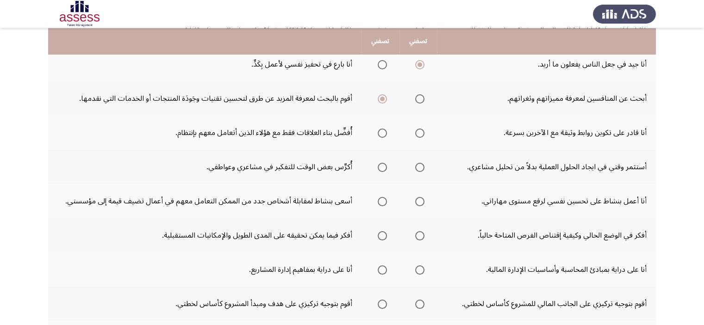
click at [427, 129] on th at bounding box center [418, 133] width 38 height 34
click at [418, 131] on span "Select an option" at bounding box center [419, 133] width 9 height 9
click at [418, 131] on input "Select an option" at bounding box center [419, 133] width 9 height 9
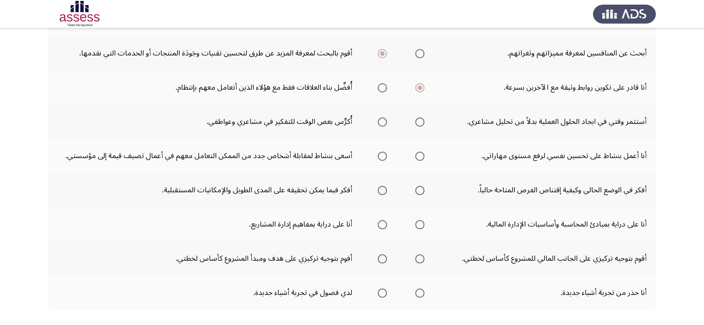
scroll to position [186, 0]
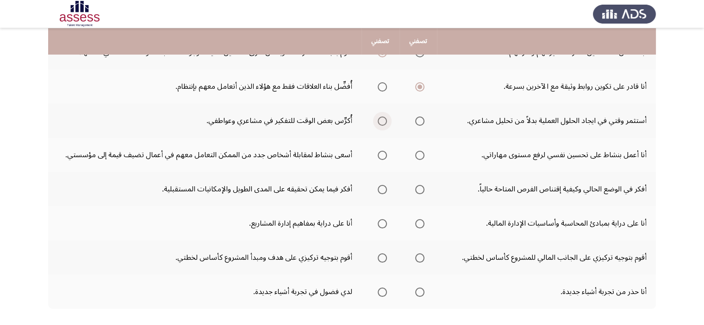
click at [380, 120] on span "Select an option" at bounding box center [382, 121] width 9 height 9
click at [380, 120] on input "Select an option" at bounding box center [382, 121] width 9 height 9
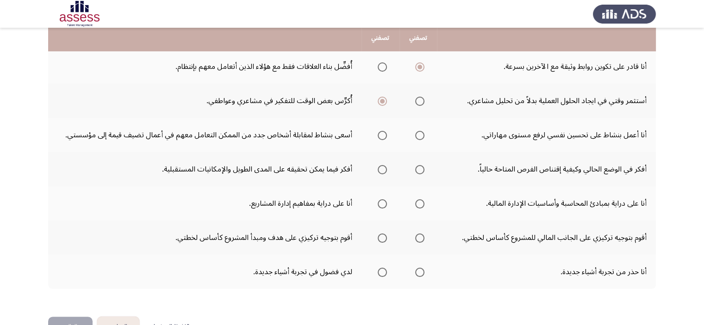
scroll to position [232, 0]
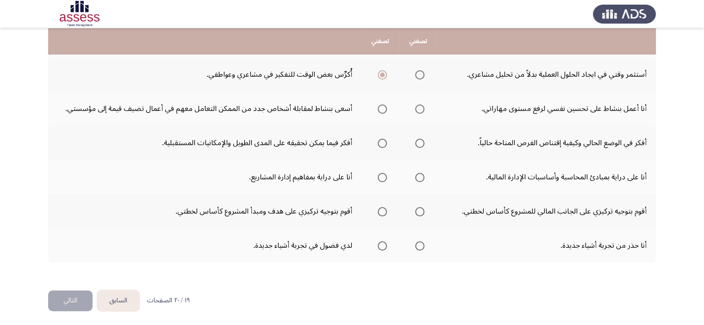
click at [384, 106] on span "Select an option" at bounding box center [382, 109] width 9 height 9
click at [384, 106] on input "Select an option" at bounding box center [382, 109] width 9 height 9
click at [419, 107] on span "Select an option" at bounding box center [419, 109] width 9 height 9
click at [419, 107] on input "Select an option" at bounding box center [419, 109] width 9 height 9
click at [381, 109] on span "Select an option" at bounding box center [382, 109] width 9 height 9
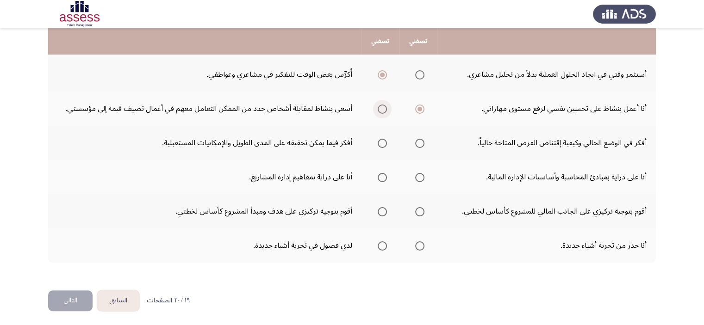
click at [381, 109] on input "Select an option" at bounding box center [382, 109] width 9 height 9
click at [426, 108] on th at bounding box center [418, 109] width 38 height 34
click at [418, 111] on span "Select an option" at bounding box center [419, 109] width 9 height 9
click at [418, 111] on input "Select an option" at bounding box center [419, 109] width 9 height 9
click at [421, 139] on span "Select an option" at bounding box center [419, 143] width 9 height 9
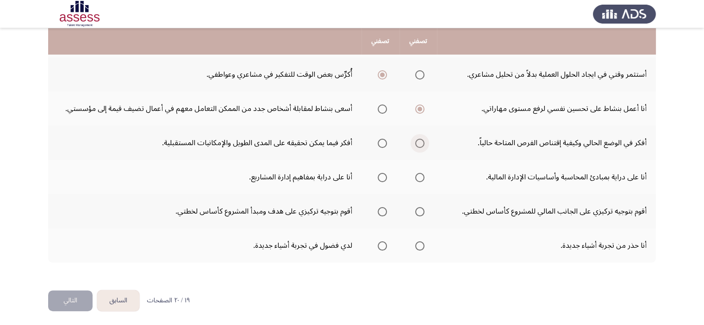
click at [421, 139] on input "Select an option" at bounding box center [419, 143] width 9 height 9
click at [376, 176] on label "Select an option" at bounding box center [380, 177] width 13 height 9
click at [378, 176] on input "Select an option" at bounding box center [382, 177] width 9 height 9
click at [424, 211] on span "Select an option" at bounding box center [419, 211] width 9 height 9
click at [424, 211] on input "Select an option" at bounding box center [419, 211] width 9 height 9
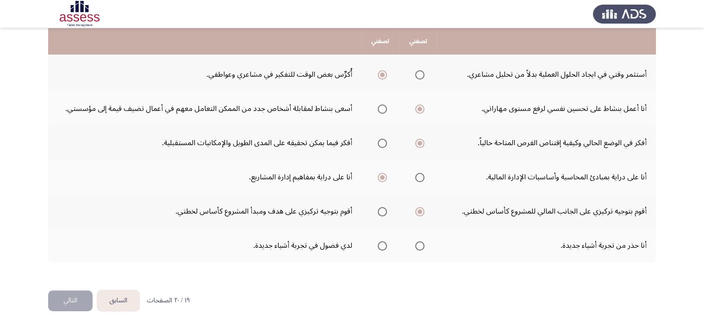
click at [381, 211] on span "Select an option" at bounding box center [382, 211] width 9 height 9
click at [381, 211] on input "Select an option" at bounding box center [382, 211] width 9 height 9
click at [379, 244] on span "Select an option" at bounding box center [382, 246] width 9 height 9
click at [379, 244] on input "Select an option" at bounding box center [382, 246] width 9 height 9
click at [74, 296] on button "التالي" at bounding box center [70, 301] width 44 height 21
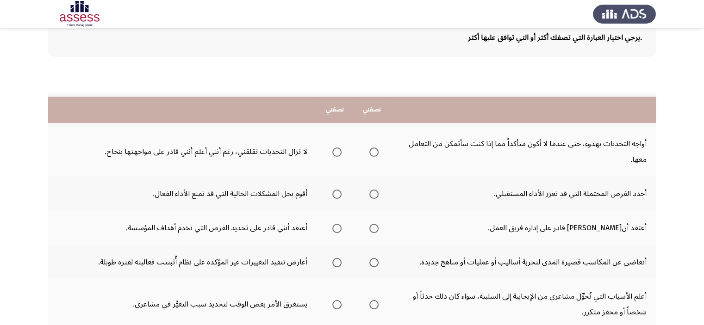
scroll to position [47, 0]
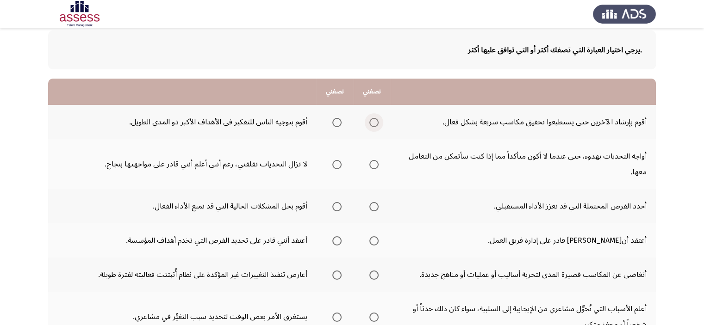
click at [376, 121] on span "Select an option" at bounding box center [373, 122] width 9 height 9
click at [376, 121] on input "Select an option" at bounding box center [373, 122] width 9 height 9
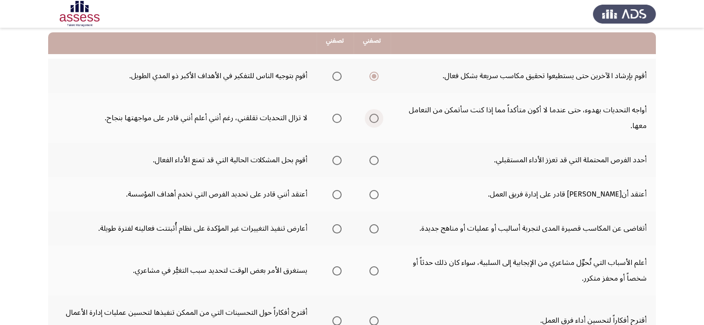
click at [369, 120] on span "Select an option" at bounding box center [373, 118] width 9 height 9
click at [369, 120] on input "Select an option" at bounding box center [373, 118] width 9 height 9
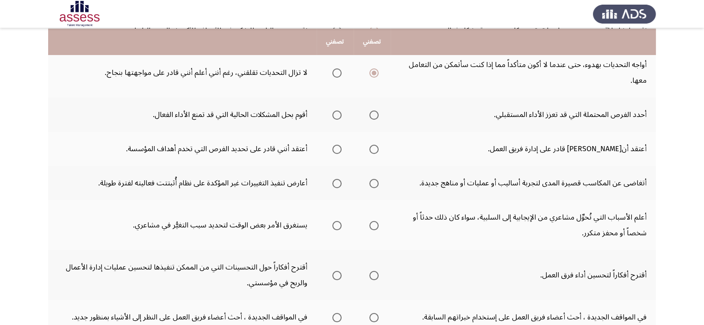
scroll to position [140, 0]
click at [341, 115] on span "Select an option" at bounding box center [336, 114] width 9 height 9
click at [341, 115] on input "Select an option" at bounding box center [336, 114] width 9 height 9
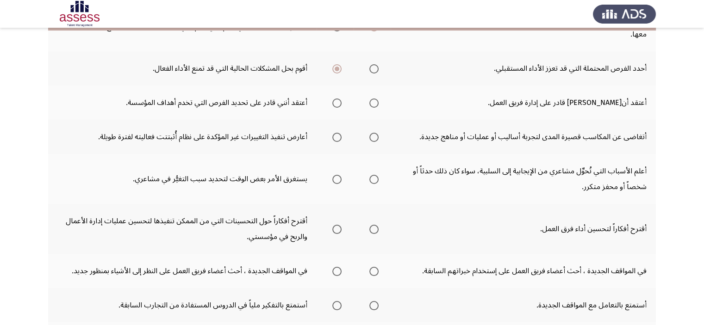
scroll to position [186, 0]
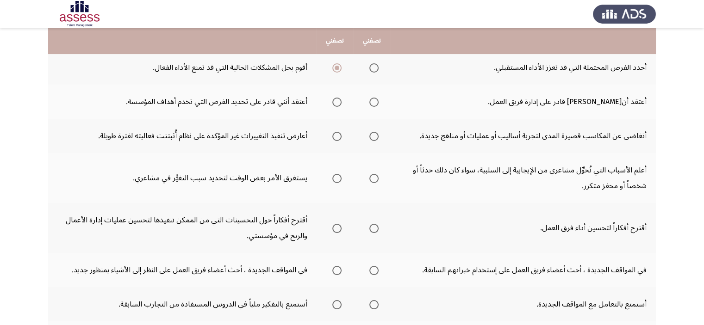
click at [367, 101] on label "Select an option" at bounding box center [372, 102] width 13 height 9
click at [369, 101] on input "Select an option" at bounding box center [373, 102] width 9 height 9
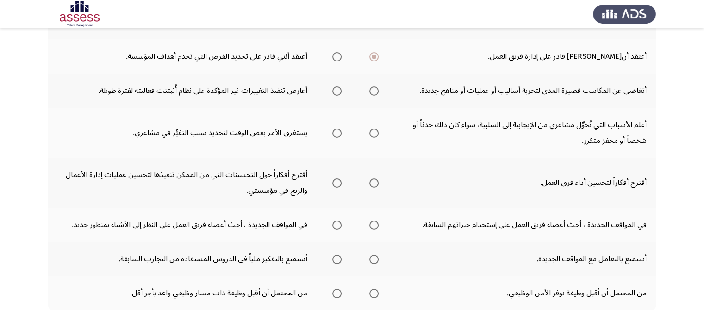
scroll to position [232, 0]
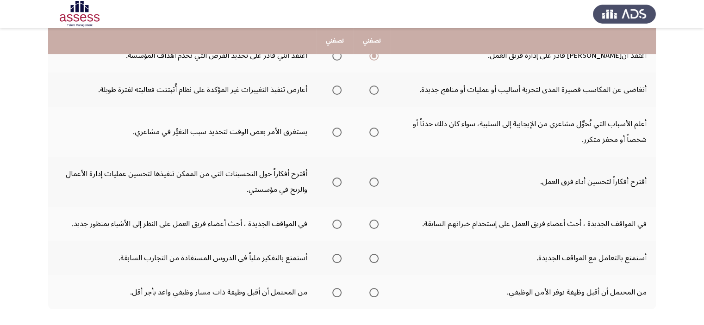
click at [333, 91] on span "Select an option" at bounding box center [336, 90] width 9 height 9
click at [333, 91] on input "Select an option" at bounding box center [336, 90] width 9 height 9
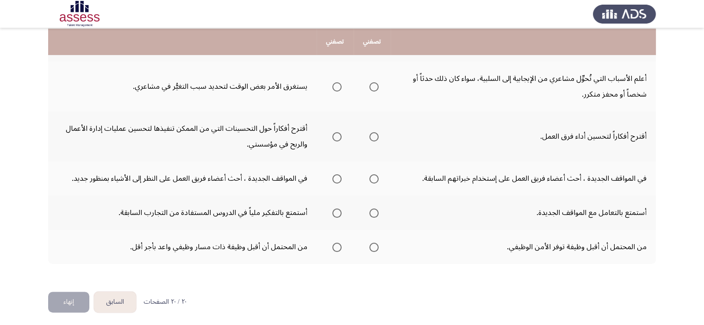
scroll to position [279, 0]
click at [373, 86] on span "Select an option" at bounding box center [373, 85] width 9 height 9
click at [373, 86] on input "Select an option" at bounding box center [373, 85] width 9 height 9
click at [375, 138] on span "Select an option" at bounding box center [373, 135] width 9 height 9
click at [375, 138] on input "Select an option" at bounding box center [373, 135] width 9 height 9
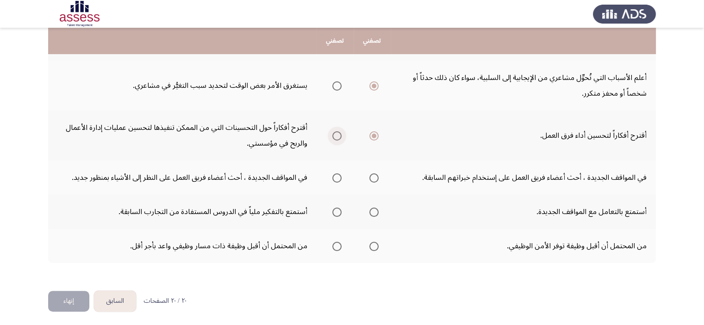
click at [331, 138] on label "Select an option" at bounding box center [335, 135] width 13 height 9
click at [332, 138] on input "Select an option" at bounding box center [336, 135] width 9 height 9
click at [337, 178] on span "Select an option" at bounding box center [336, 178] width 9 height 9
click at [337, 178] on input "Select an option" at bounding box center [336, 178] width 9 height 9
click at [335, 212] on span "Select an option" at bounding box center [336, 212] width 9 height 9
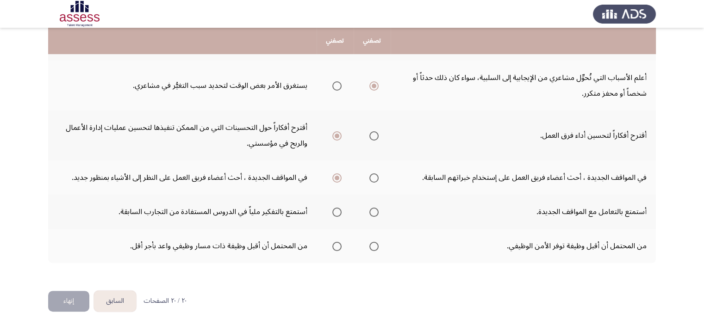
click at [335, 212] on input "Select an option" at bounding box center [336, 212] width 9 height 9
click at [333, 243] on span "Select an option" at bounding box center [336, 246] width 9 height 9
click at [333, 243] on input "Select an option" at bounding box center [336, 246] width 9 height 9
click at [58, 304] on button "إنهاء" at bounding box center [68, 301] width 41 height 21
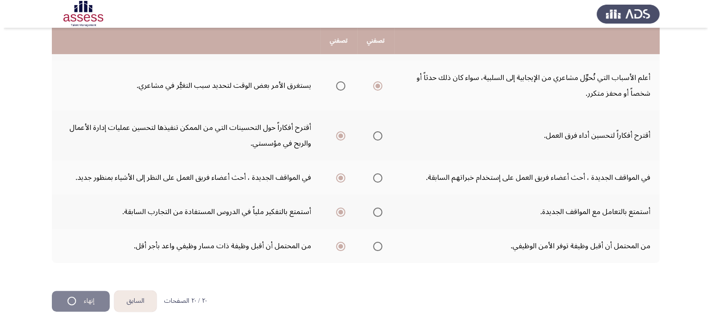
scroll to position [0, 0]
